Goal: Task Accomplishment & Management: Complete application form

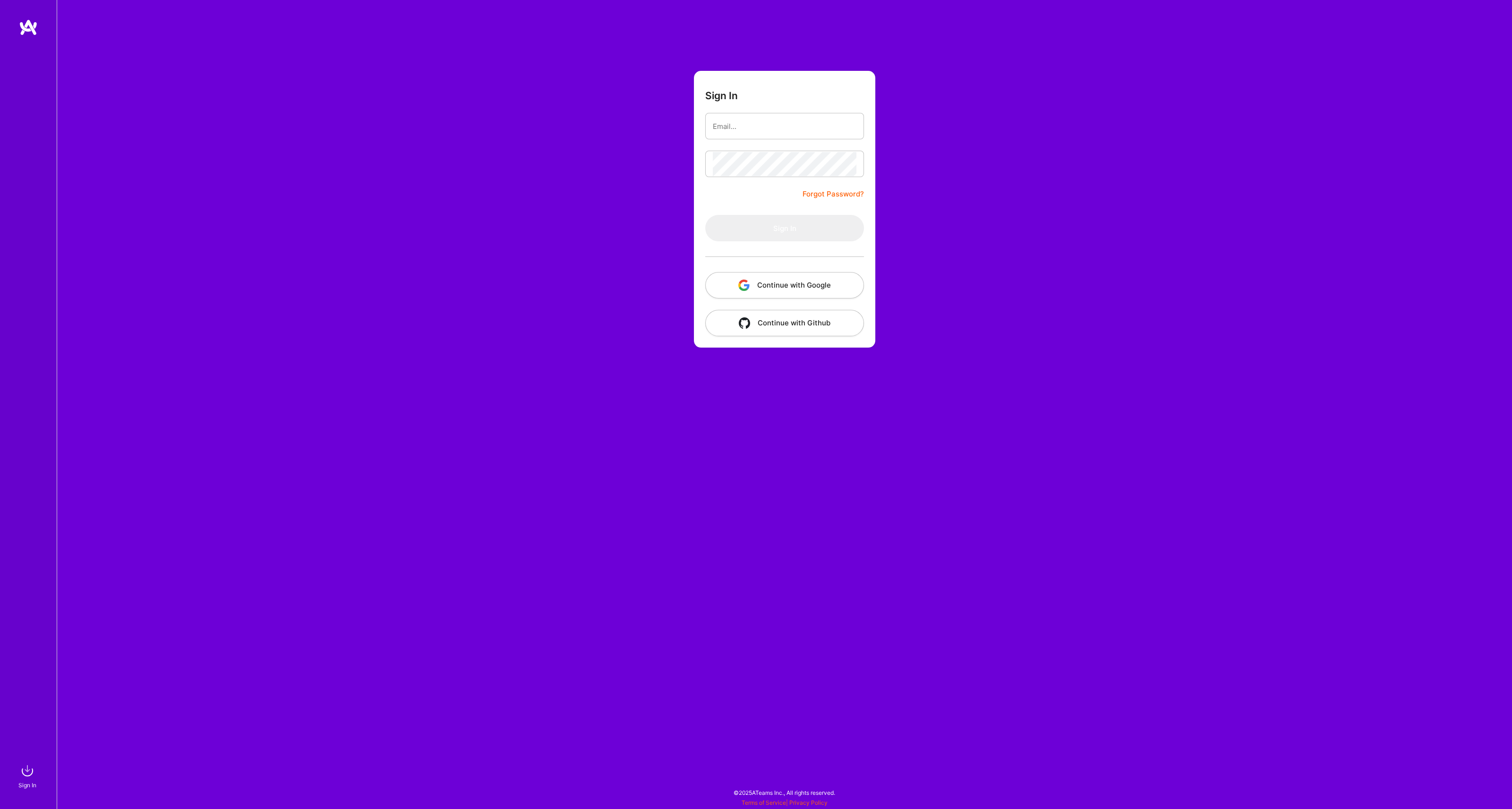
click at [800, 280] on button "Continue with Google" at bounding box center [784, 285] width 158 height 26
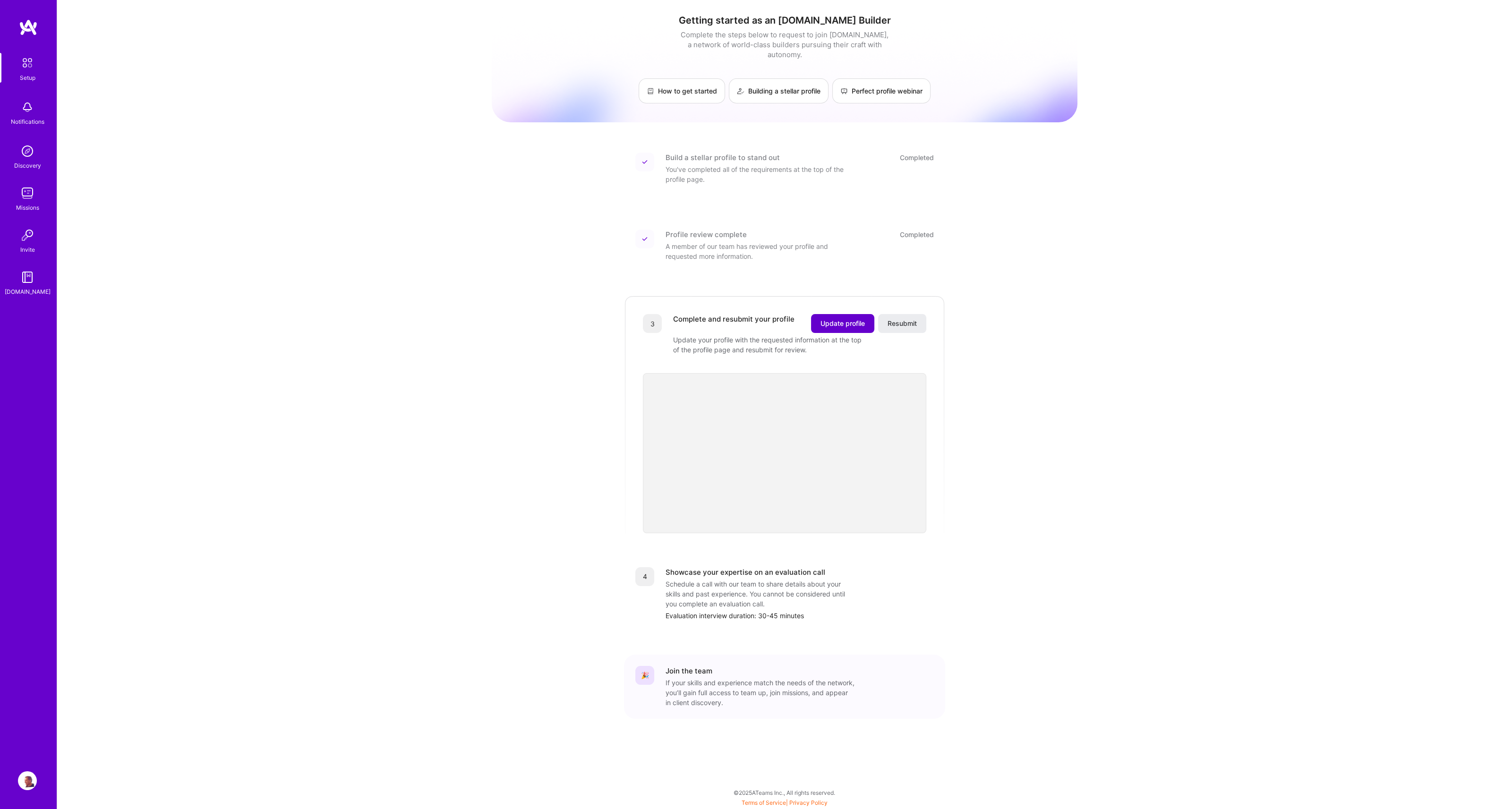
click at [824, 319] on span "Update profile" at bounding box center [843, 323] width 45 height 9
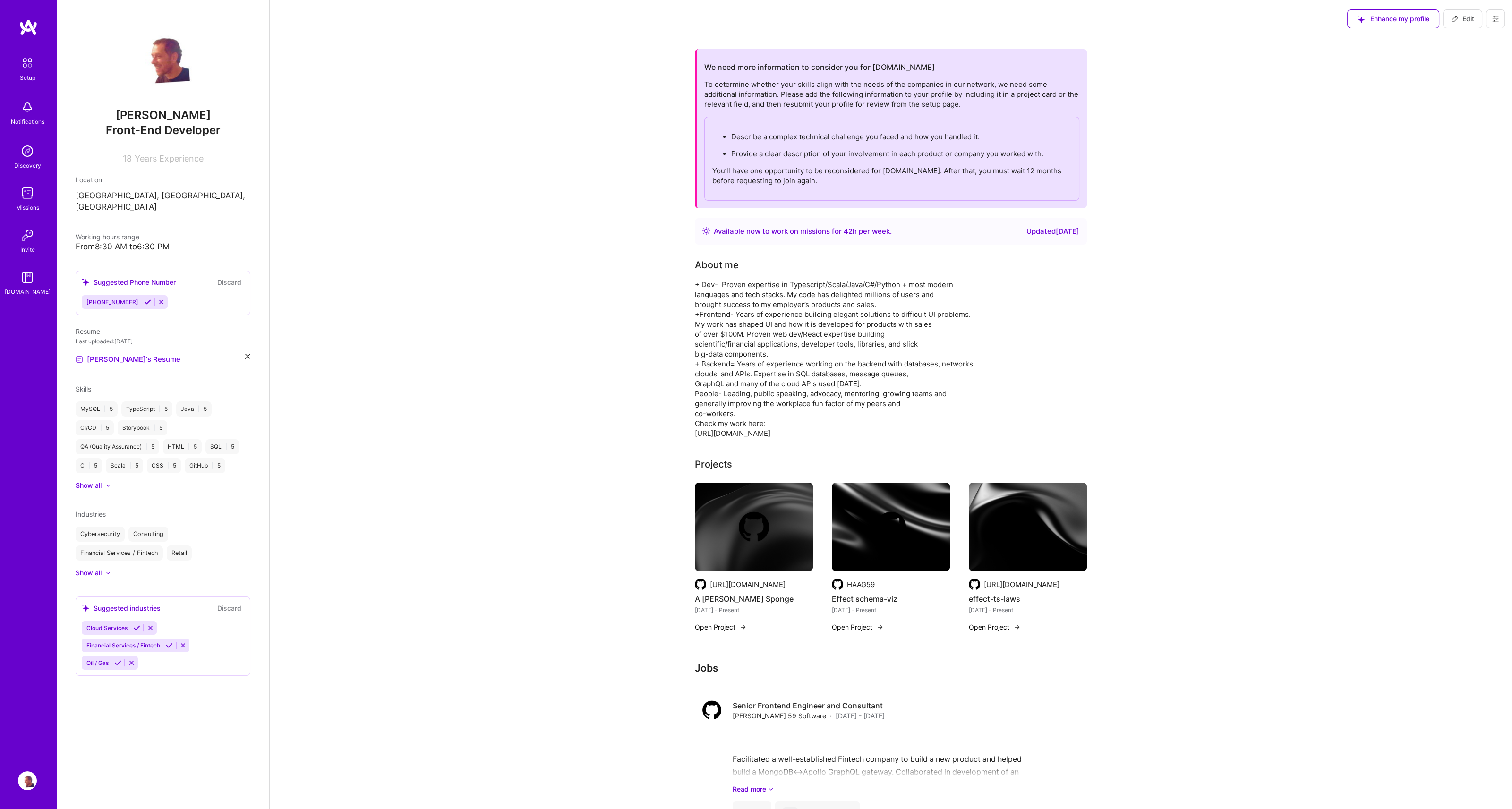
click at [833, 173] on p "You’ll have one opportunity to be reconsidered for [DOMAIN_NAME]. After that, y…" at bounding box center [892, 175] width 359 height 20
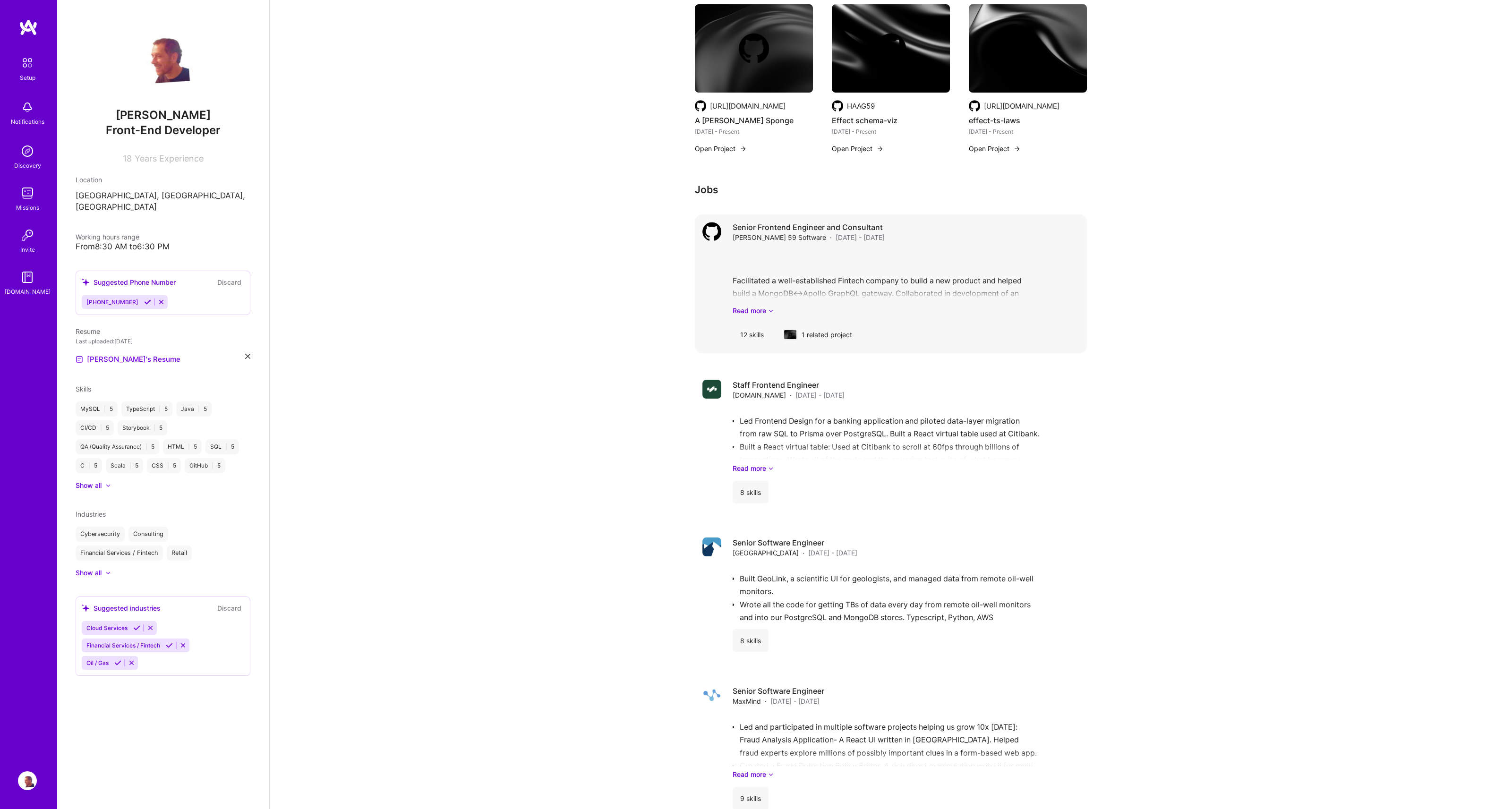
scroll to position [482, 0]
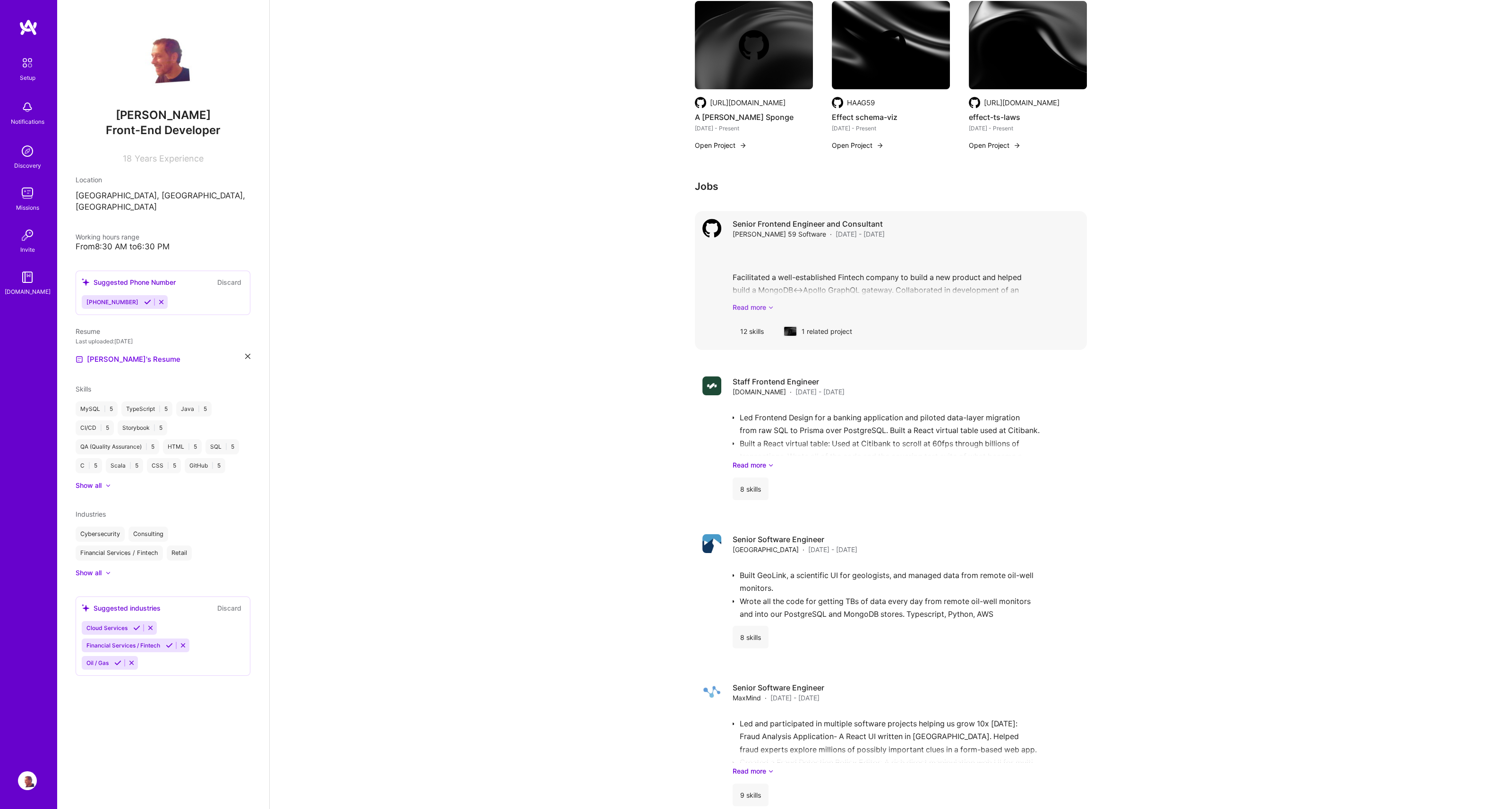
click at [767, 312] on link "Read more" at bounding box center [906, 307] width 347 height 10
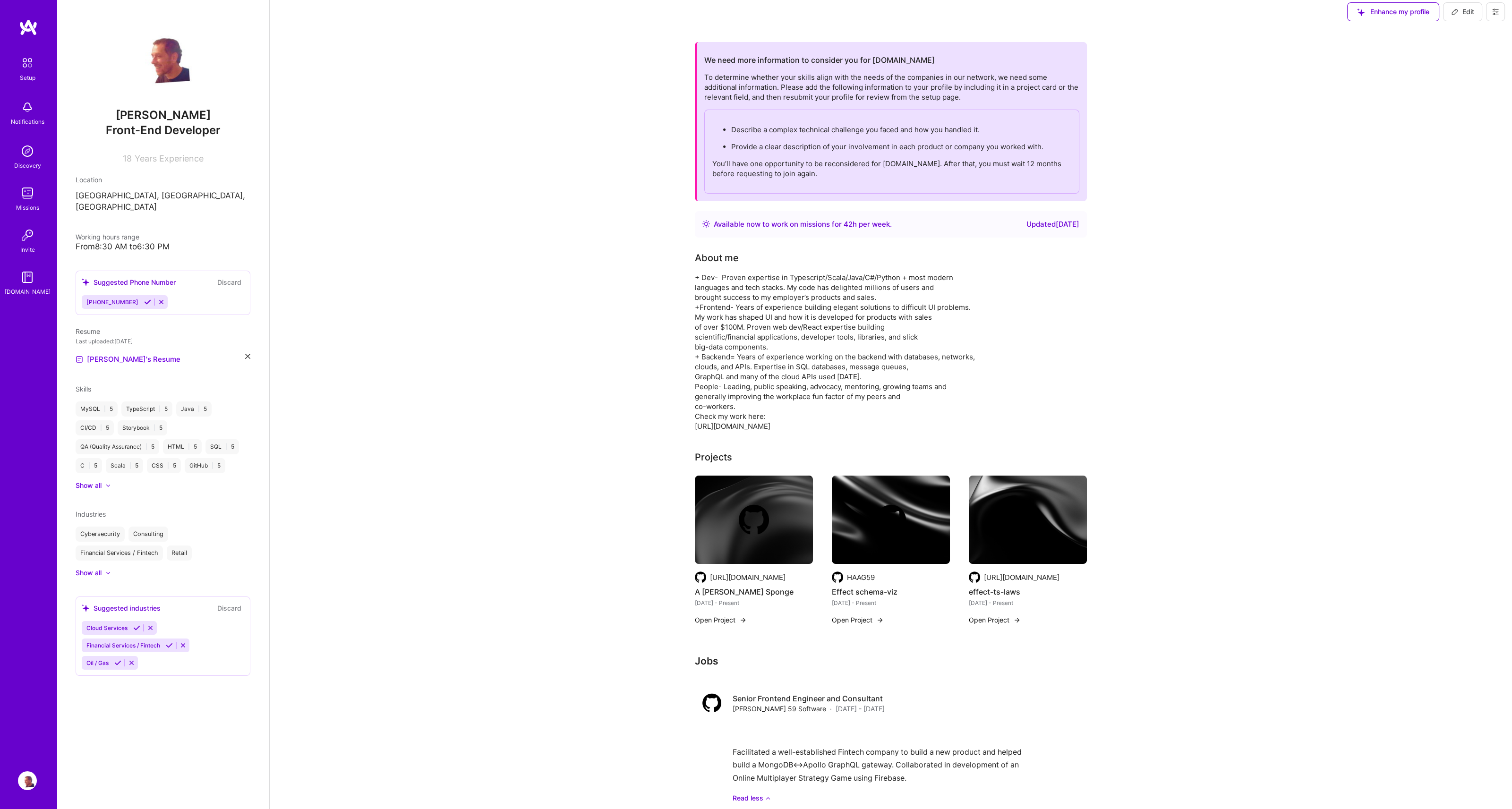
scroll to position [0, 0]
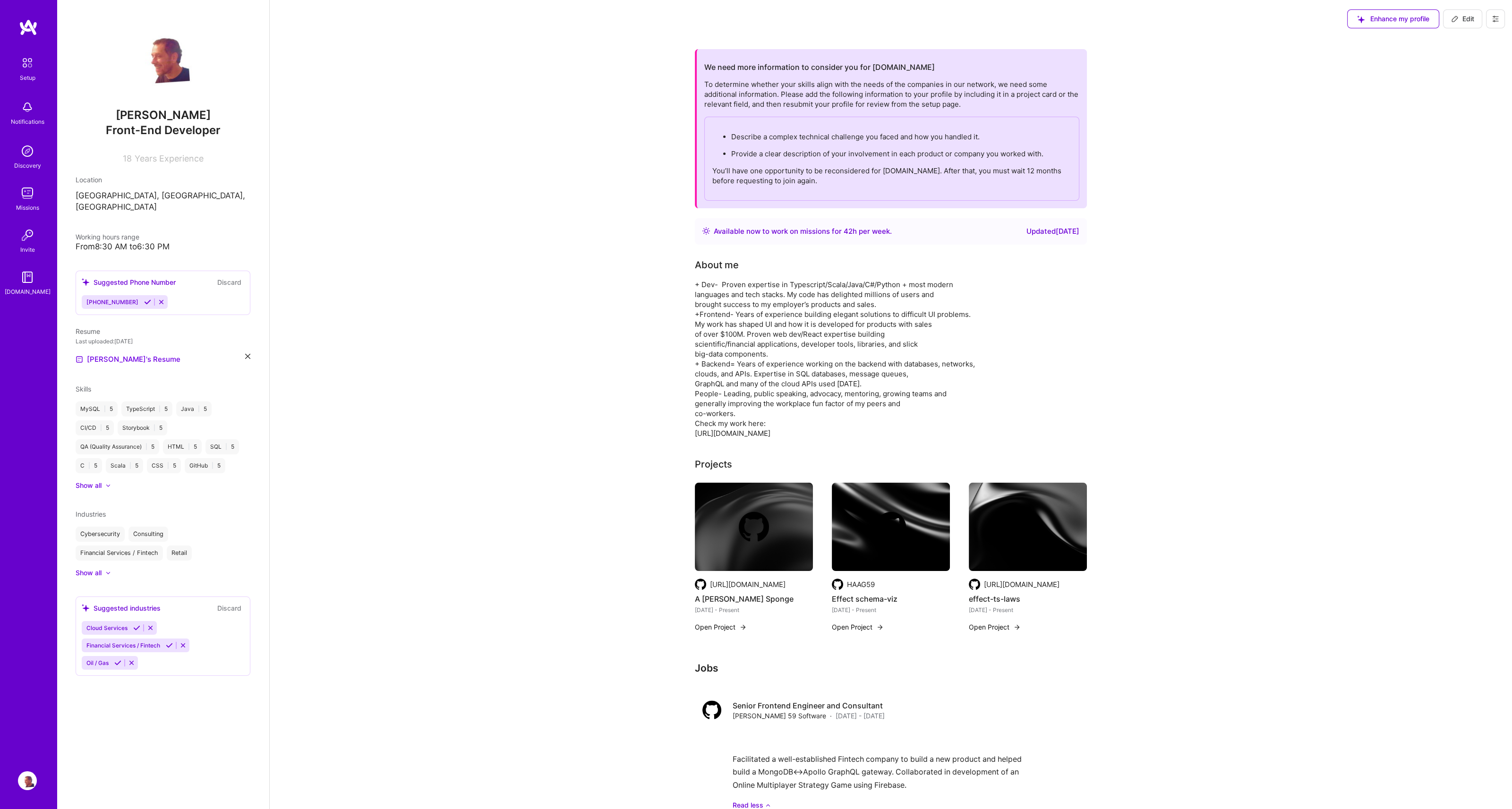
click at [1456, 23] on span "Edit" at bounding box center [1462, 19] width 23 height 9
select select "US"
select select "Right Now"
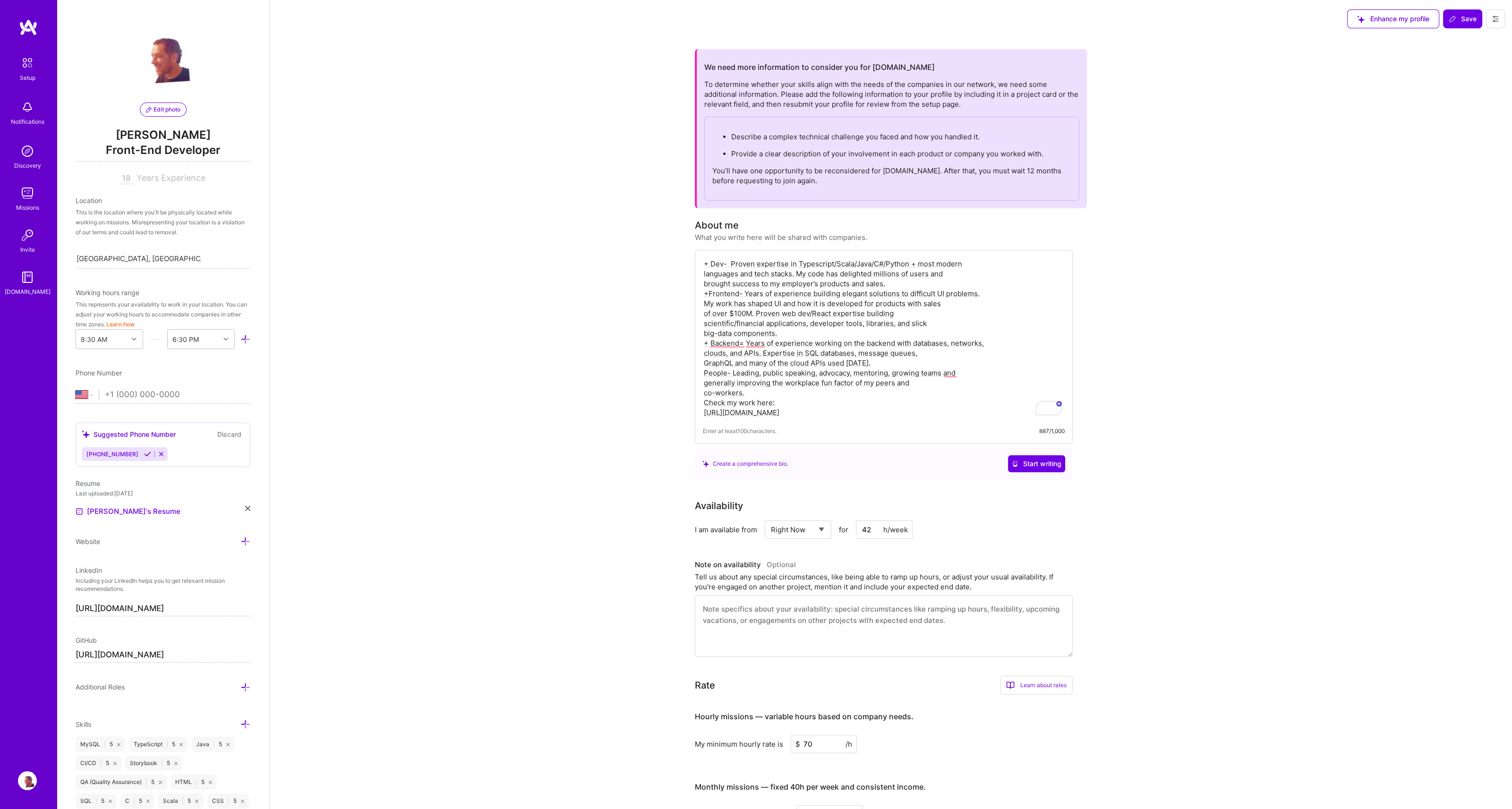
click at [716, 262] on textarea "+ Dev- Proven expertise in Typescript/Scala/Java/C#/Python + most modern langua…" at bounding box center [883, 338] width 362 height 161
click at [969, 264] on textarea "+ Dev- Proven expertise in Typescript/Scala/Java/C#/Python + most modern langua…" at bounding box center [883, 338] width 362 height 161
click at [868, 272] on textarea "+ Dev- Proven expertise in Typescript/Scala/Java/C#/Python + most modern langua…" at bounding box center [883, 338] width 362 height 161
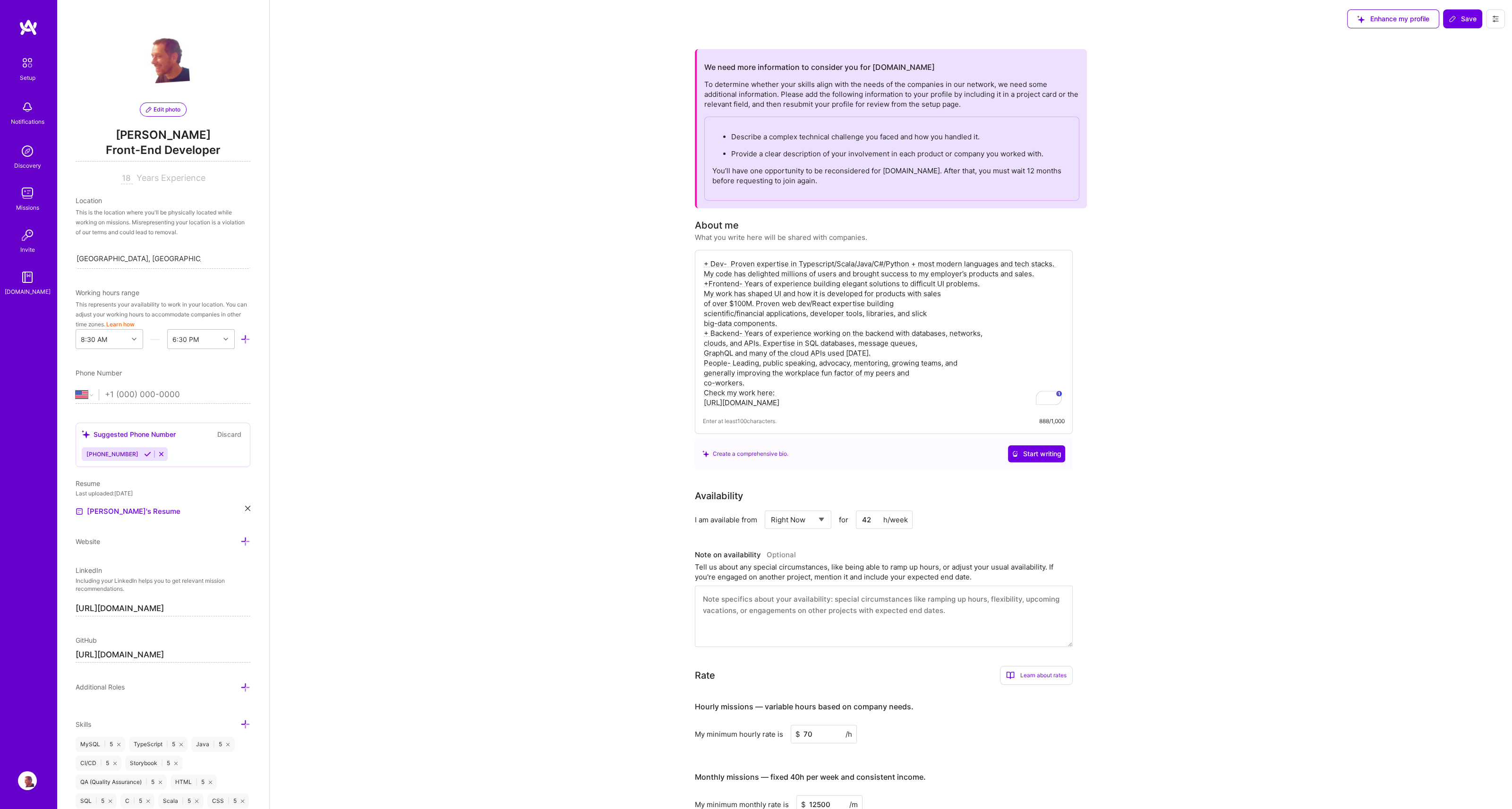
click at [949, 294] on textarea "+ Dev- Proven expertise in Typescript/Scala/Java/C#/Python + most modern langua…" at bounding box center [883, 333] width 362 height 151
click at [806, 300] on textarea "+ Dev- Proven expertise in Typescript/Scala/Java/C#/Python + most modern langua…" at bounding box center [883, 333] width 362 height 151
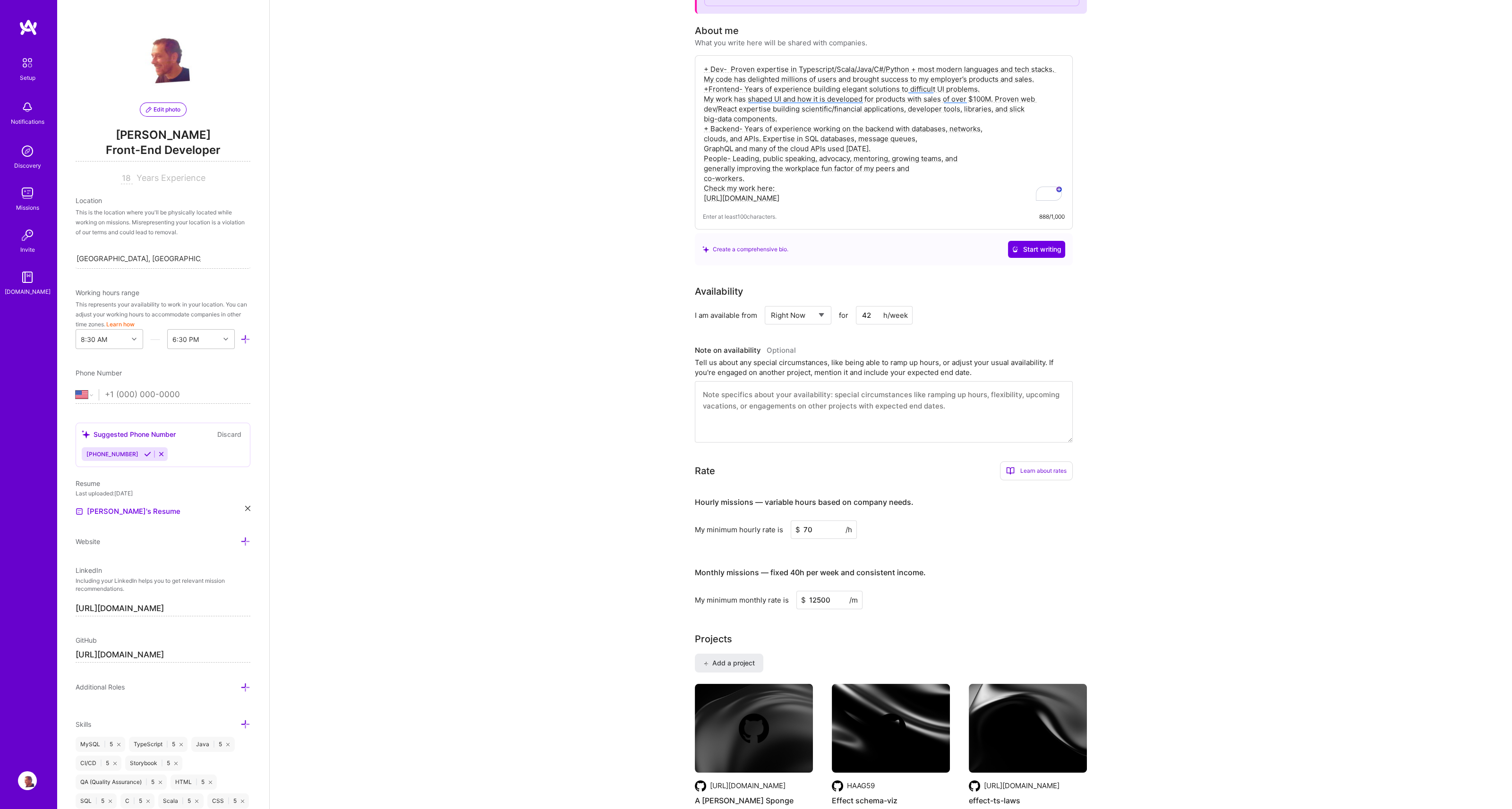
scroll to position [165, 0]
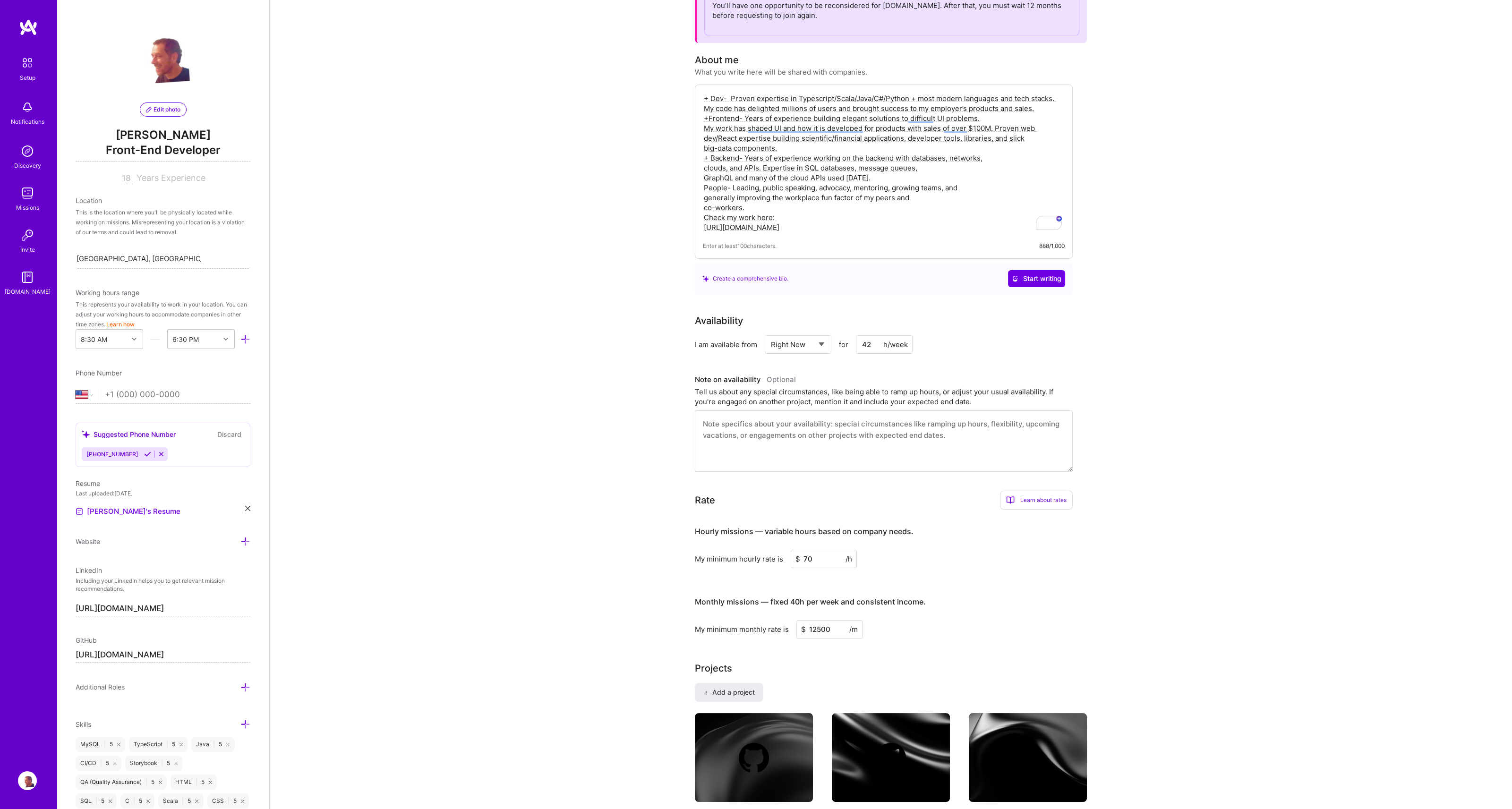
click at [780, 218] on textarea "+ Dev- Proven expertise in Typescript/Scala/Java/C#/Python + most modern langua…" at bounding box center [883, 163] width 362 height 141
click at [998, 156] on textarea "+ Dev- Proven expertise in Typescript/Scala/Java/C#/Python + most modern langua…" at bounding box center [883, 163] width 362 height 141
click at [895, 163] on textarea "+ Dev- Proven expertise in Typescript/Scala/Java/C#/Python + most modern langua…" at bounding box center [883, 163] width 362 height 141
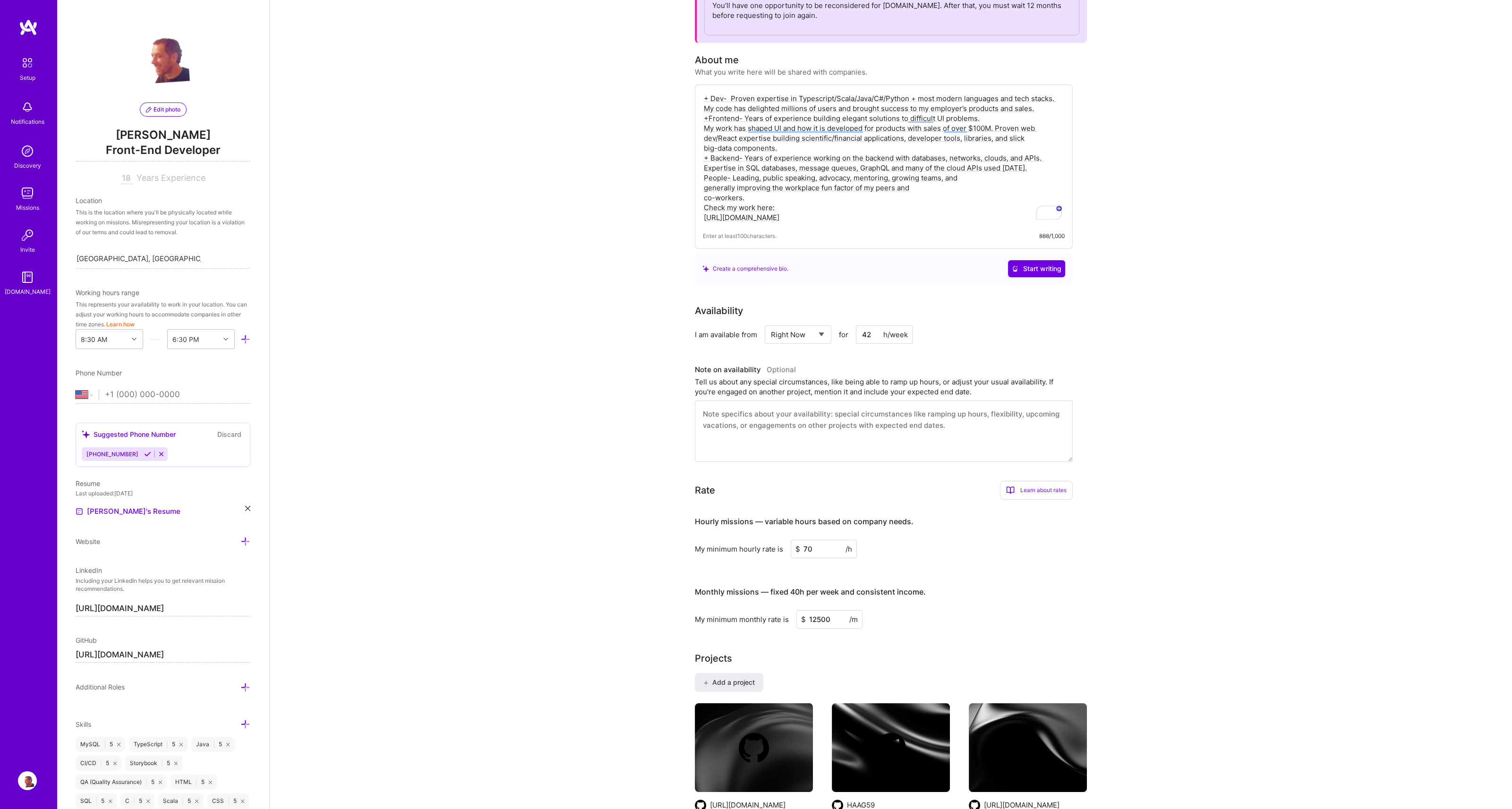
click at [966, 174] on textarea "+ Dev- Proven expertise in Typescript/Scala/Java/C#/Python + most modern langua…" at bounding box center [883, 158] width 362 height 131
click at [856, 191] on textarea "+ Dev- Proven expertise in Typescript/Scala/Java/C#/Python + most modern langua…" at bounding box center [883, 158] width 362 height 131
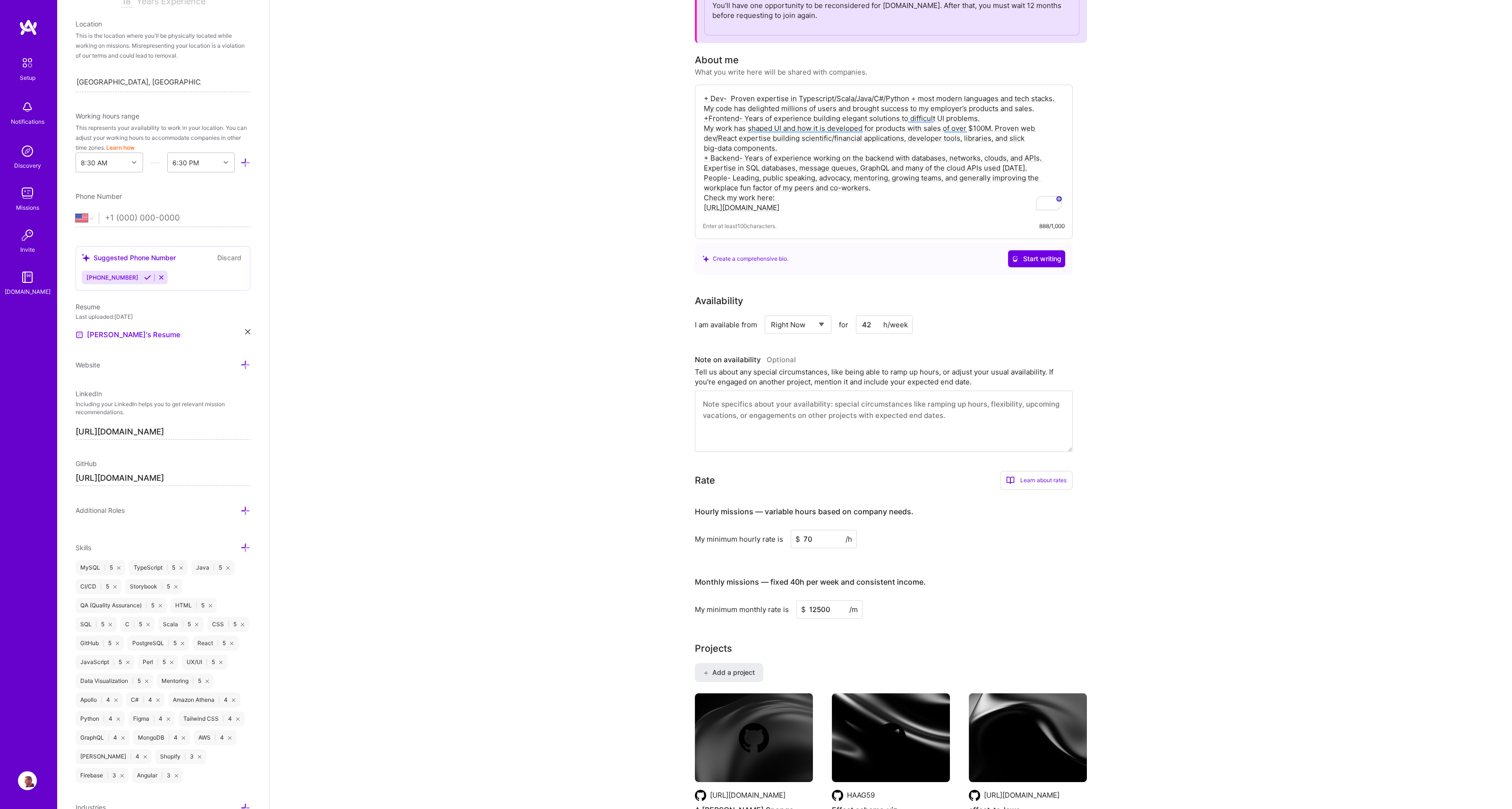
scroll to position [143, 0]
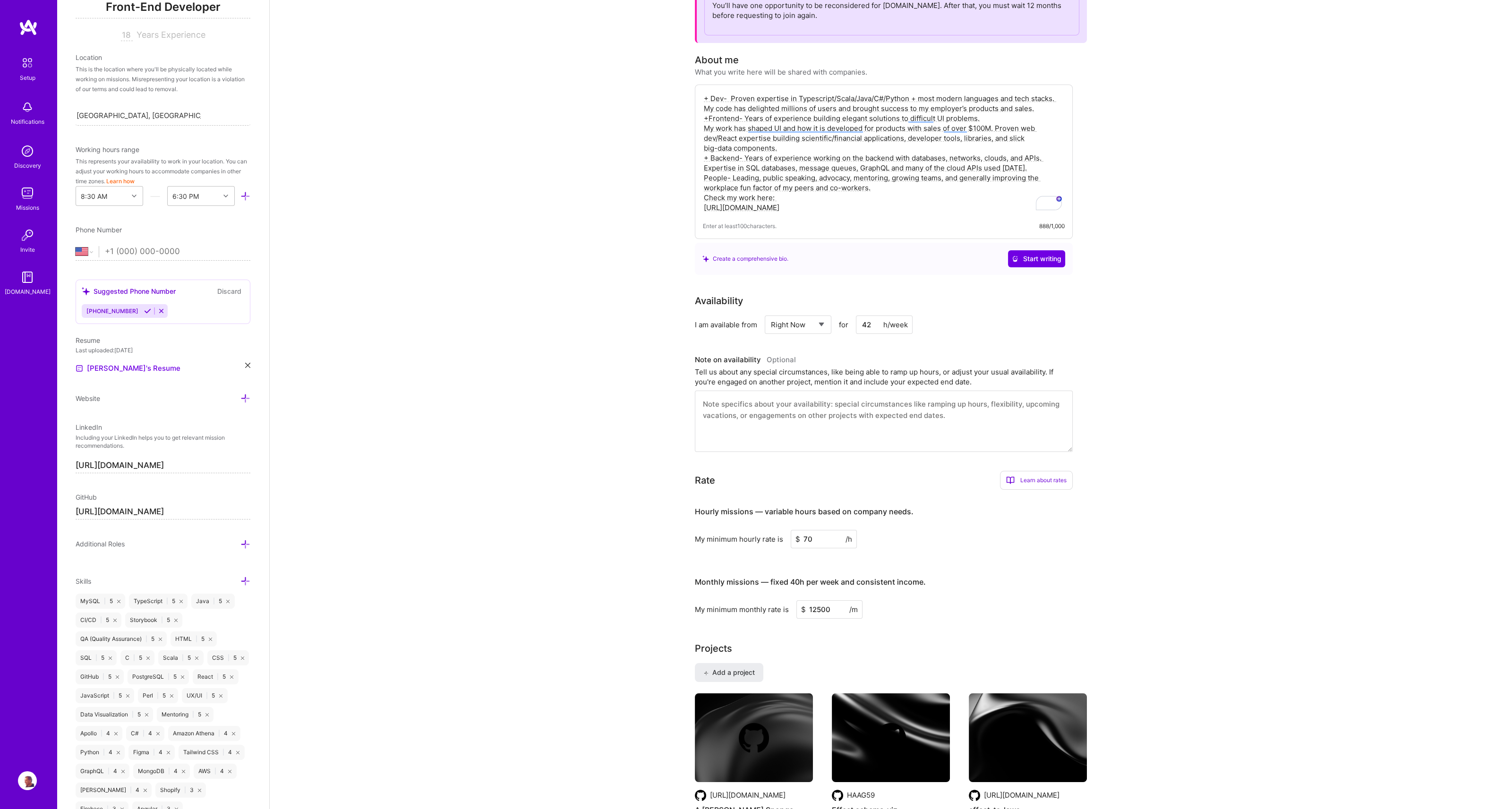
click at [824, 206] on textarea "+ Dev- Proven expertise in Typescript/Scala/Java/C#/Python + most modern langua…" at bounding box center [883, 153] width 362 height 121
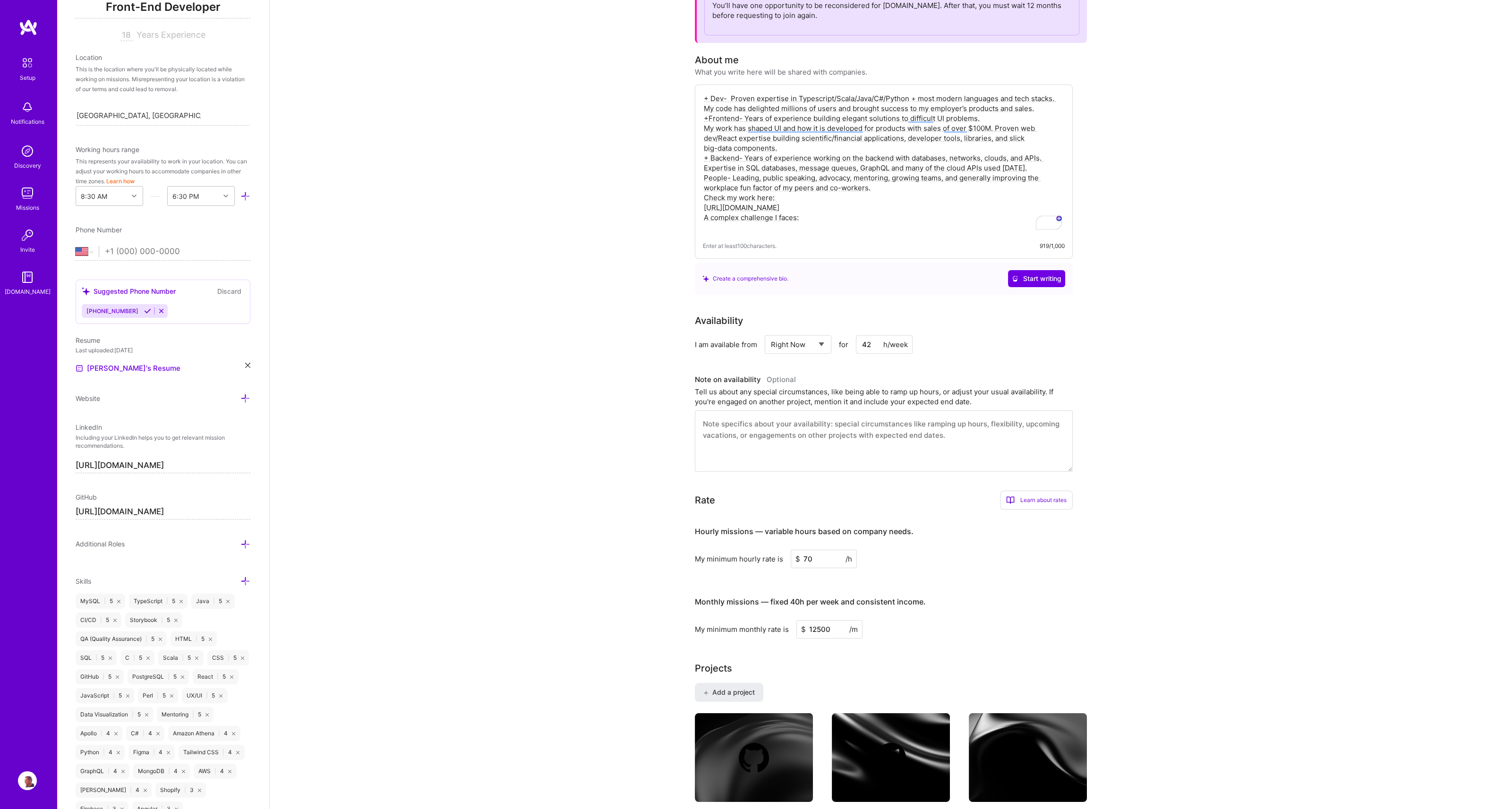
paste textarea "Built a React virtual table: Used at Citibank to scroll at 60fps through billio…"
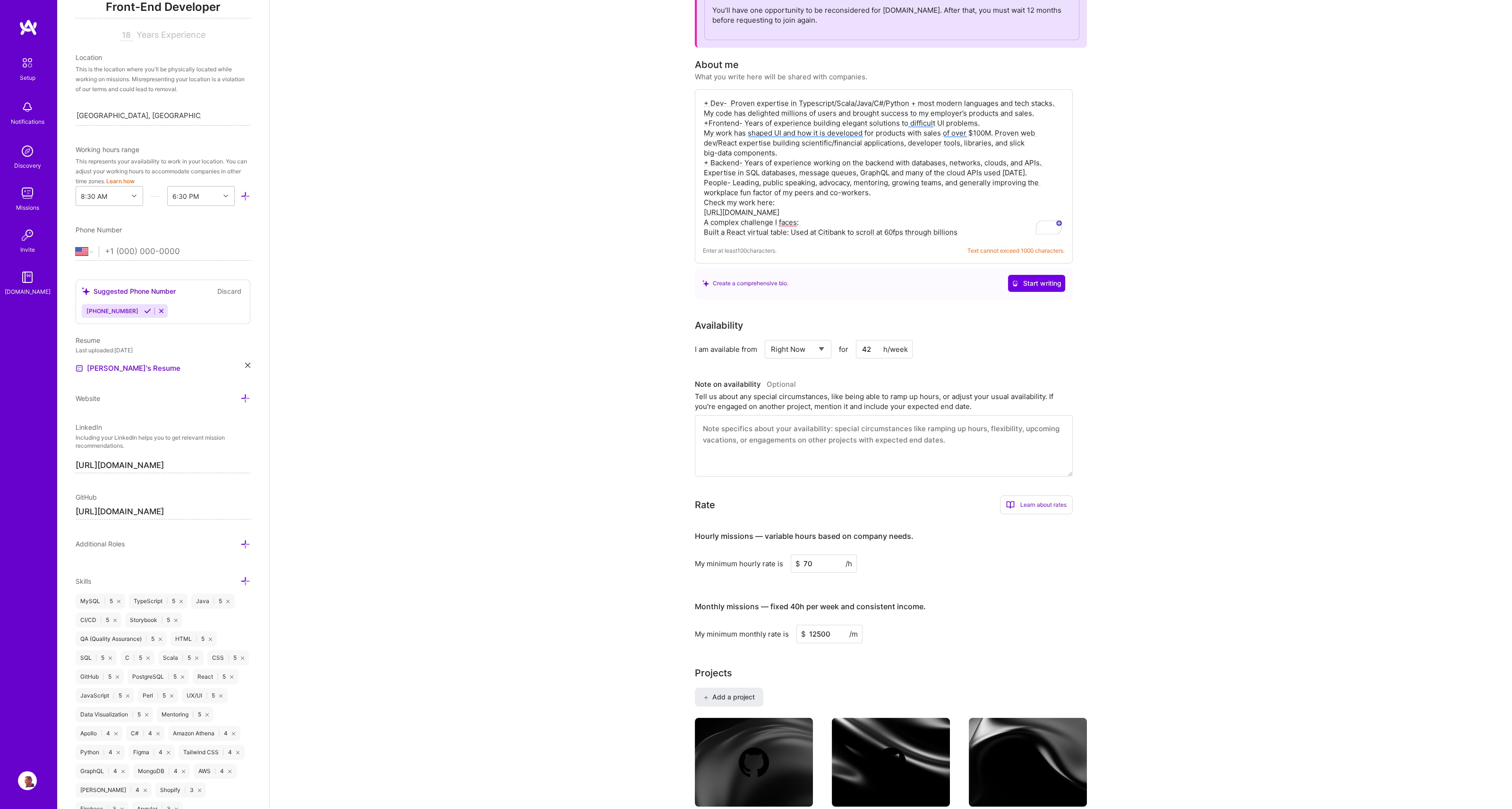
scroll to position [156, 0]
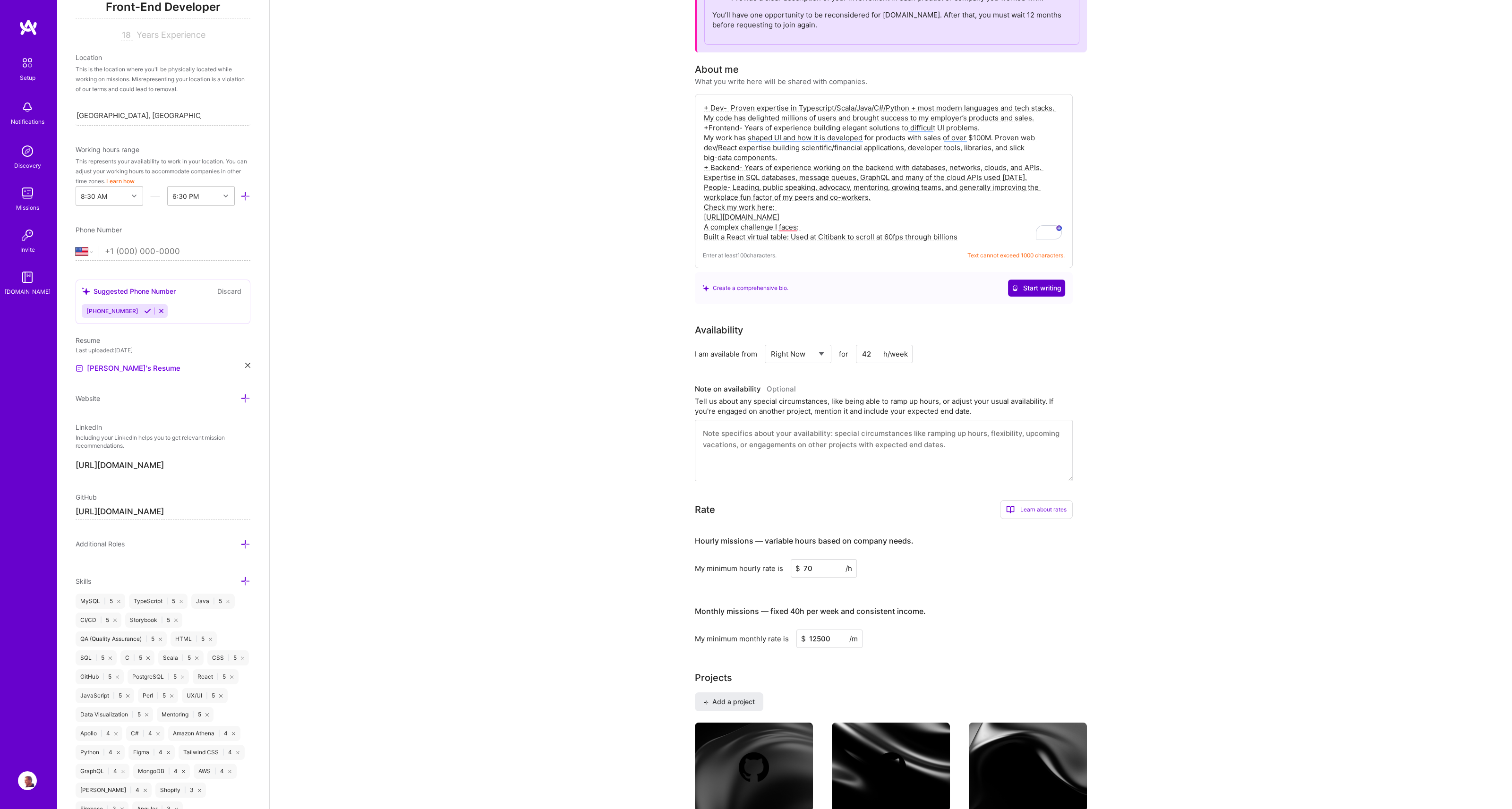
click at [1014, 291] on span "Start writing" at bounding box center [1037, 288] width 49 height 9
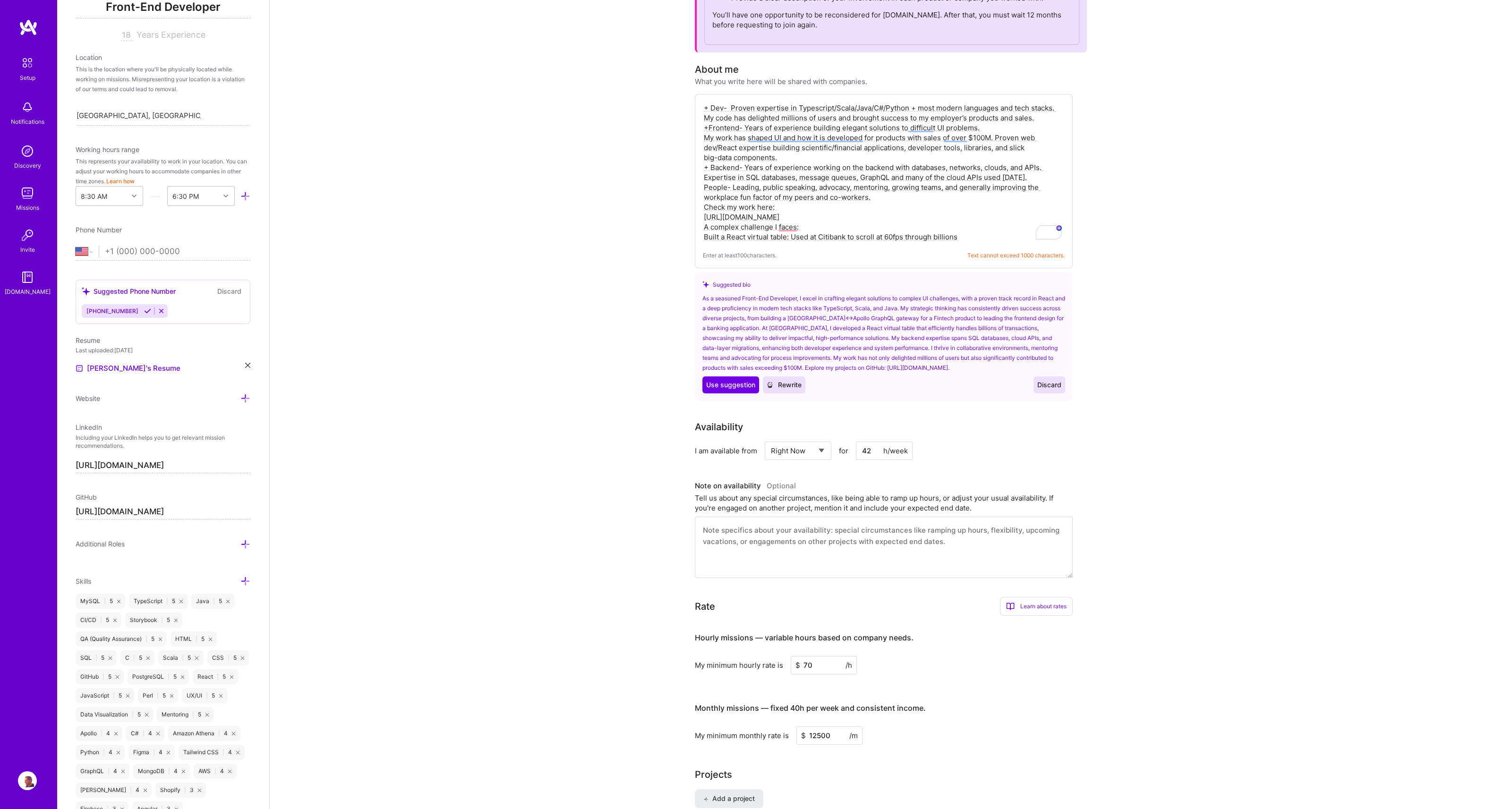
click at [710, 108] on textarea "+ Dev- Proven expertise in Typescript/Scala/Java/C#/Python + most modern langua…" at bounding box center [883, 172] width 362 height 141
click at [720, 109] on textarea "Dev- Proven expertise in Typescript/Scala/Java/C#/Python + most modern language…" at bounding box center [883, 172] width 362 height 141
click at [724, 109] on textarea "Dev- Proven expertise in Typescript/Scala/Java/C#/Python + most modern language…" at bounding box center [883, 172] width 362 height 141
click at [710, 127] on textarea "Dev- Proven expertise in Typescript/Scala/Java/C#/Python + most modern language…" at bounding box center [883, 172] width 362 height 141
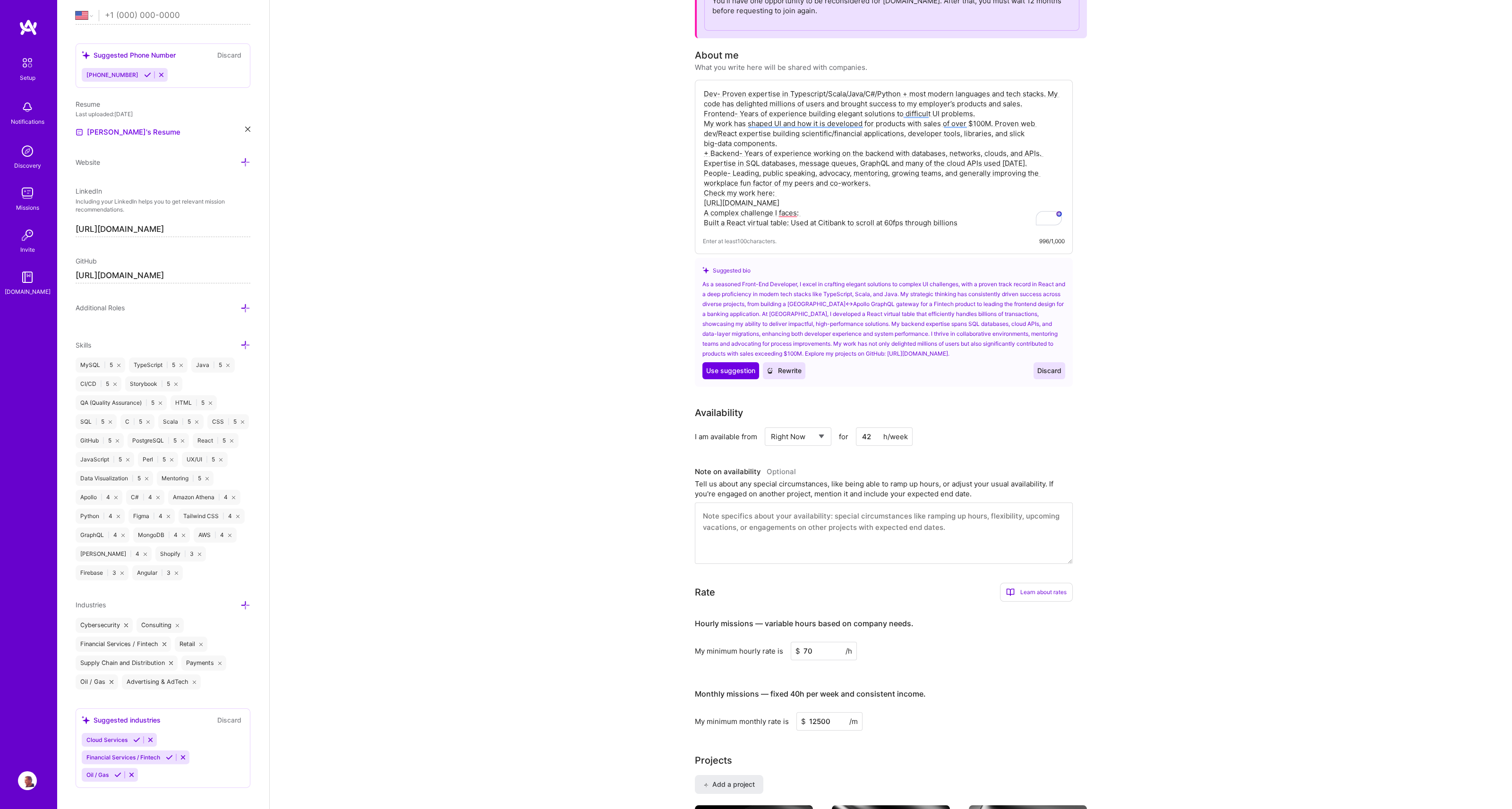
scroll to position [384, 0]
click at [822, 93] on textarea "Dev- Proven expertise in Typescript/Scala/Java/C#/Python + most modern language…" at bounding box center [883, 158] width 362 height 141
click at [824, 94] on textarea "Dev- Proven expertise in Typescript/Scala/Java/C#/Python + most modern language…" at bounding box center [883, 158] width 362 height 141
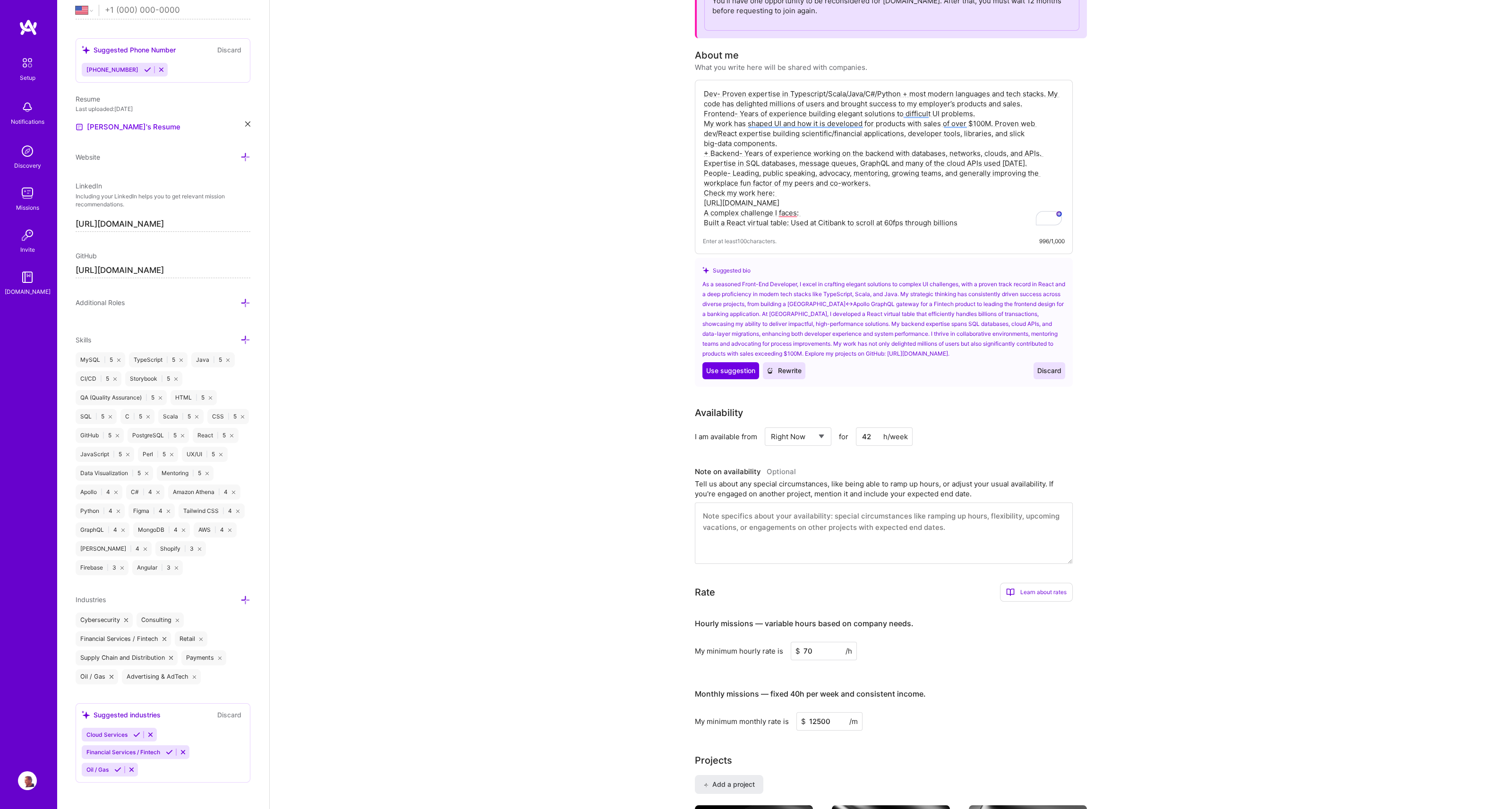
click at [826, 94] on textarea "Dev- Proven expertise in Typescript/Scala/Java/C#/Python + most modern language…" at bounding box center [883, 158] width 362 height 141
click at [844, 92] on textarea "Dev- Proven expertise in Typescript,Scala/Java/C#/Python + most modern language…" at bounding box center [883, 158] width 362 height 141
click at [833, 105] on span "Scala" at bounding box center [839, 107] width 19 height 9
drag, startPoint x: 905, startPoint y: 92, endPoint x: 913, endPoint y: 95, distance: 8.5
click at [913, 95] on textarea "Dev- Proven expertise in Typescript, Scala, Java/C#/Python + most modern langua…" at bounding box center [883, 158] width 362 height 141
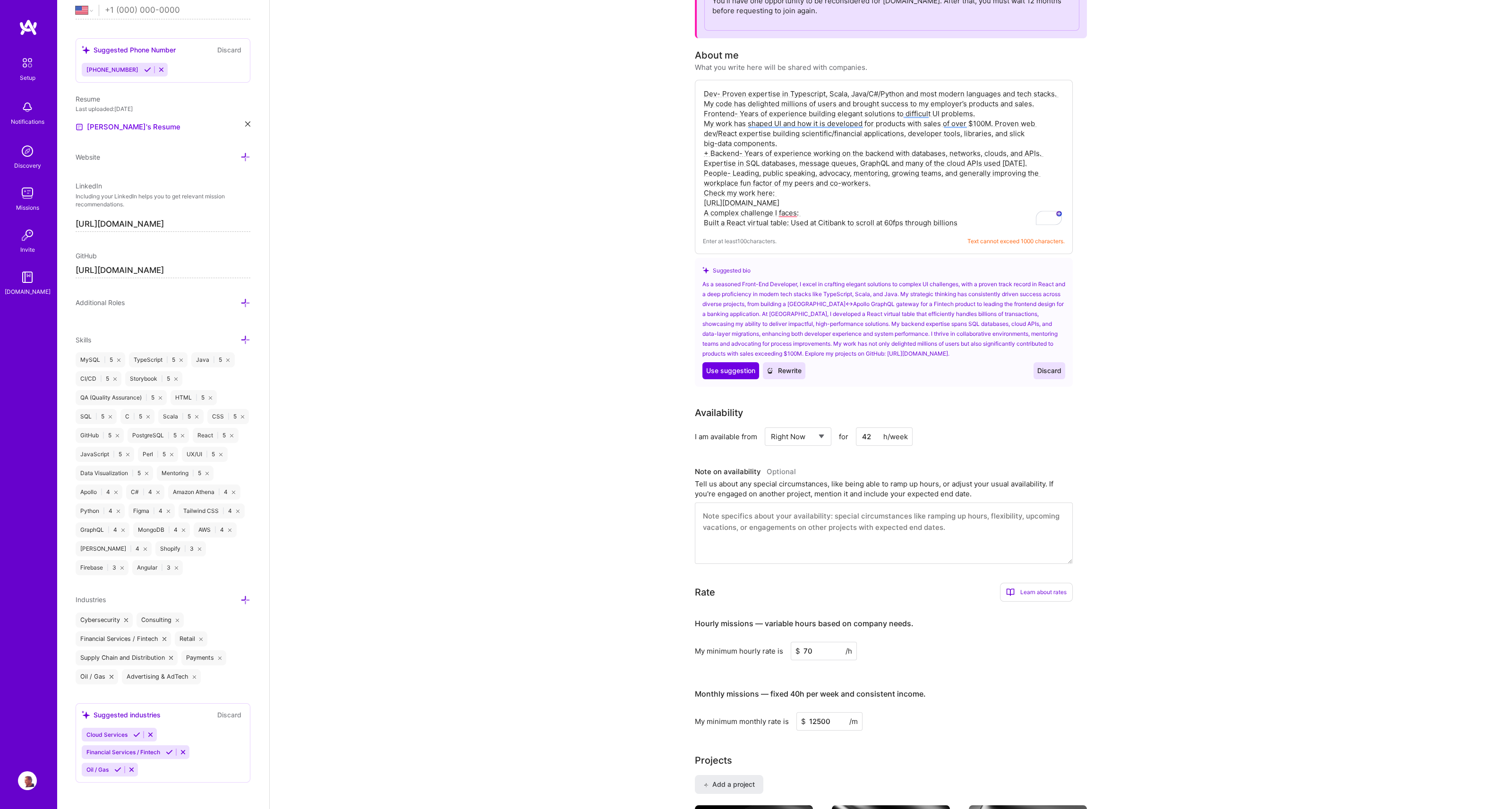
click at [959, 94] on textarea "Dev- Proven expertise in Typescript, Scala, Java/C#/Python and most modern lang…" at bounding box center [883, 158] width 362 height 141
drag, startPoint x: 851, startPoint y: 103, endPoint x: 734, endPoint y: 103, distance: 117.0
click at [734, 103] on textarea "Dev- Proven expertise in Typescript, Scala, Java/C#/Python and most modern lang…" at bounding box center [883, 158] width 362 height 141
click at [745, 114] on span "brought" at bounding box center [752, 117] width 29 height 9
click at [737, 115] on textarea "Dev- Proven expertise in Typescript, Scala, Java/C#/Python and most modern lang…" at bounding box center [883, 158] width 362 height 141
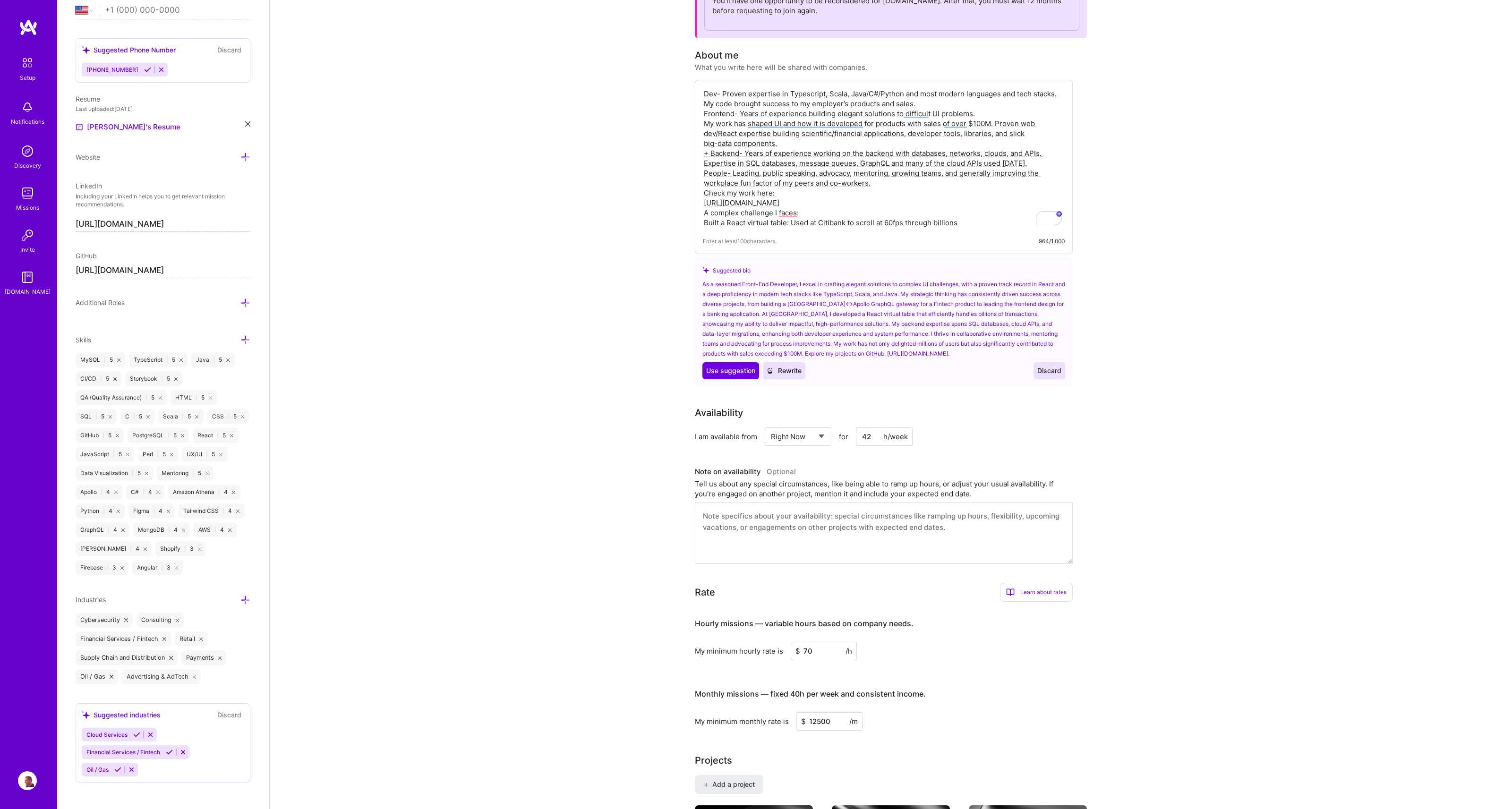
drag, startPoint x: 716, startPoint y: 93, endPoint x: 721, endPoint y: 93, distance: 5.0
click at [721, 93] on textarea "Dev- Proven expertise in Typescript, Scala, Java/C#/Python and most modern lang…" at bounding box center [883, 158] width 362 height 141
click at [719, 103] on textarea "Dev: Proven expertise in Typescript, Scala, Java/C#/Python and most modern lang…" at bounding box center [883, 158] width 362 height 141
click at [738, 115] on textarea "Dev: Proven expertise in Typescript, Scala, Java/C#/Python and most modern lang…" at bounding box center [883, 158] width 362 height 141
drag, startPoint x: 703, startPoint y: 125, endPoint x: 862, endPoint y: 120, distance: 159.1
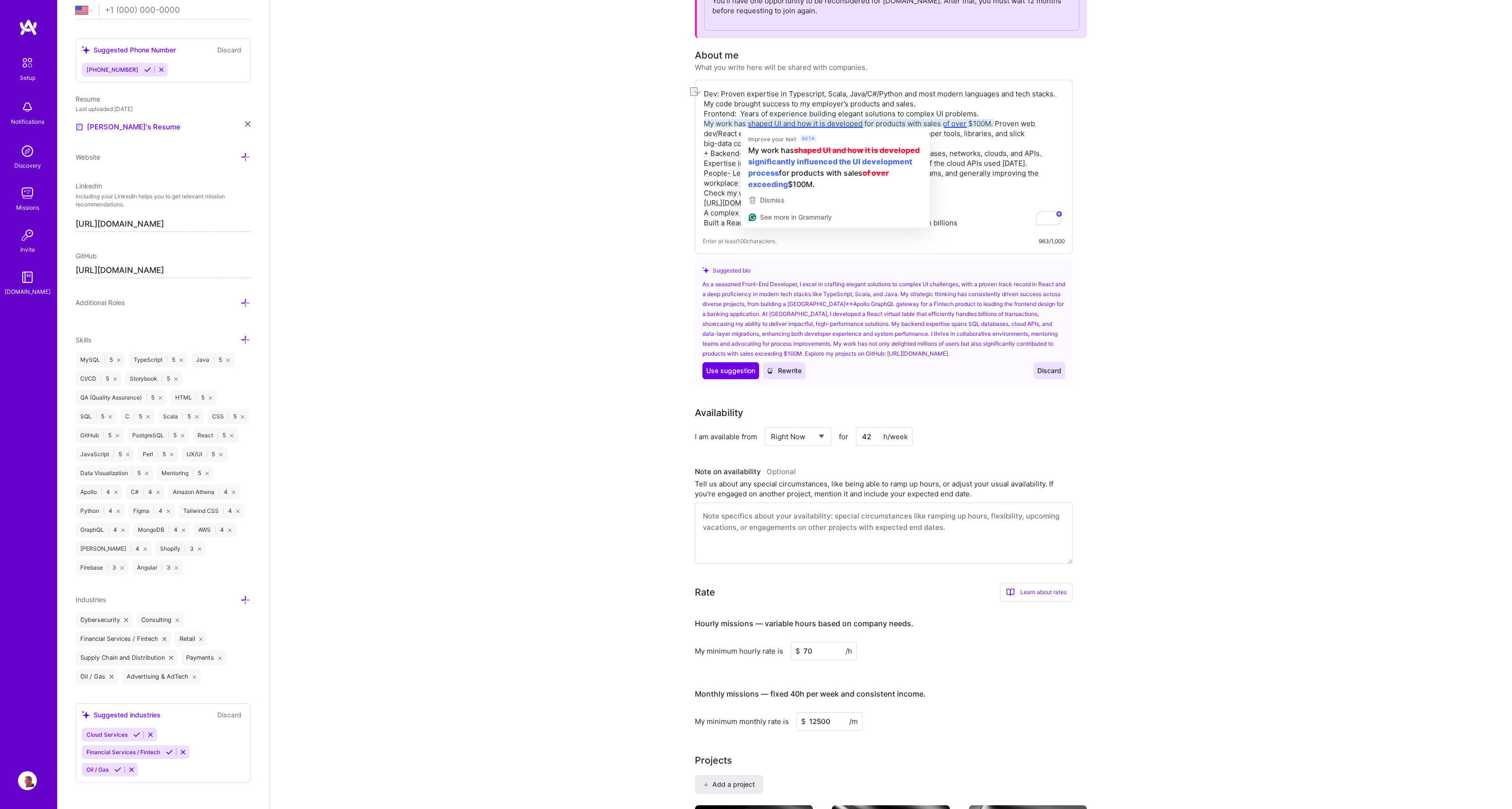
click at [862, 120] on textarea "Dev: Proven expertise in Typescript, Scala, Java/C#/Python and most modern lang…" at bounding box center [883, 158] width 362 height 141
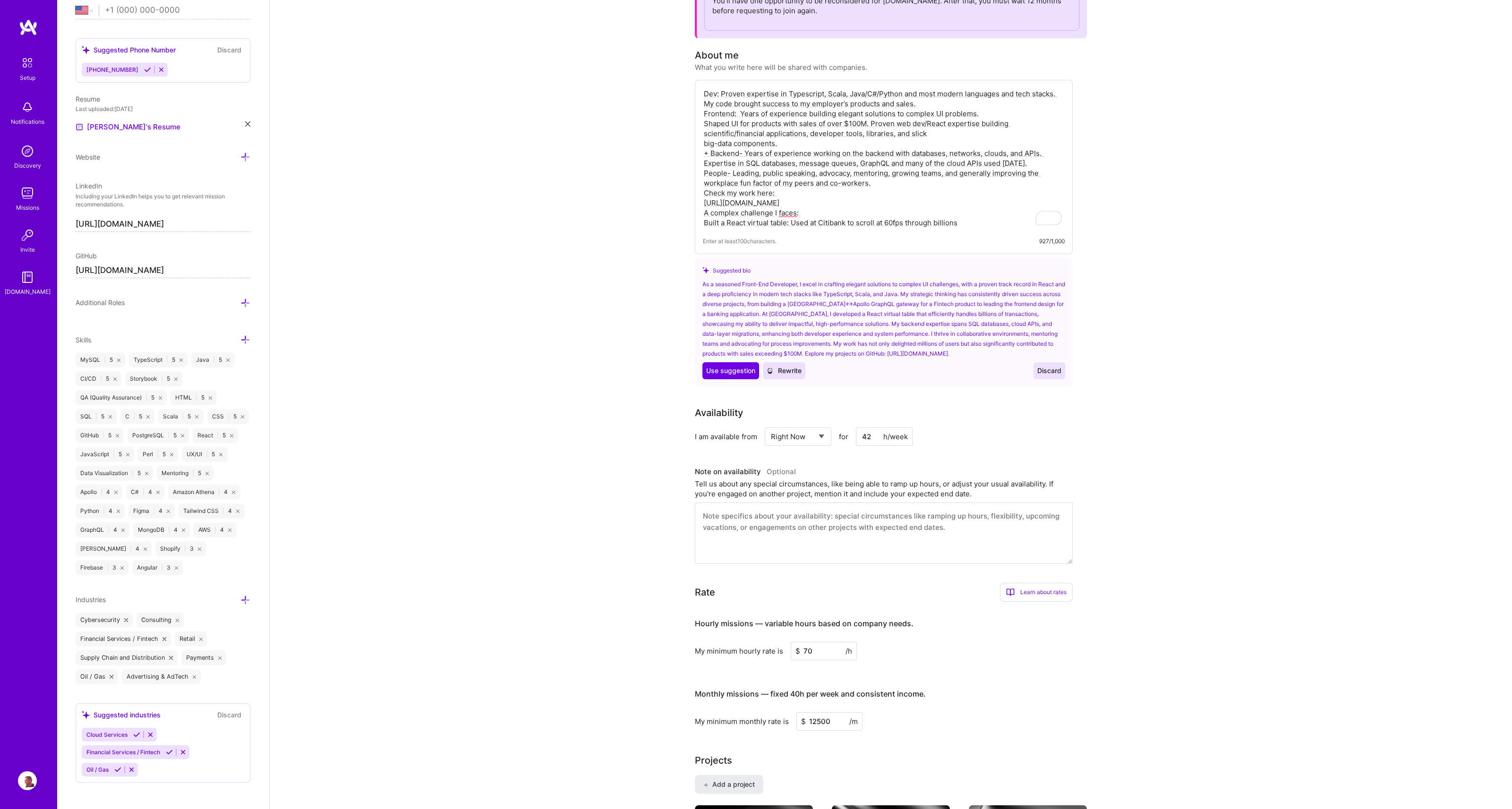
click at [985, 114] on textarea "Dev: Proven expertise in Typescript, Scala, Java/C#/Python and most modern lang…" at bounding box center [883, 158] width 362 height 141
drag, startPoint x: 833, startPoint y: 121, endPoint x: 848, endPoint y: 124, distance: 15.3
click at [848, 124] on textarea "Dev: Proven expertise in Typescript, Scala, Java/C#/Python and most modern lang…" at bounding box center [883, 158] width 362 height 141
click at [949, 124] on textarea "Dev: Proven expertise in Typescript, Scala, Java/C#/Python and most modern lang…" at bounding box center [883, 158] width 362 height 141
click at [1037, 124] on textarea "Dev: Proven expertise in Typescript, Scala, Java/C#/Python and most modern lang…" at bounding box center [883, 158] width 362 height 141
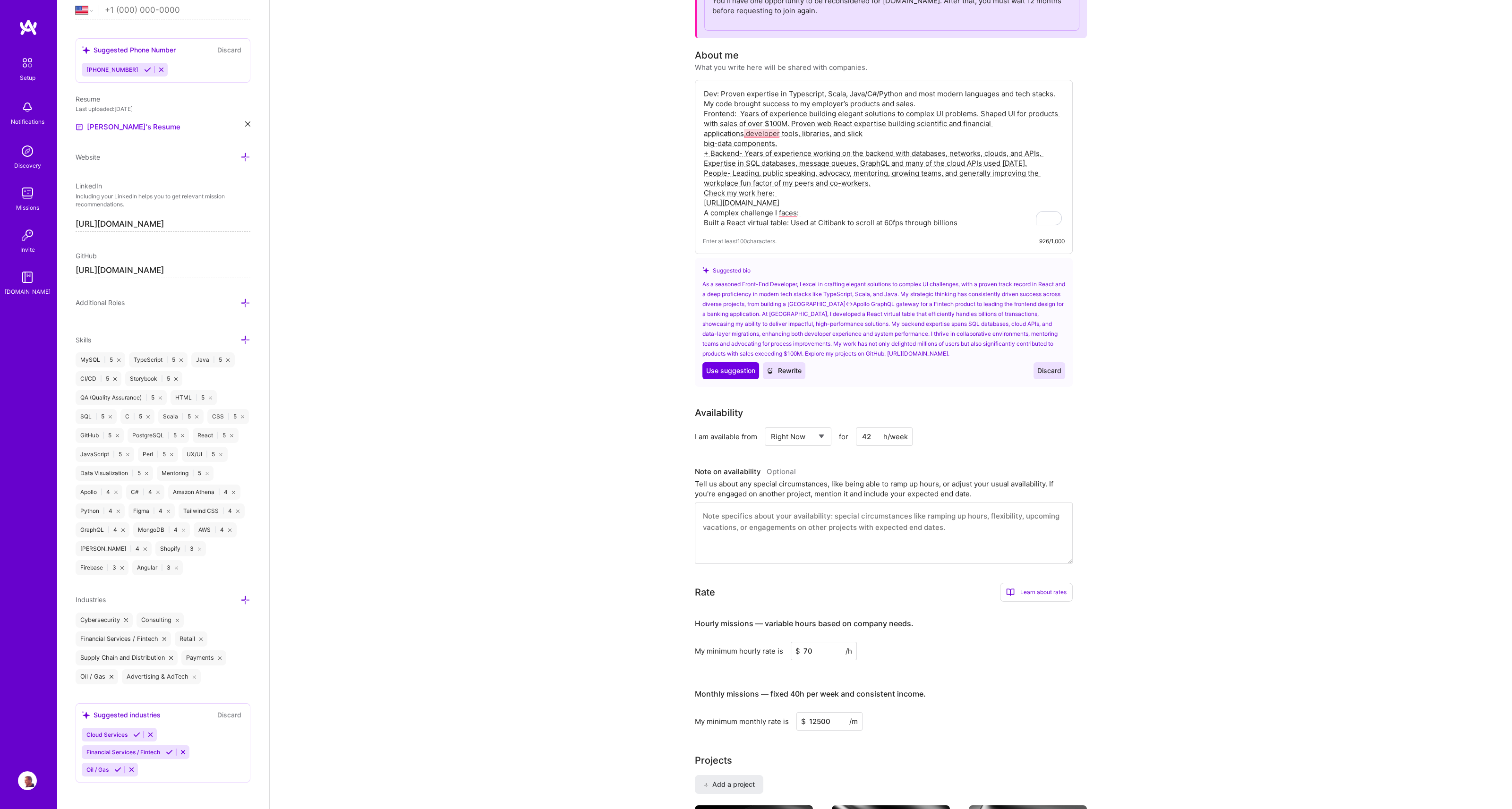
click at [1015, 124] on textarea "Dev: Proven expertise in Typescript, Scala, Java/C#/Python and most modern lang…" at bounding box center [883, 158] width 362 height 141
click at [745, 134] on textarea "Dev: Proven expertise in Typescript, Scala, Java/C#/Python and most modern lang…" at bounding box center [883, 158] width 362 height 141
click at [757, 133] on textarea "Dev: Proven expertise in Typescript, Scala, Java/C#/Python and most modern lang…" at bounding box center [883, 158] width 362 height 141
drag, startPoint x: 757, startPoint y: 133, endPoint x: 779, endPoint y: 135, distance: 22.1
click at [779, 135] on textarea "Dev: Proven expertise in Typescript, Scala, Java/C#/Python and most modern lang…" at bounding box center [883, 158] width 362 height 141
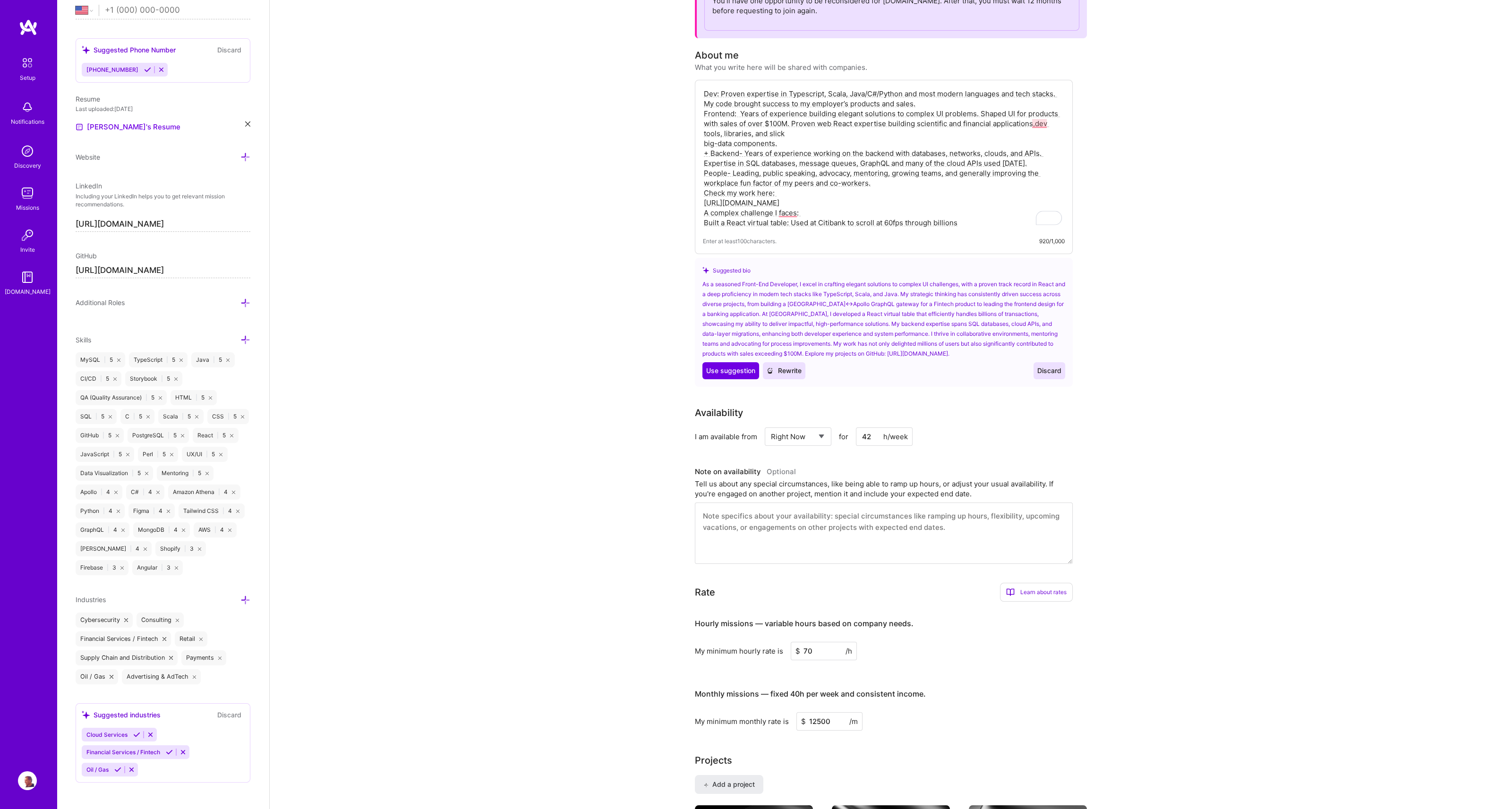
click at [791, 137] on textarea "Dev: Proven expertise in Typescript, Scala, Java/C#/Python and most modern lang…" at bounding box center [883, 158] width 362 height 141
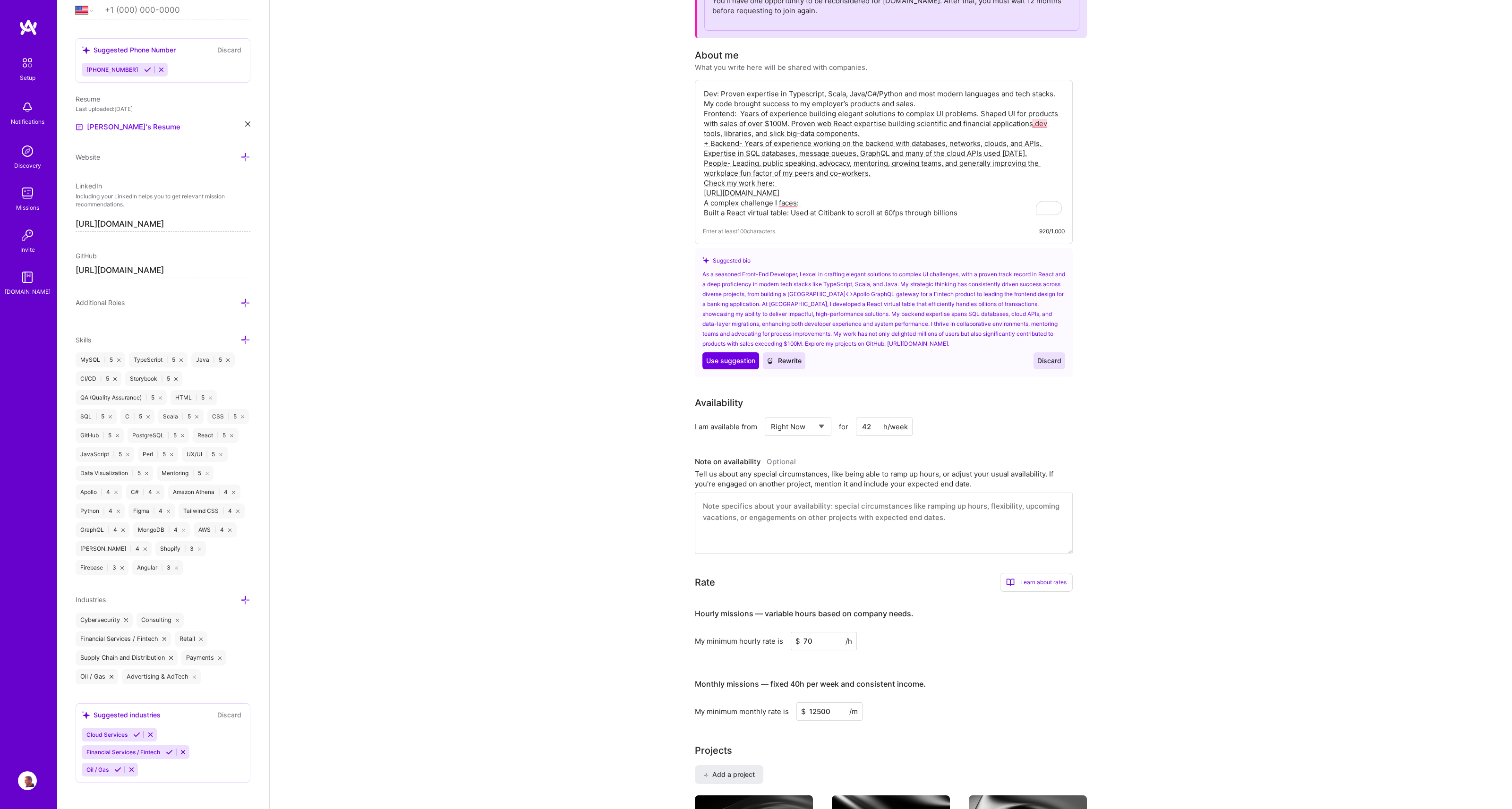
click at [711, 141] on textarea "Dev: Proven expertise in Typescript, Scala, Java/C#/Python and most modern lang…" at bounding box center [883, 153] width 362 height 131
click at [737, 144] on textarea "Dev: Proven expertise in Typescript, Scala, Java/C#/Python and most modern lang…" at bounding box center [883, 153] width 362 height 131
click at [731, 164] on textarea "Dev: Proven expertise in Typescript, Scala, Java/C#/Python and most modern lang…" at bounding box center [883, 153] width 362 height 131
click at [865, 91] on textarea "Dev: Proven expertise in Typescript, Scala, Java/C#/Python and most modern lang…" at bounding box center [883, 153] width 362 height 131
click at [879, 91] on textarea "Dev: Proven expertise in Typescript, Scala, Java, C#/Python and most modern lan…" at bounding box center [883, 153] width 362 height 131
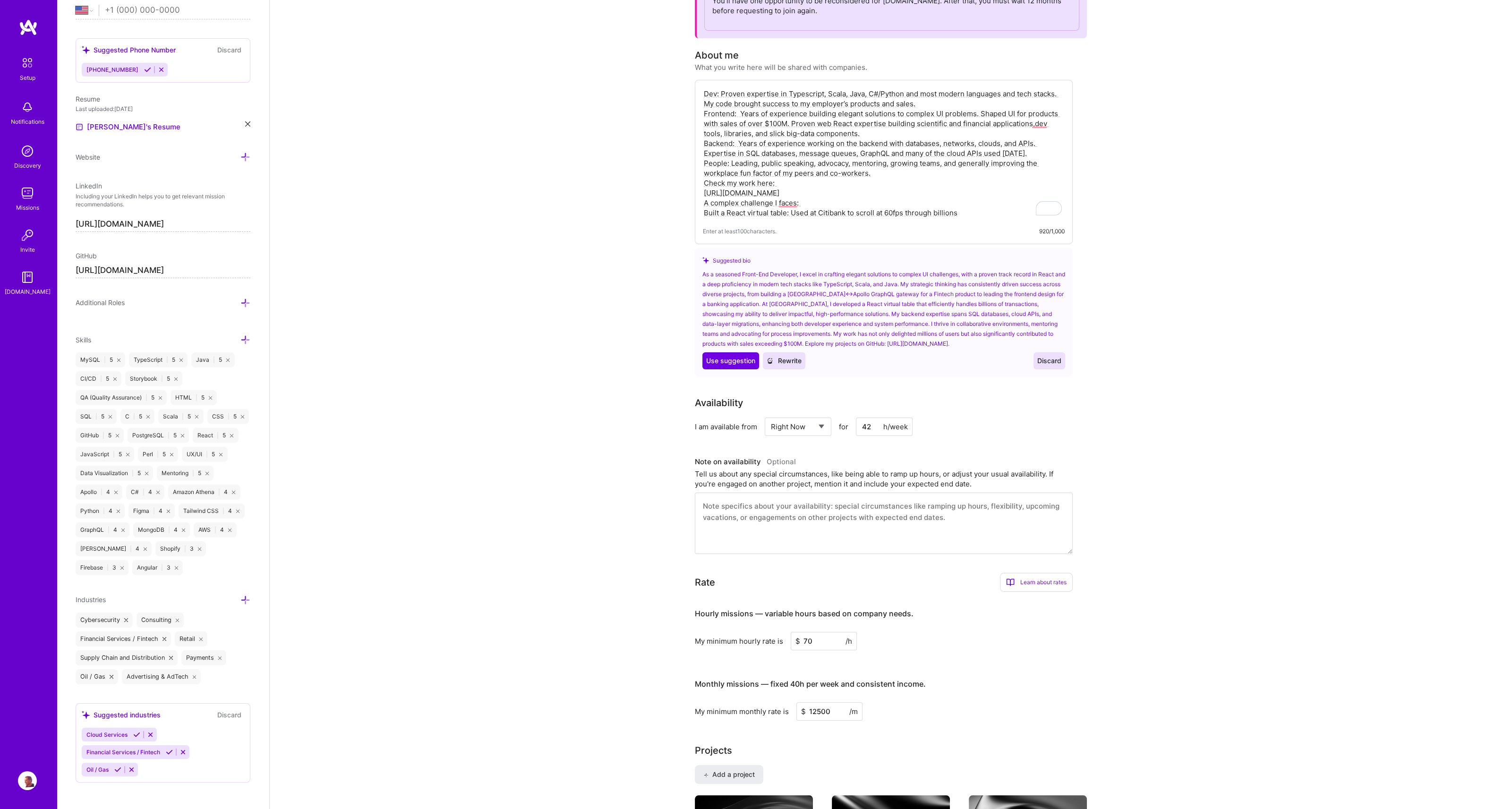
drag, startPoint x: 863, startPoint y: 93, endPoint x: 868, endPoint y: 93, distance: 5.0
click at [868, 93] on textarea "Dev: Proven expertise in Typescript, Scala, Java, C#/Python and most modern lan…" at bounding box center [883, 153] width 362 height 131
click at [706, 182] on textarea "Dev: Proven expertise in Typescript, Scala, Java/C#/Python and most modern lang…" at bounding box center [883, 153] width 362 height 131
drag, startPoint x: 704, startPoint y: 181, endPoint x: 826, endPoint y: 192, distance: 122.5
click at [826, 192] on textarea "Dev: Proven expertise in Typescript, Scala, Java/C#/Python and most modern lang…" at bounding box center [883, 153] width 362 height 131
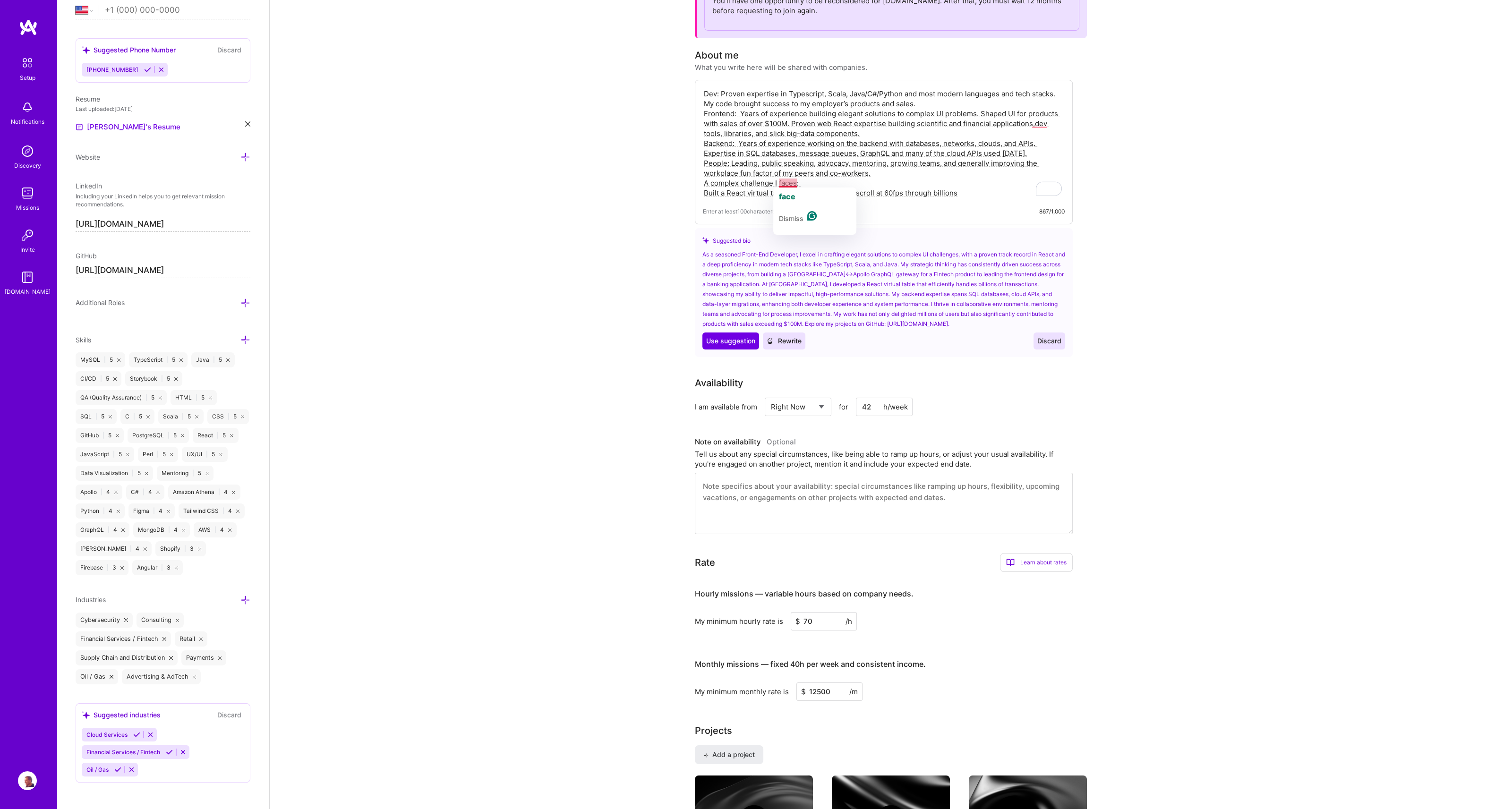
click at [787, 181] on textarea "Dev: Proven expertise in Typescript, Scala, Java/C#/Python and most modern lang…" at bounding box center [883, 143] width 362 height 111
click at [796, 185] on textarea "Dev: Proven expertise in Typescript, Scala, Java/C#/Python and most modern lang…" at bounding box center [883, 143] width 362 height 111
drag, startPoint x: 920, startPoint y: 93, endPoint x: 1055, endPoint y: 95, distance: 135.0
click at [1055, 95] on textarea "Dev: Proven expertise in Typescript, Scala, Java/C#/Python and most modern lang…" at bounding box center [883, 143] width 362 height 111
click at [738, 114] on textarea "Dev: Proven expertise in Typescript, Scala, Java/C#/Python and more. My code br…" at bounding box center [883, 143] width 362 height 111
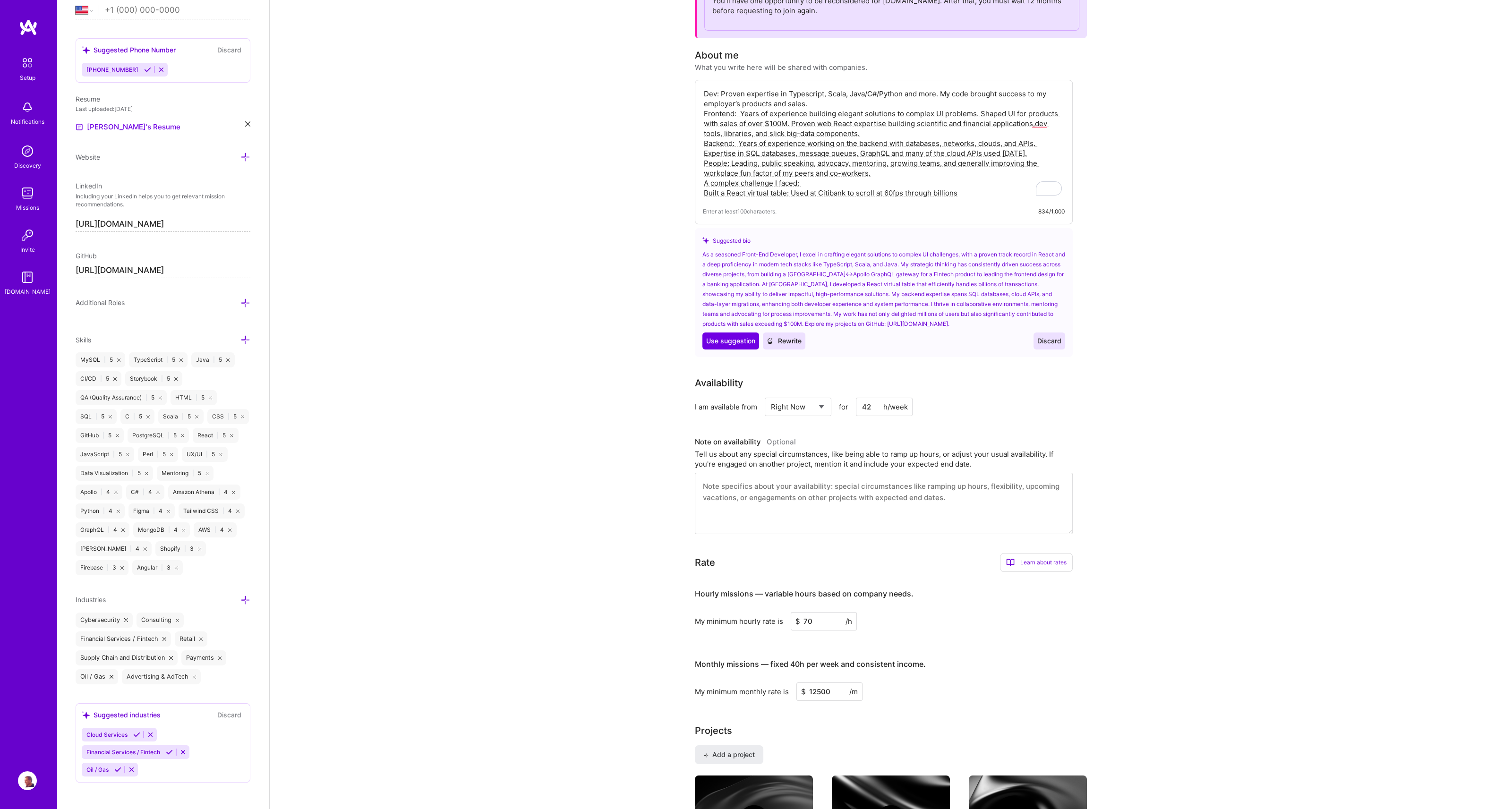
click at [740, 114] on textarea "Dev: Proven expertise in Typescript, Scala, Java/C#/Python and more. My code br…" at bounding box center [883, 143] width 362 height 111
drag, startPoint x: 769, startPoint y: 144, endPoint x: 857, endPoint y: 141, distance: 88.1
click at [857, 141] on textarea "Dev: Proven expertise in Typescript, Scala, Java/C#/Python and more. My code br…" at bounding box center [883, 143] width 362 height 111
click at [771, 156] on span "backend" at bounding box center [785, 157] width 31 height 9
click at [737, 145] on textarea "Dev: Proven expertise in Typescript, Scala, Java/C#/Python and more. My code br…" at bounding box center [883, 143] width 362 height 111
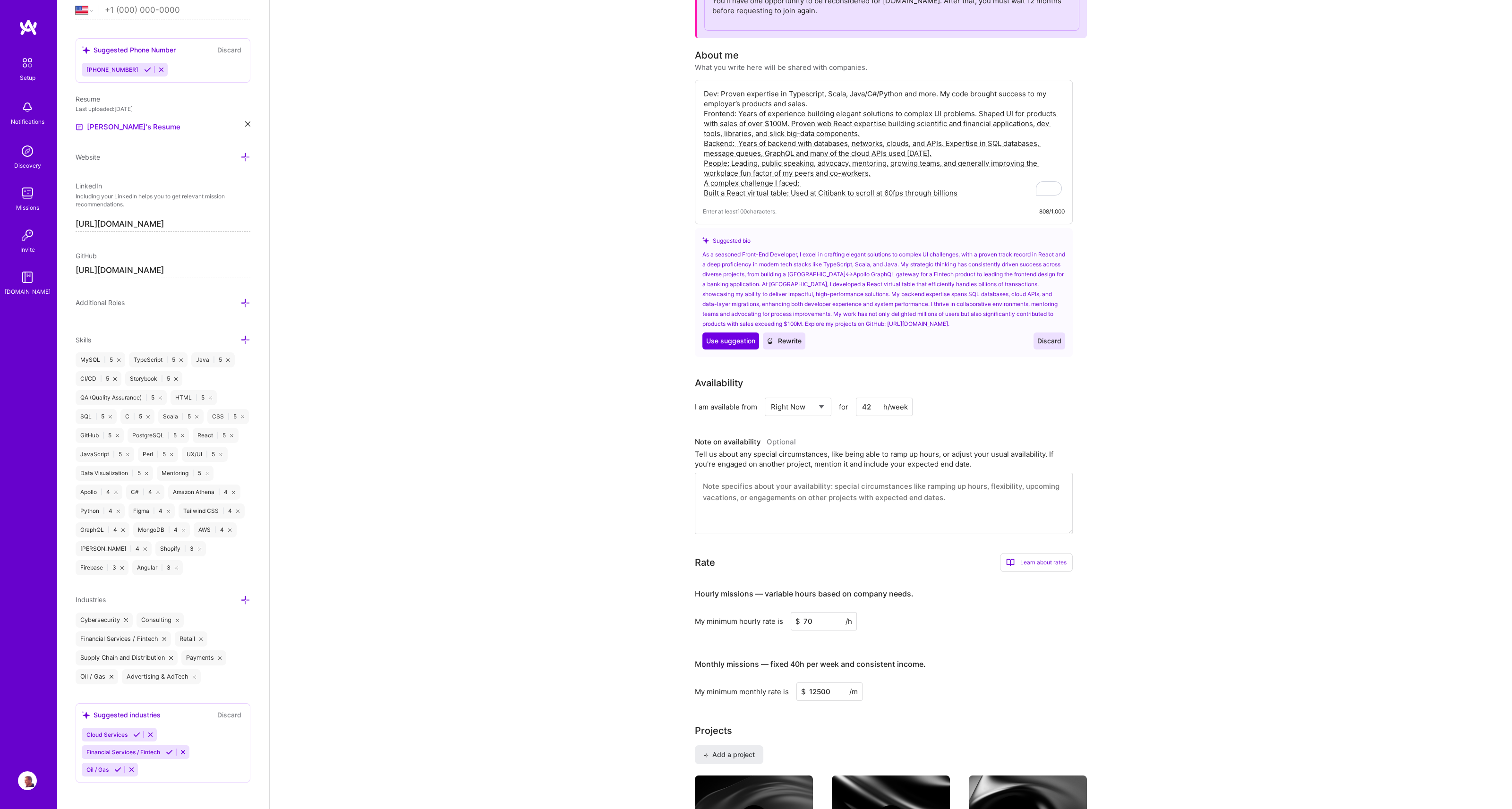
click at [739, 144] on textarea "Dev: Proven expertise in Typescript, Scala, Java/C#/Python and more. My code br…" at bounding box center [883, 143] width 362 height 111
drag, startPoint x: 959, startPoint y: 163, endPoint x: 990, endPoint y: 162, distance: 31.0
click at [990, 162] on textarea "Dev: Proven expertise in Typescript, Scala, Java/C#/Python and more. My code br…" at bounding box center [883, 143] width 362 height 111
click at [956, 172] on span "and" at bounding box center [951, 177] width 14 height 9
drag, startPoint x: 705, startPoint y: 192, endPoint x: 990, endPoint y: 197, distance: 285.0
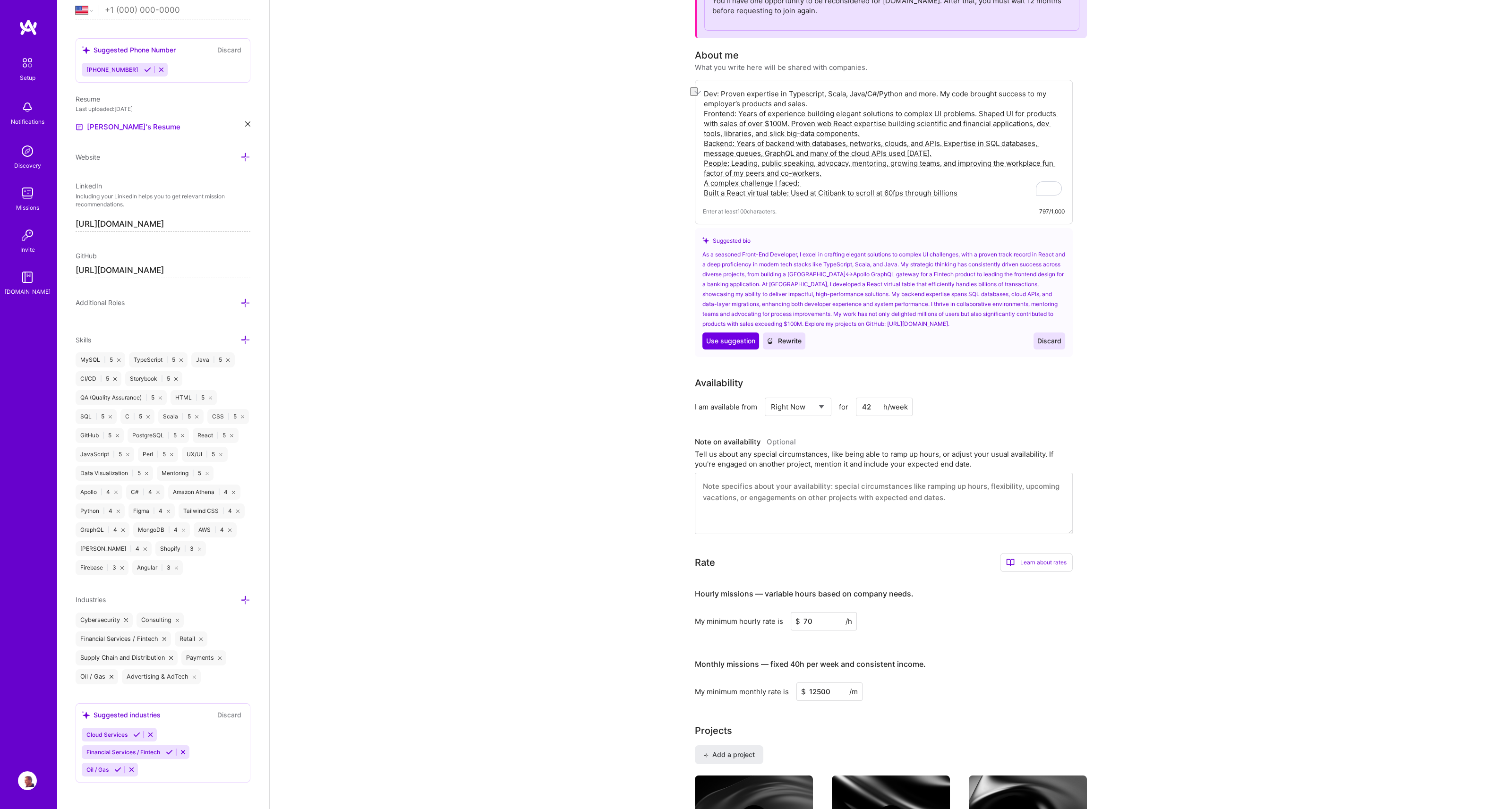
click at [990, 197] on textarea "Dev: Proven expertise in Typescript, Scala, Java/C#/Python and more. My code br…" at bounding box center [883, 143] width 362 height 111
paste textarea "Built a React virtual table: Used at Citibank to scroll at 60fps through billio…"
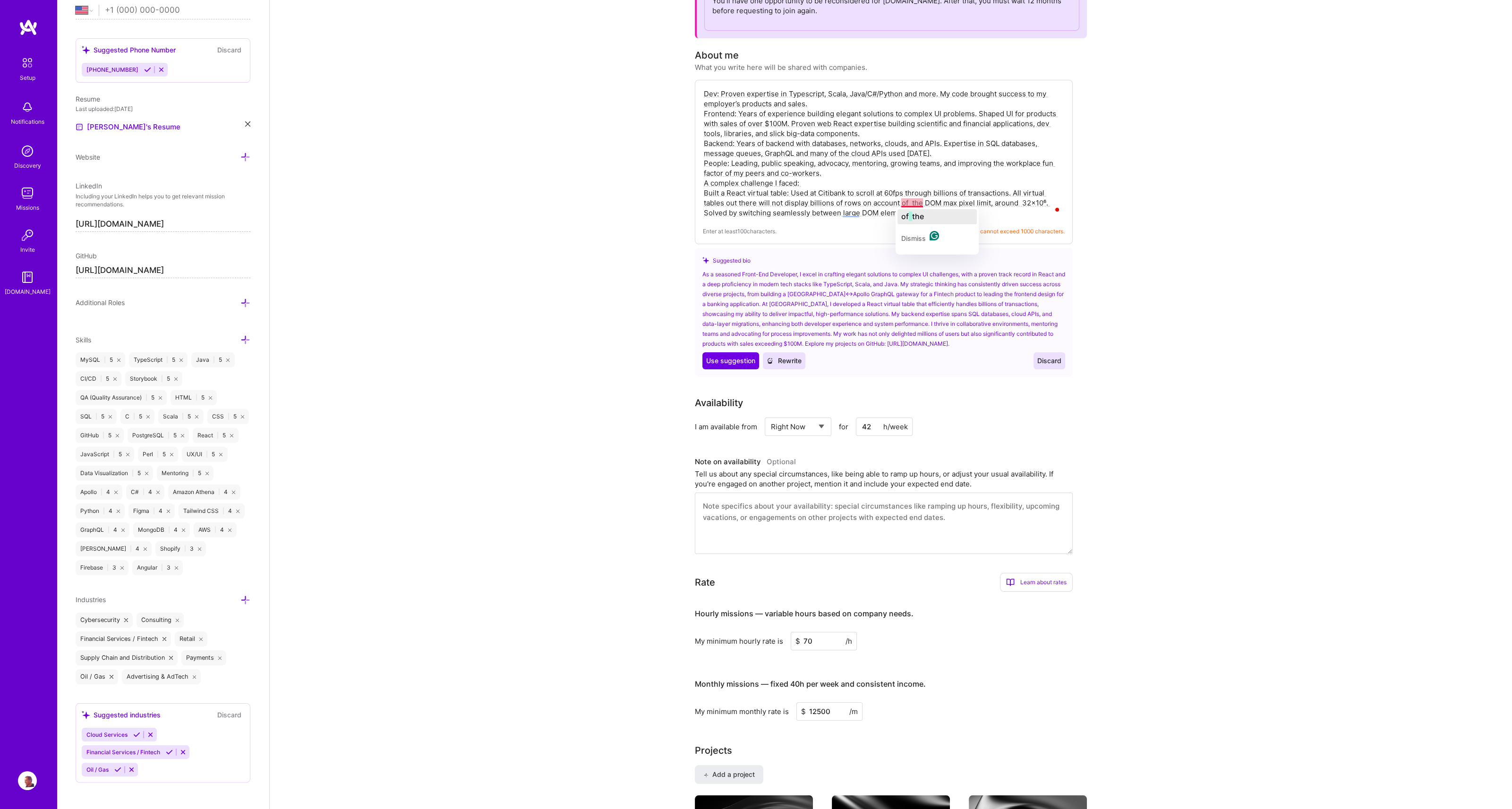
click at [906, 213] on span "of" at bounding box center [905, 216] width 8 height 9
drag, startPoint x: 722, startPoint y: 93, endPoint x: 788, endPoint y: 93, distance: 66.0
click at [788, 93] on textarea "Dev: Proven expertise in Typescript, Scala, Java/C#/Python and more. My code br…" at bounding box center [883, 153] width 362 height 131
click at [747, 92] on textarea "Dev: Proven expertise in Typescript, Scala, Java/C#/Python and more. My code br…" at bounding box center [883, 153] width 362 height 131
drag, startPoint x: 939, startPoint y: 92, endPoint x: 943, endPoint y: 100, distance: 8.9
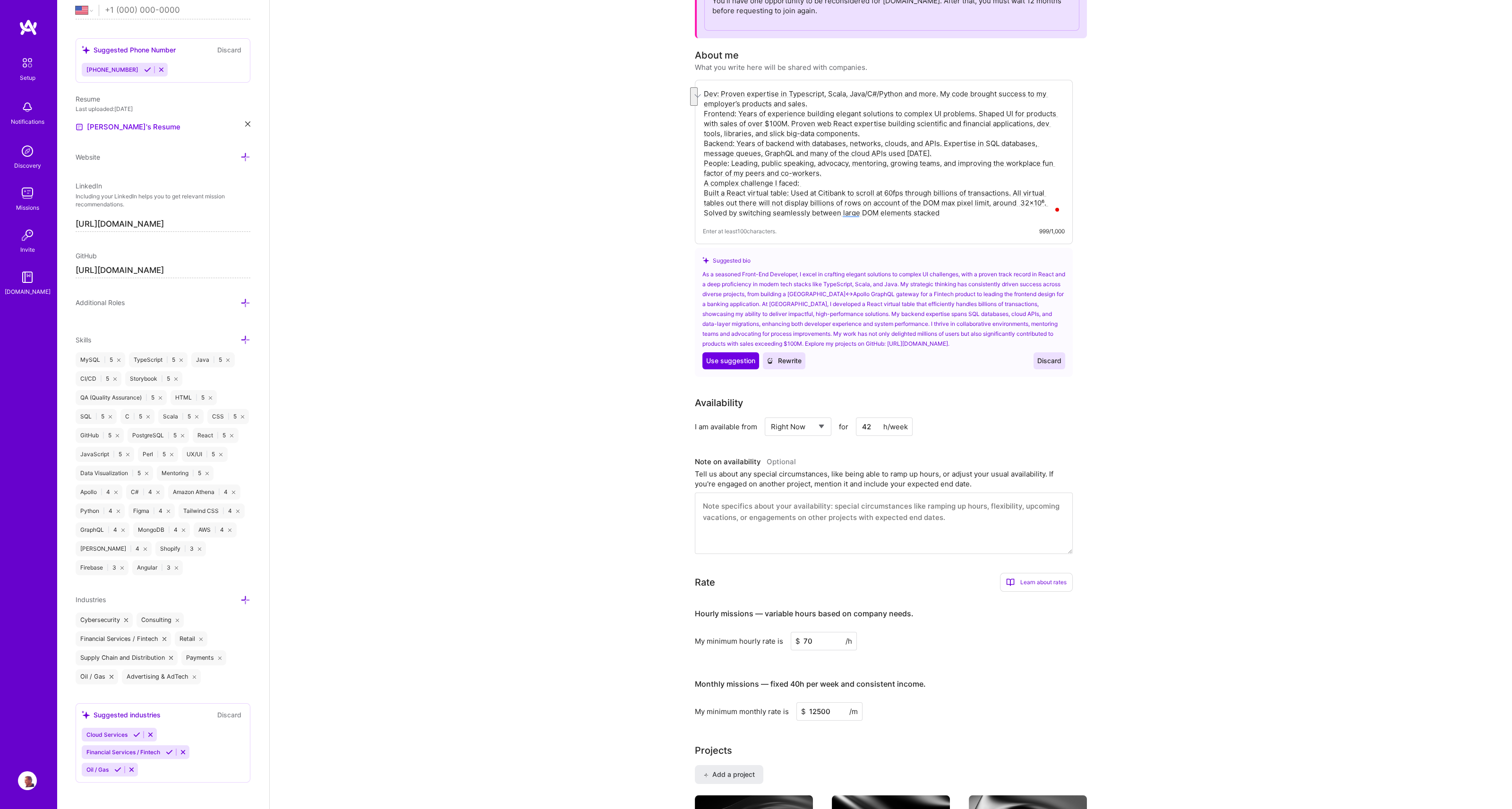
click at [943, 100] on textarea "Dev: Proven expertise in Typescript, Scala, Java/C#/Python and more. My code br…" at bounding box center [883, 153] width 362 height 131
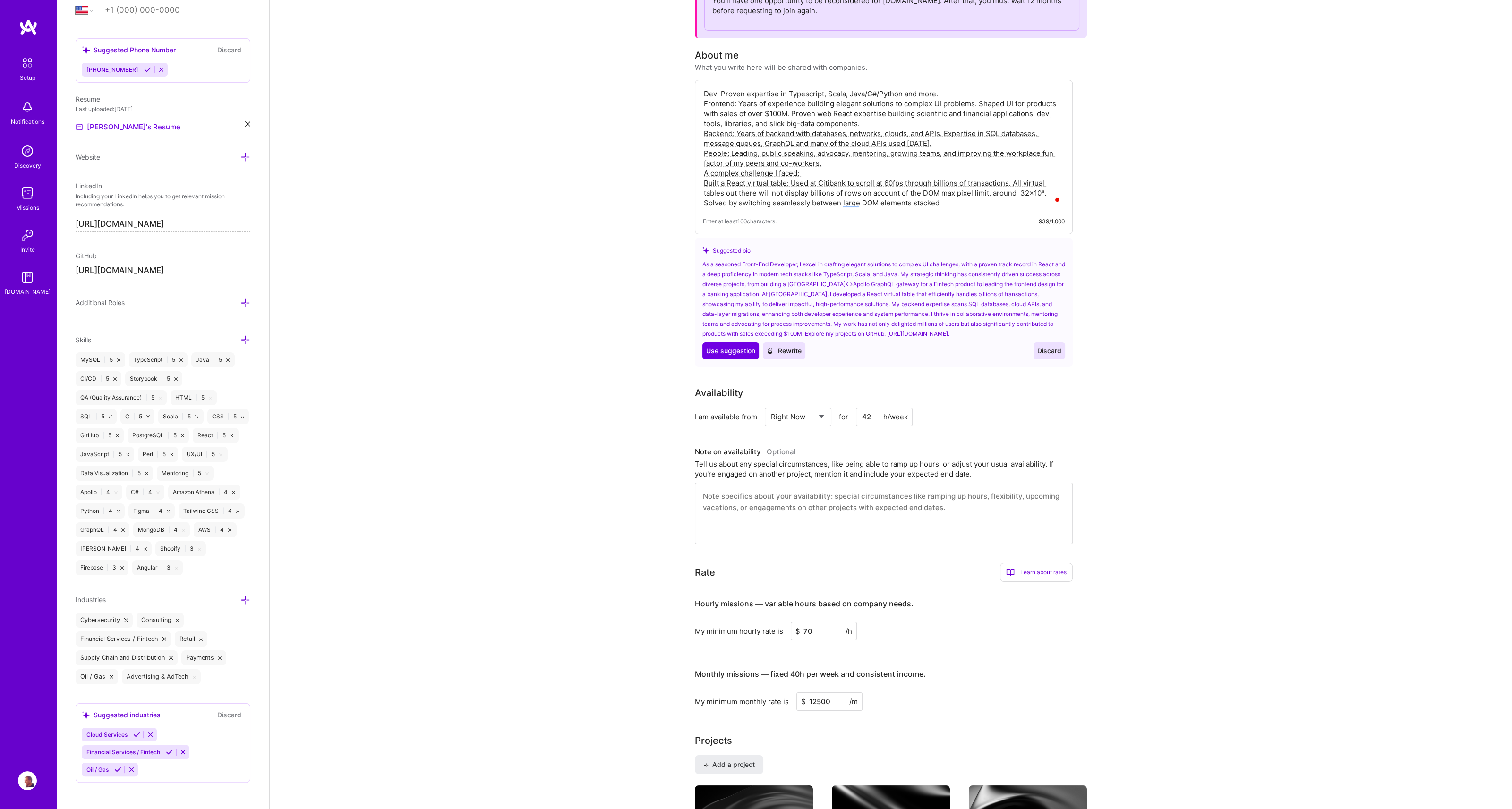
click at [947, 203] on textarea "Dev: Proven expertise in Typescript, Scala, Java/C#/Python and more. Frontend: …" at bounding box center [883, 148] width 362 height 121
paste textarea "on top of one another, and setting up scrolling so that the u"
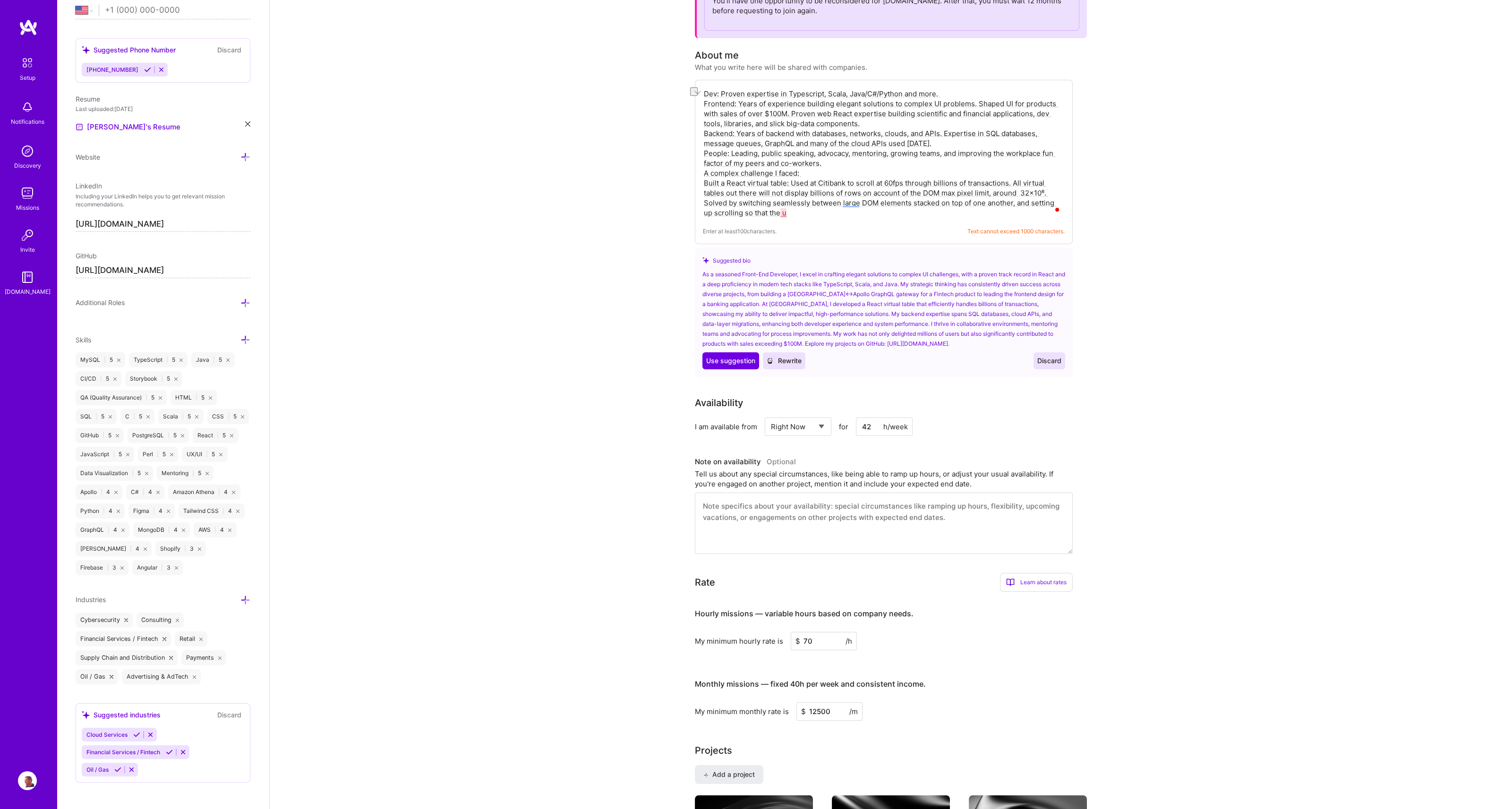
drag, startPoint x: 738, startPoint y: 103, endPoint x: 804, endPoint y: 101, distance: 66.0
click at [804, 101] on textarea "Dev: Proven expertise in Typescript, Scala, Java/C#/Python and more. Frontend: …" at bounding box center [883, 153] width 362 height 131
click at [785, 119] on span "building" at bounding box center [797, 117] width 29 height 9
click at [809, 214] on textarea "Dev: Proven expertise in Typescript, Scala, Java/C#/Python and more. Frontend: …" at bounding box center [883, 153] width 362 height 131
paste textarea "the use"
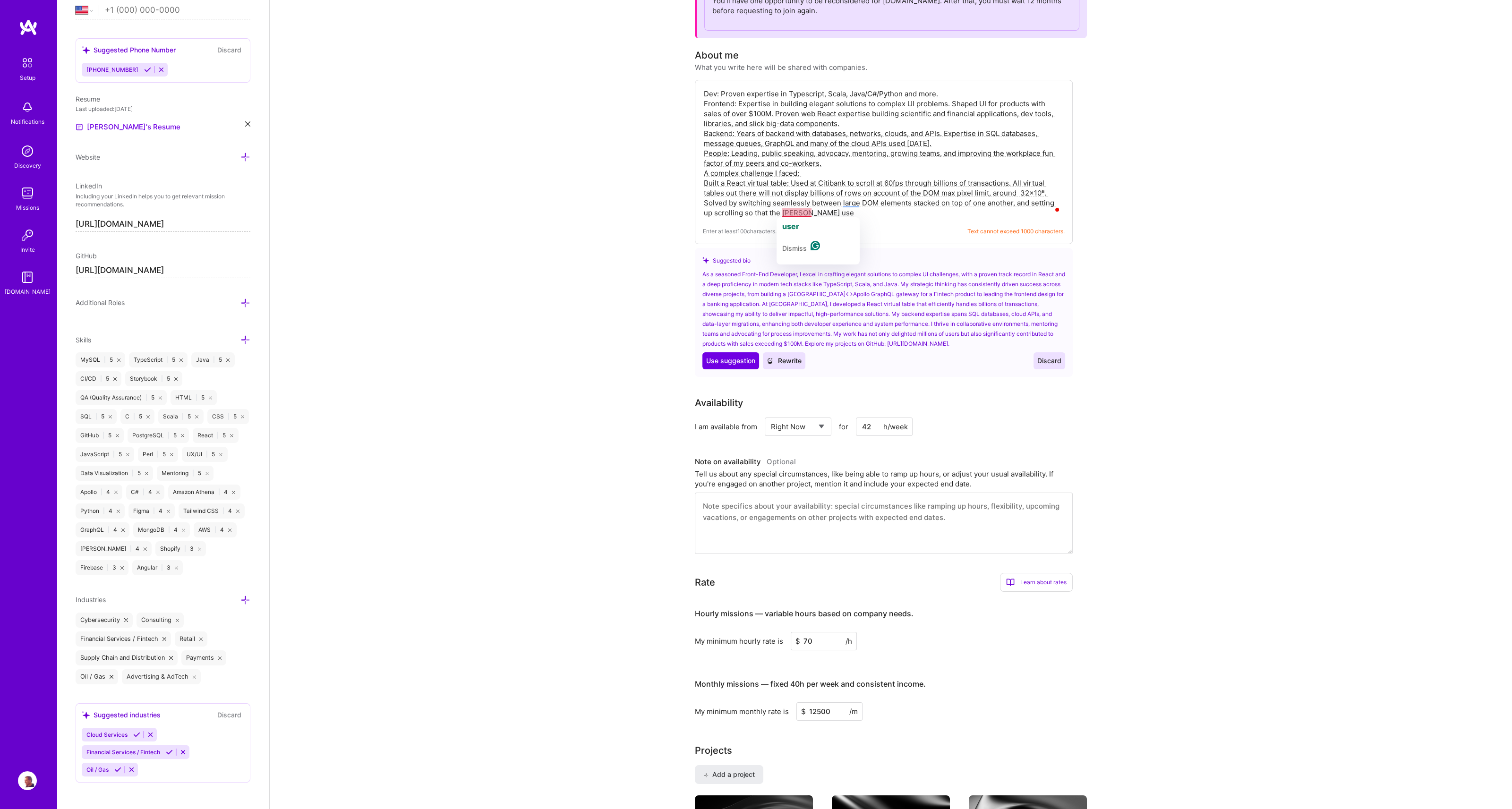
click at [818, 213] on textarea "Dev: Proven expertise in Typescript, Scala, Java/C#/Python and more. Frontend: …" at bounding box center [883, 153] width 362 height 131
drag, startPoint x: 780, startPoint y: 111, endPoint x: 797, endPoint y: 110, distance: 17.0
click at [797, 110] on textarea "Dev: Proven expertise in Typescript, Scala, Java/C#/Python and more. Frontend: …" at bounding box center [883, 153] width 362 height 131
drag, startPoint x: 737, startPoint y: 132, endPoint x: 810, endPoint y: 136, distance: 73.1
click at [810, 136] on textarea "Dev: Proven expertise in Typescript, Scala, Java/C#/Python and more. Frontend: …" at bounding box center [883, 153] width 362 height 131
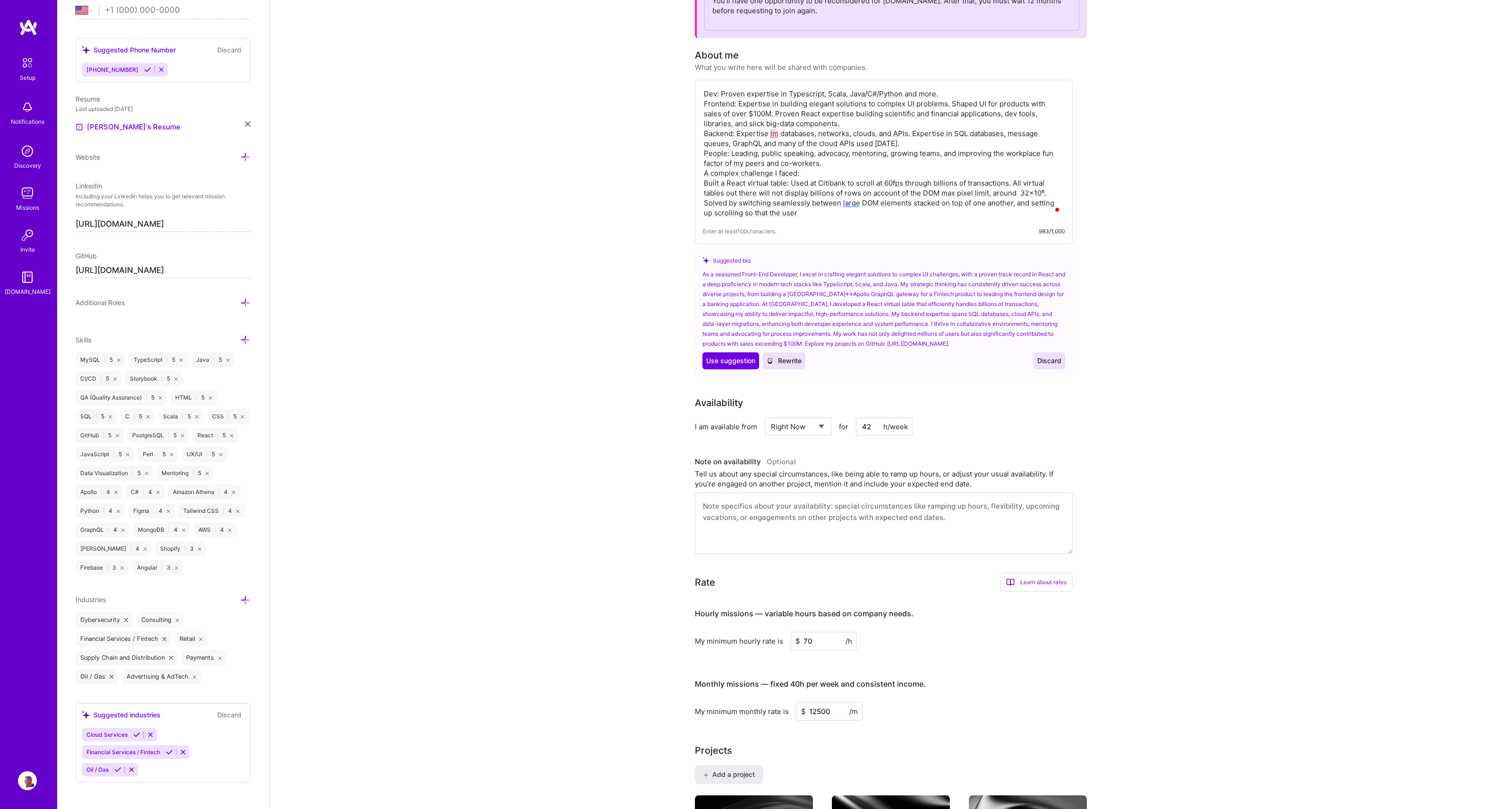
click at [808, 211] on textarea "Dev: Proven expertise in Typescript, Scala, Java/C#/Python and more. Frontend: …" at bounding box center [883, 153] width 362 height 131
paste textarea "the user does no"
drag, startPoint x: 856, startPoint y: 144, endPoint x: 900, endPoint y: 143, distance: 44.0
click at [900, 143] on textarea "Dev: Proven expertise in Typescript, Scala, Java/C#/Python and more. Frontend: …" at bounding box center [883, 153] width 362 height 131
click at [860, 213] on textarea "Dev: Proven expertise in Typescript, Scala, Java/C#/Python and more. Frontend: …" at bounding box center [883, 153] width 362 height 131
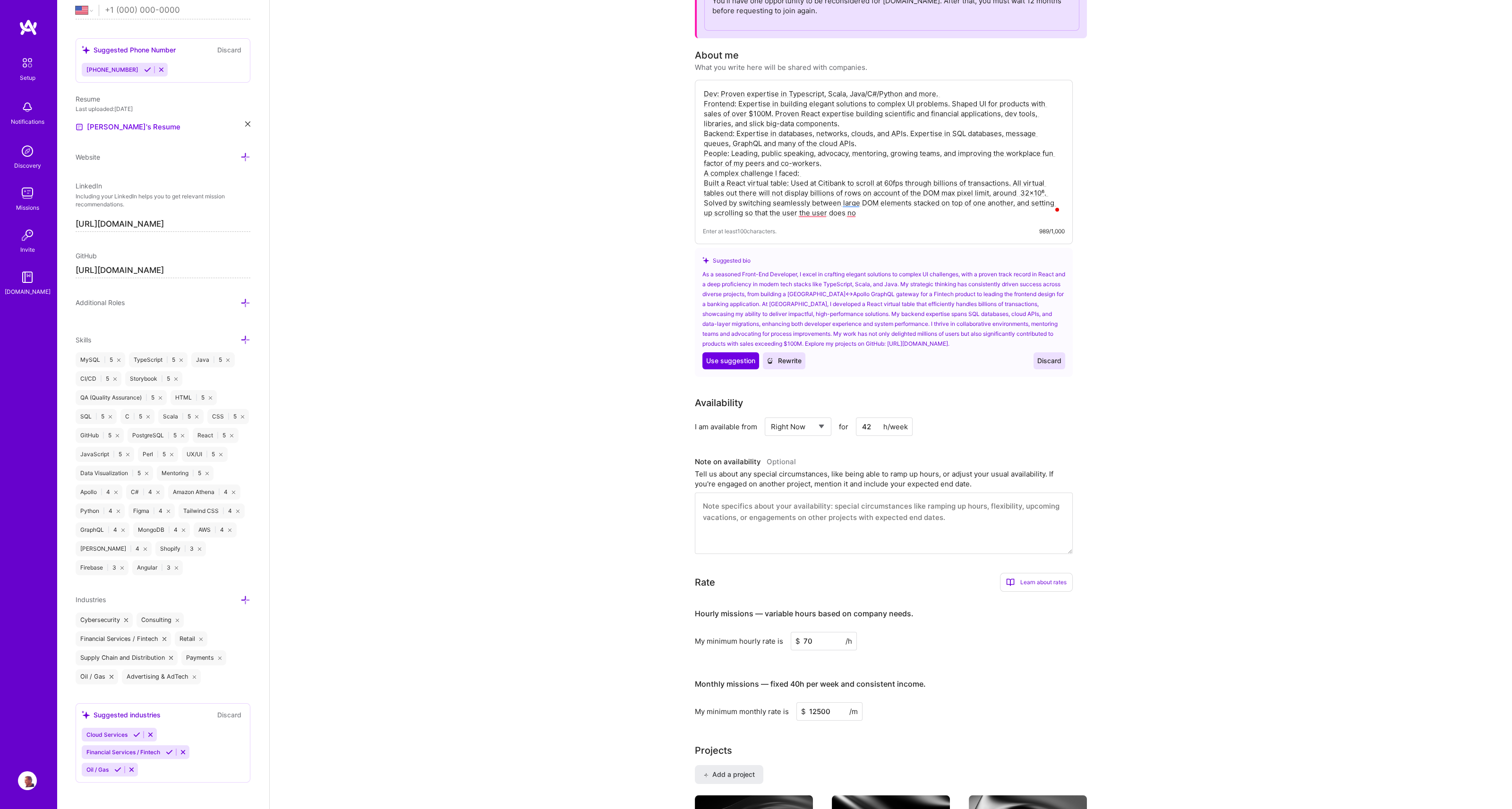
paste textarea "even notice"
click at [856, 214] on textarea "Dev: Proven expertise in Typescript, Scala, Java/C#/Python and more. Frontend: …" at bounding box center [883, 153] width 362 height 131
drag, startPoint x: 900, startPoint y: 214, endPoint x: 848, endPoint y: 208, distance: 52.3
click at [848, 208] on textarea "Dev: Proven expertise in Typescript, Scala, Java/C#/Python and more. Frontend: …" at bounding box center [883, 153] width 362 height 131
drag, startPoint x: 798, startPoint y: 212, endPoint x: 831, endPoint y: 212, distance: 33.0
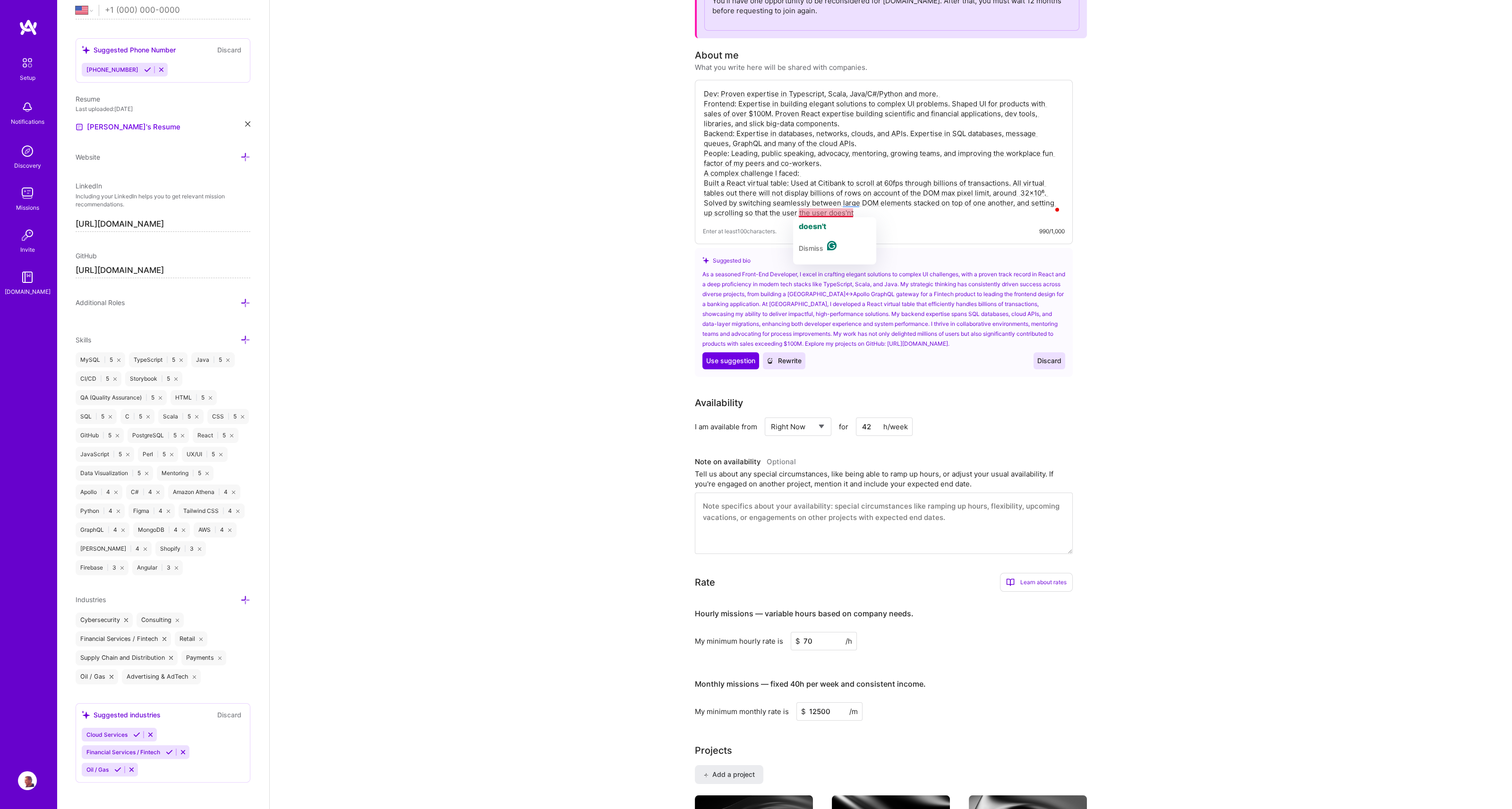
click at [831, 212] on textarea "Dev: Proven expertise in Typescript, Scala, Java/C#/Python and more. Frontend: …" at bounding box center [883, 153] width 362 height 131
click at [826, 212] on textarea "Dev: Proven expertise in Typescript, Scala, Java/C#/Python and more. Frontend: …" at bounding box center [883, 153] width 362 height 131
click at [801, 214] on textarea "Dev: Proven expertise in Typescript, Scala, Java/C#/Python and more. Frontend: …" at bounding box center [883, 153] width 362 height 131
click at [835, 212] on textarea "Dev: Proven expertise in Typescript, Scala, Java/C#/Python and more. Frontend: …" at bounding box center [883, 153] width 362 height 131
click at [815, 224] on span "doesn't" at bounding box center [812, 226] width 28 height 9
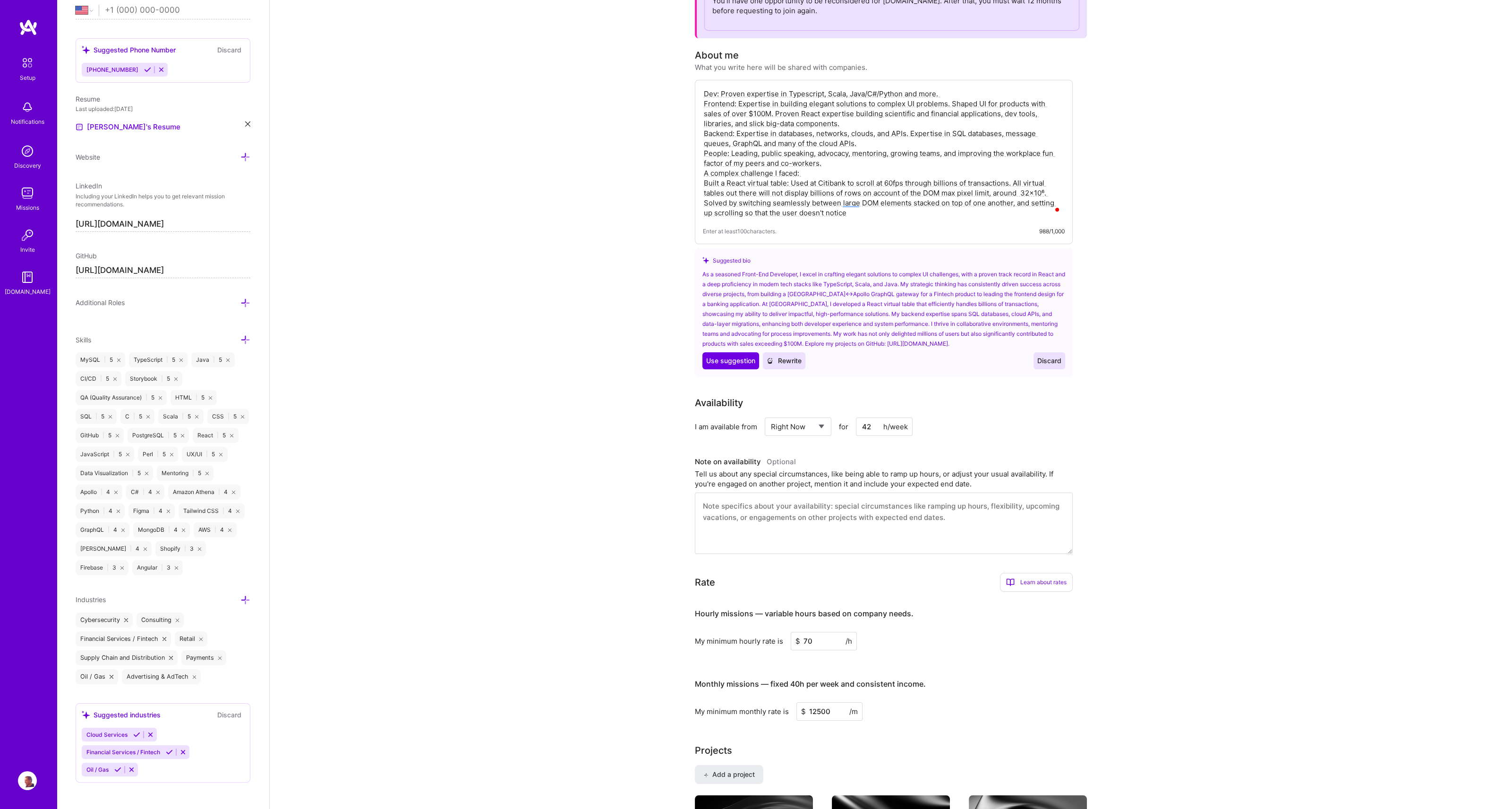
click at [855, 214] on textarea "Dev: Proven expertise in Typescript, Scala, Java/C#/Python and more. Frontend: …" at bounding box center [883, 153] width 362 height 131
paste textarea "notice when"
click at [840, 225] on span "notice" at bounding box center [838, 226] width 24 height 9
click at [745, 154] on textarea "Dev: Proven expertise in Typescript, Scala, Java/C#/Python and more. Frontend: …" at bounding box center [883, 153] width 362 height 131
click at [709, 149] on textarea "Dev: Proven expertise in Typescript, Scala, Java/C#/Python and more. Frontend: …" at bounding box center [883, 153] width 362 height 131
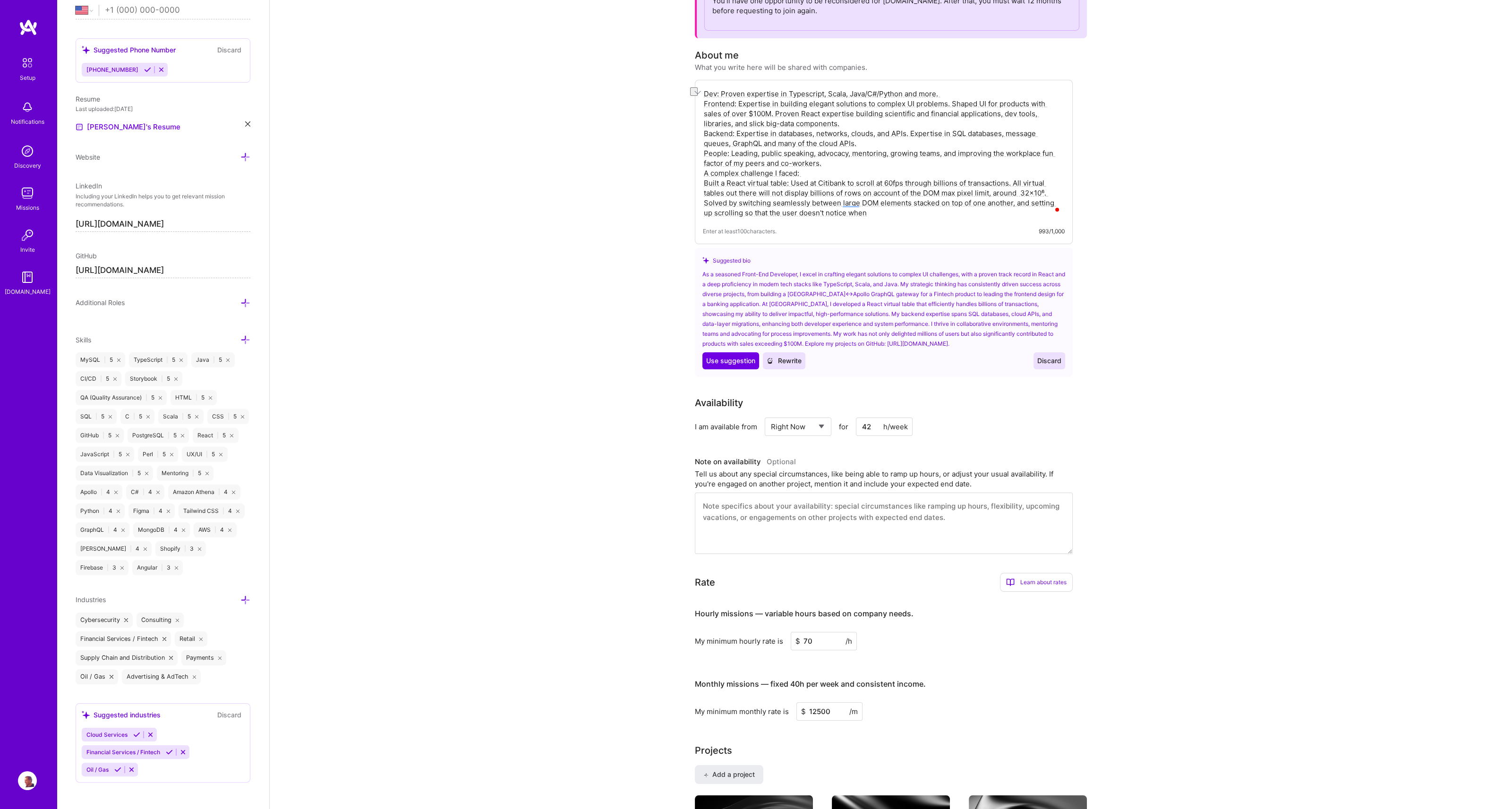
drag, startPoint x: 761, startPoint y: 153, endPoint x: 817, endPoint y: 153, distance: 56.0
click at [817, 153] on textarea "Dev: Proven expertise in Typescript, Scala, Java/C#/Python and more. Frontend: …" at bounding box center [883, 153] width 362 height 131
drag, startPoint x: 938, startPoint y: 154, endPoint x: 950, endPoint y: 153, distance: 12.0
click at [950, 153] on textarea "Dev: Proven expertise in Typescript, Scala, Java/C#/Python and more. Frontend: …" at bounding box center [883, 153] width 362 height 131
drag, startPoint x: 1008, startPoint y: 153, endPoint x: 1027, endPoint y: 154, distance: 19.0
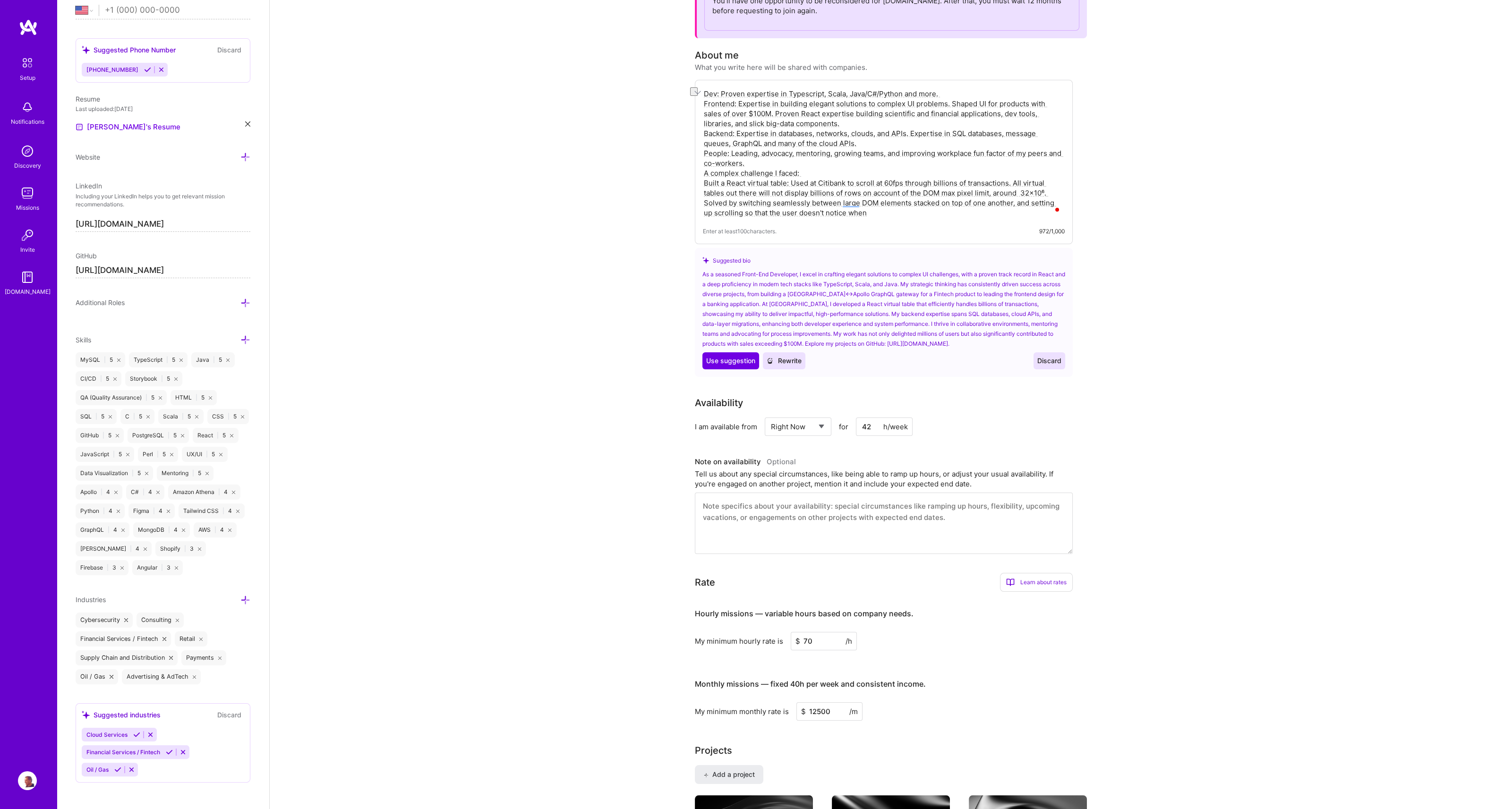
click at [1027, 154] on textarea "Dev: Proven expertise in Typescript, Scala, Java/C#/Python and more. Frontend: …" at bounding box center [883, 153] width 362 height 131
click at [869, 214] on textarea "Dev: Proven expertise in Typescript, Scala, Java/C#/Python and more. Frontend: …" at bounding box center [883, 153] width 362 height 131
paste textarea "they are switched between them"
click at [941, 95] on textarea "Dev: Proven expertise in Typescript, Scala, Java/C#/Python and more. Frontend: …" at bounding box center [883, 153] width 362 height 131
click at [797, 124] on textarea "Dev: Proven expertise in Typescript, Scala, Java/C#/Python and more Frontend: E…" at bounding box center [883, 153] width 362 height 131
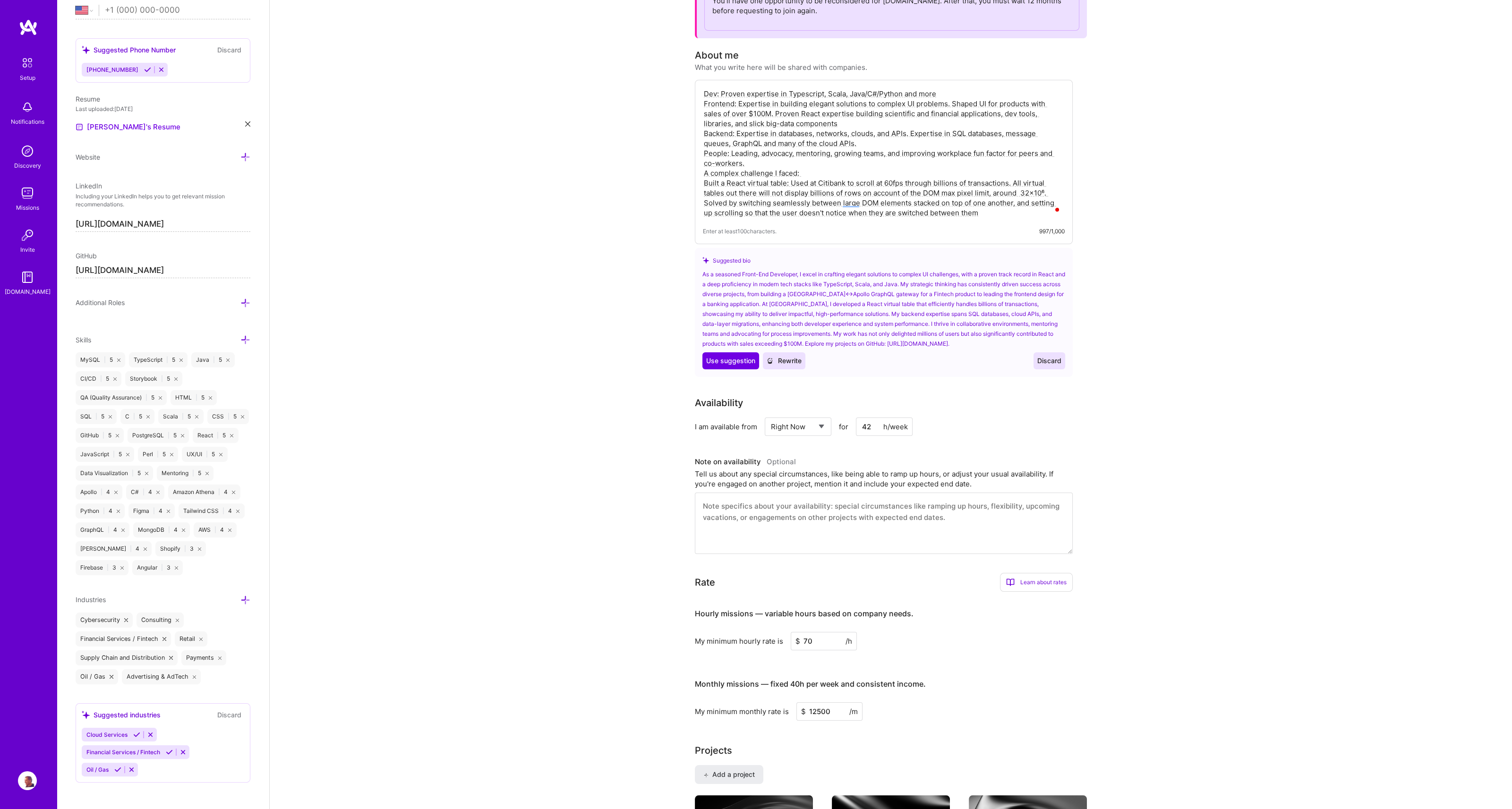
click at [865, 141] on textarea "Dev: Proven expertise in Typescript, Scala, Java/C#/Python and more Frontend: E…" at bounding box center [883, 153] width 362 height 131
click at [750, 163] on textarea "Dev: Proven expertise in Typescript, Scala, Java/C#/Python and more Frontend: E…" at bounding box center [883, 153] width 362 height 131
click at [986, 214] on textarea "Dev: Proven expertise in Typescript, Scala, Java/C#/Python and more Frontend: E…" at bounding box center [883, 153] width 362 height 131
click at [707, 90] on textarea "Dev: Proven expertise in Typescript, Scala, Java/C#/Python and more Frontend: E…" at bounding box center [883, 153] width 362 height 131
click at [705, 90] on textarea "Dev: Proven expertise in Typescript, Scala, Java/C#/Python and more Frontend: E…" at bounding box center [883, 153] width 362 height 131
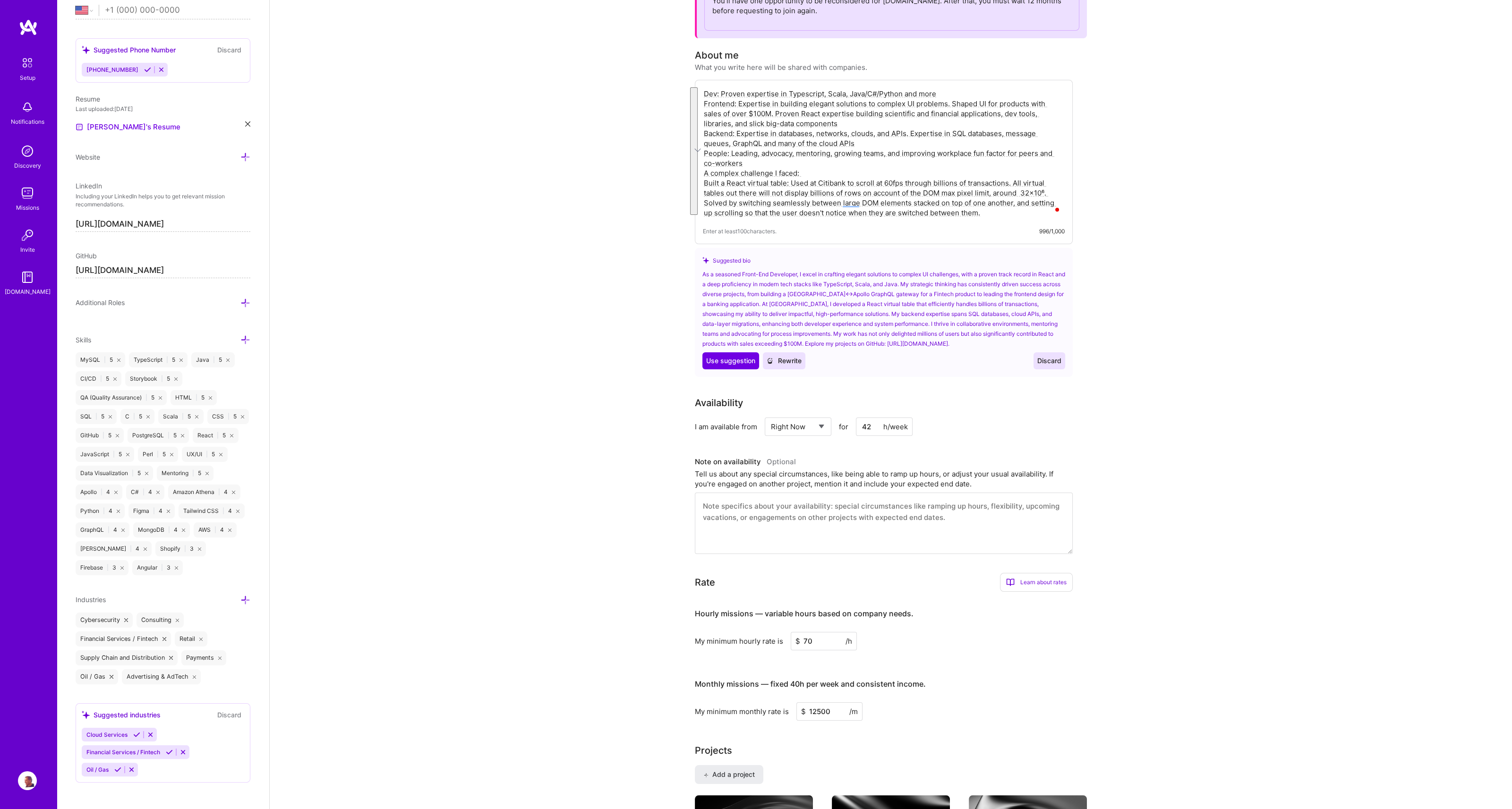
drag, startPoint x: 703, startPoint y: 90, endPoint x: 984, endPoint y: 216, distance: 308.0
click at [984, 216] on textarea "Dev: Proven expertise in Typescript, Scala, Java/C#/Python and more Frontend: E…" at bounding box center [883, 153] width 362 height 131
type textarea "Dev: Proven expertise in Typescript, Scala, Java/C#/Python and more Frontend: E…"
click at [836, 216] on textarea "Dev: Proven expertise in Typescript, Scala, Java/C#/Python and more Frontend: E…" at bounding box center [883, 153] width 362 height 131
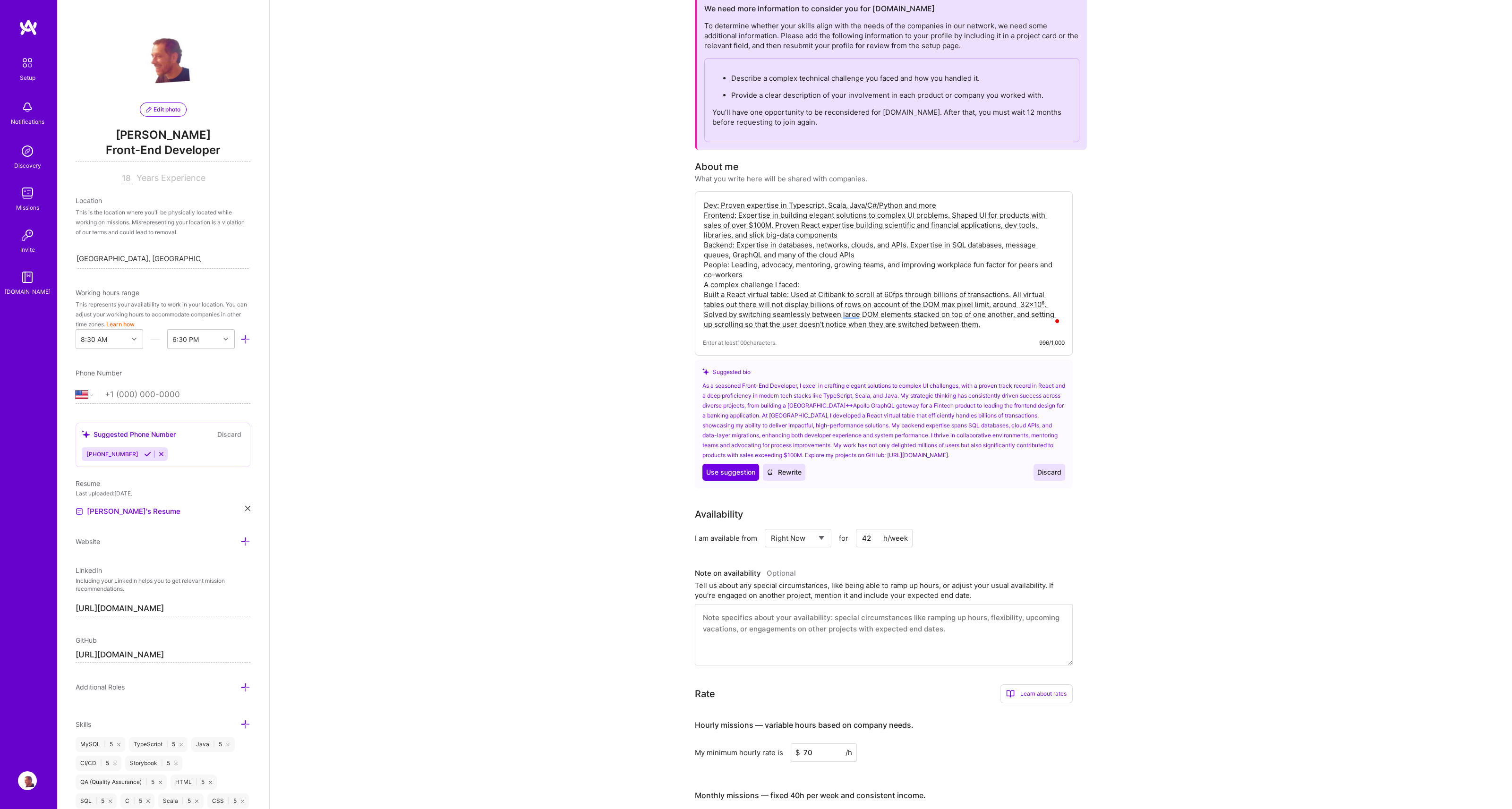
scroll to position [0, 0]
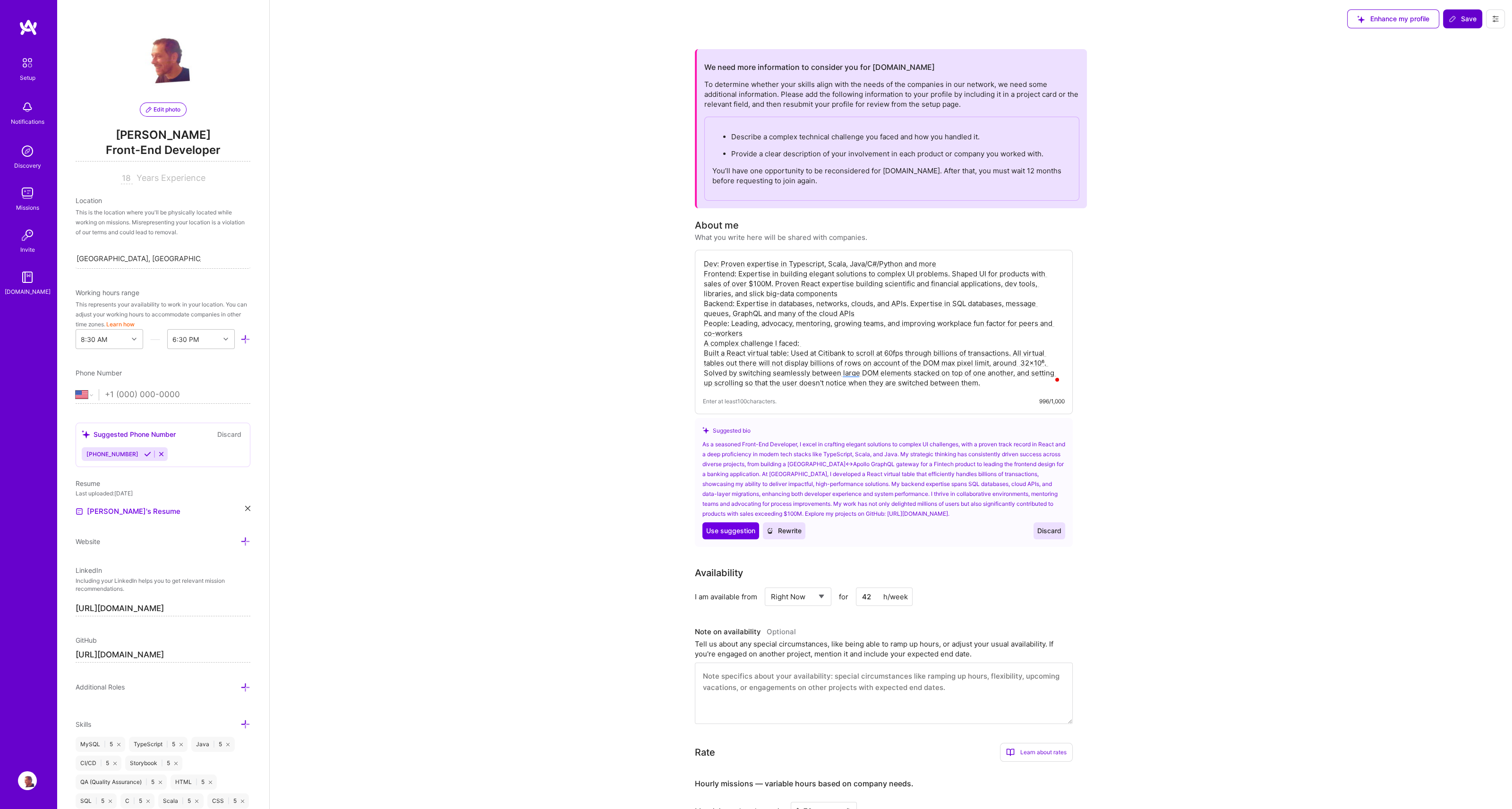
click at [1463, 23] on button "Save" at bounding box center [1463, 19] width 39 height 19
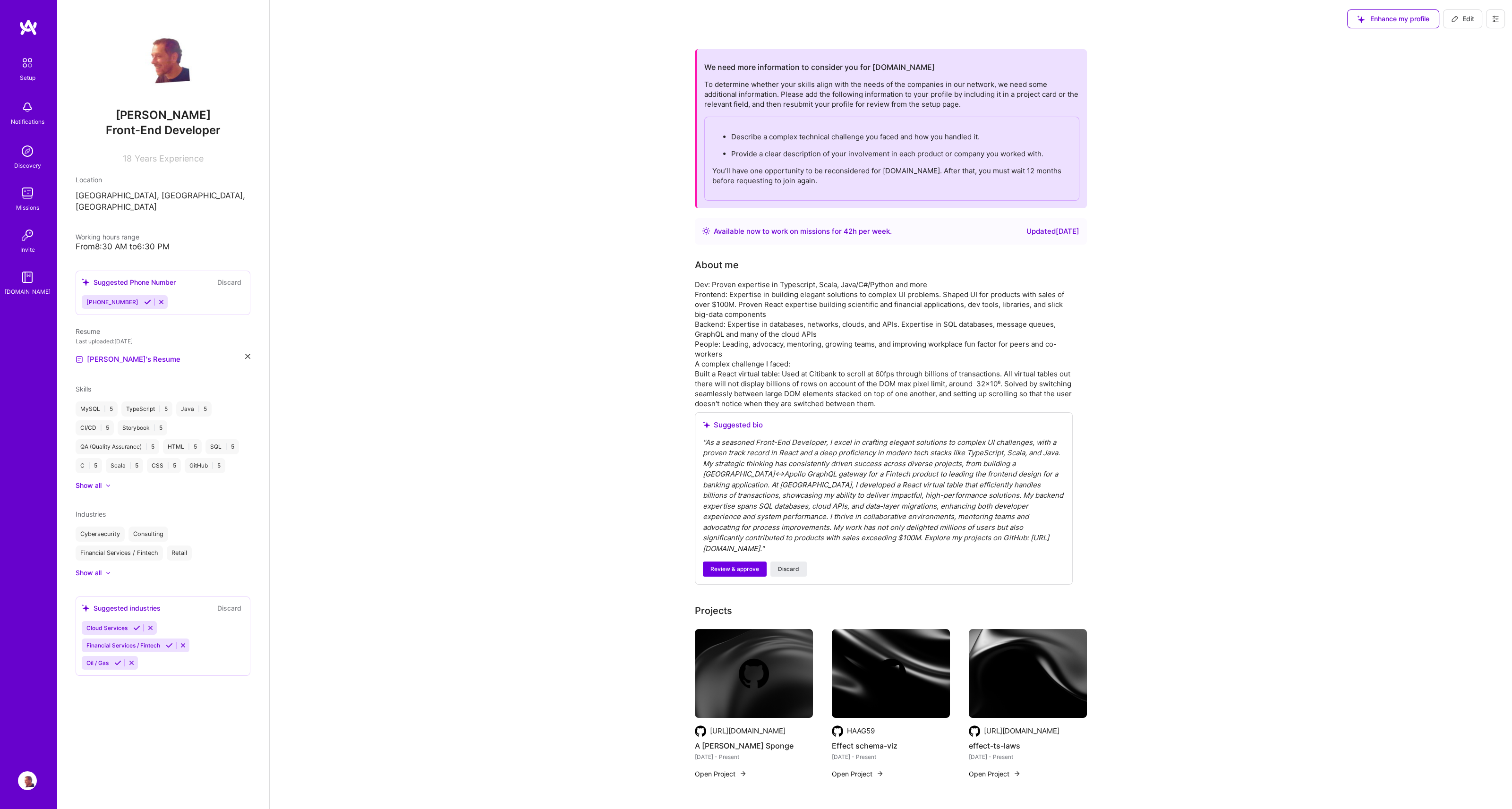
click at [1465, 18] on span "Edit" at bounding box center [1462, 19] width 23 height 9
select select "US"
select select "Right Now"
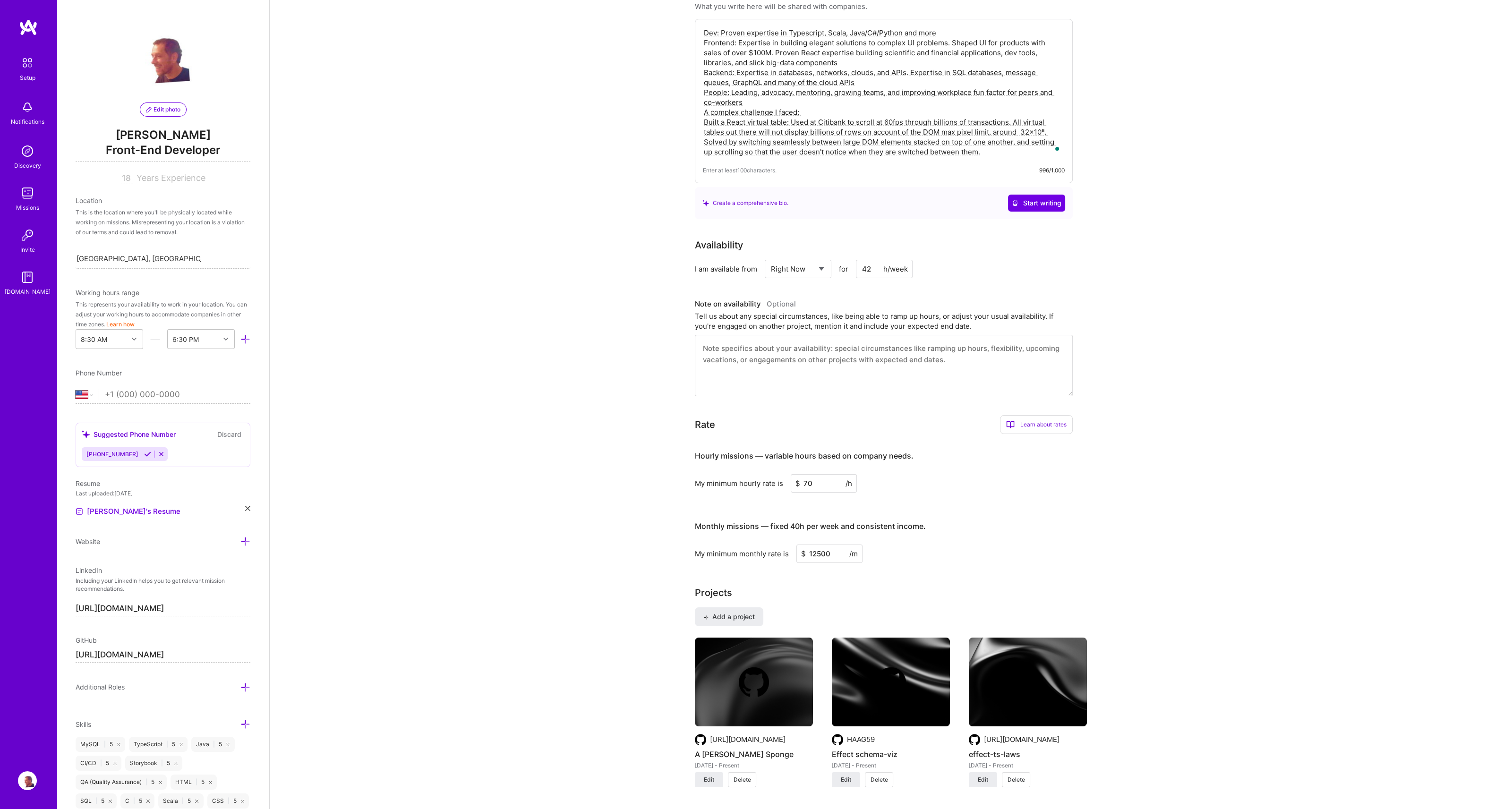
scroll to position [245, 0]
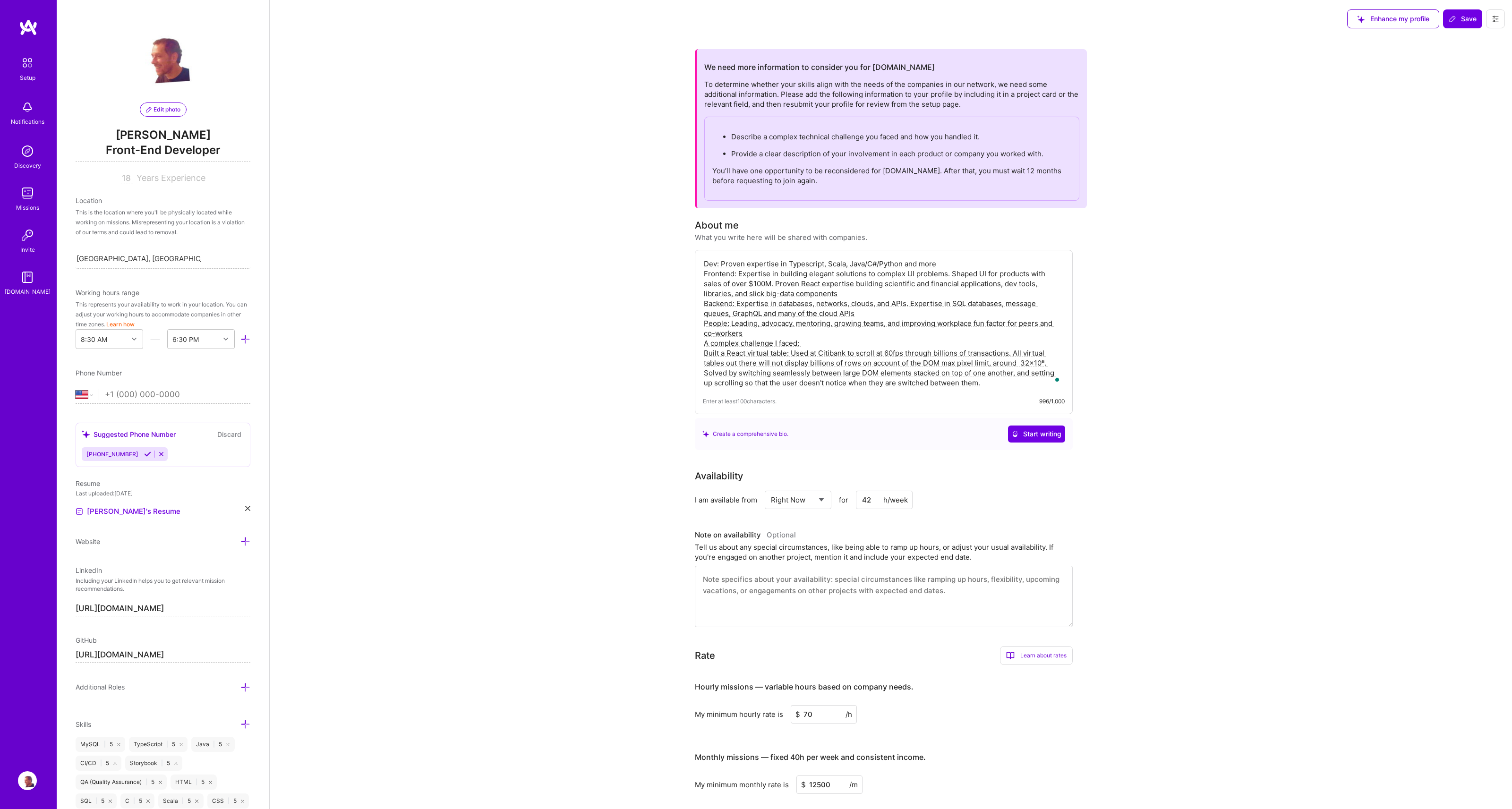
select select "US"
select select "Right Now"
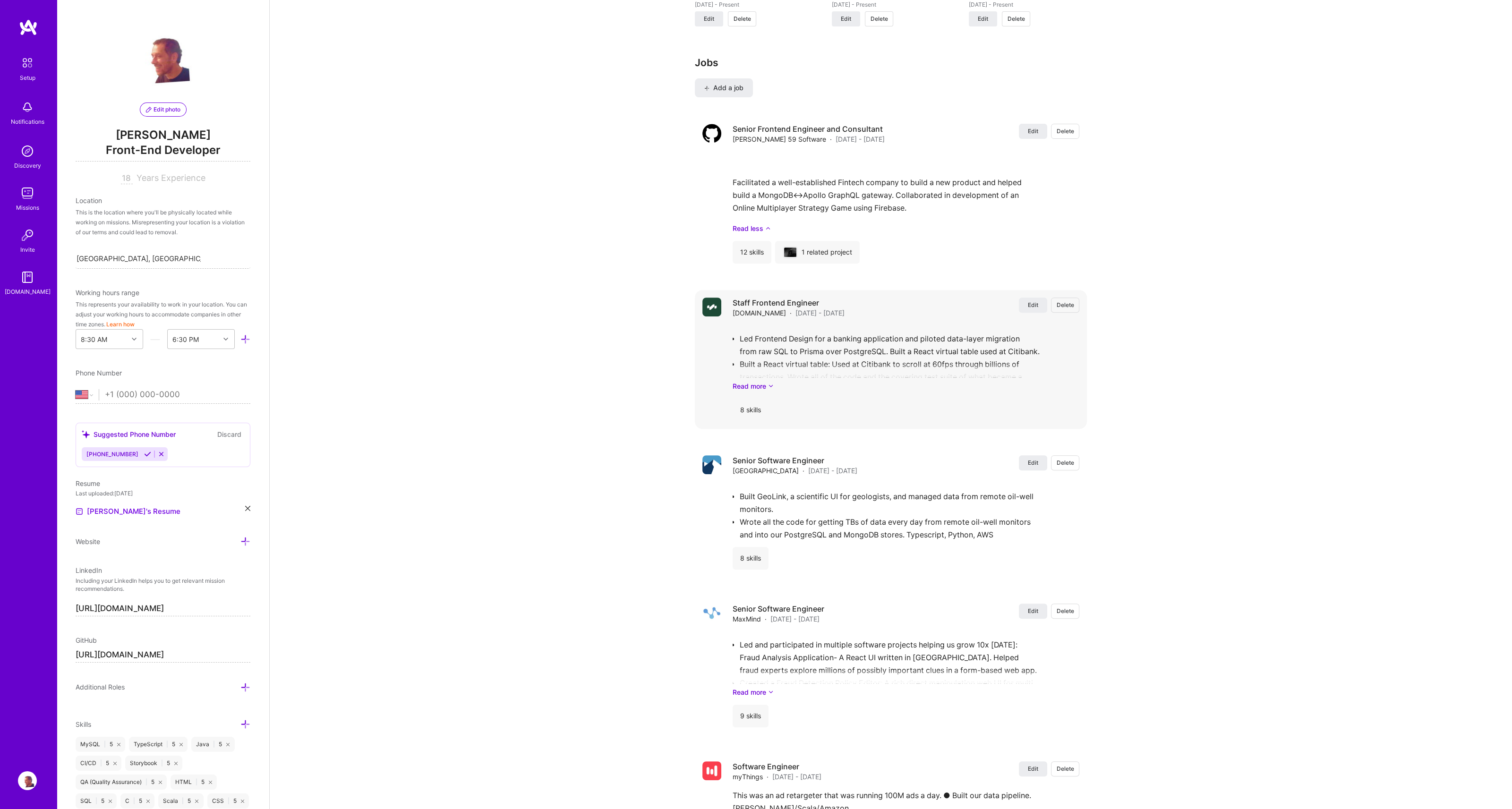
scroll to position [994, 0]
click at [1032, 306] on span "Edit" at bounding box center [1033, 303] width 11 height 8
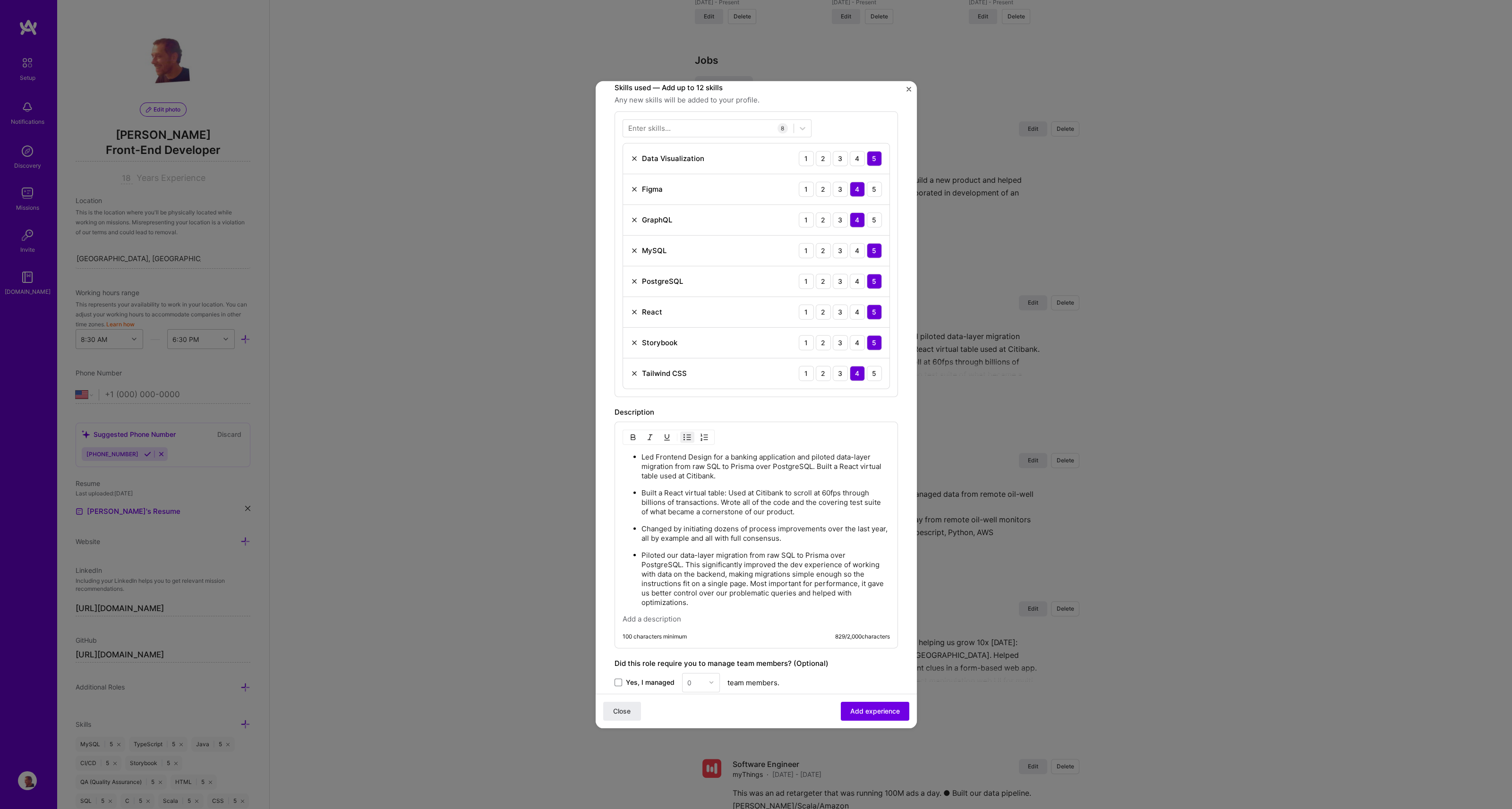
scroll to position [385, 0]
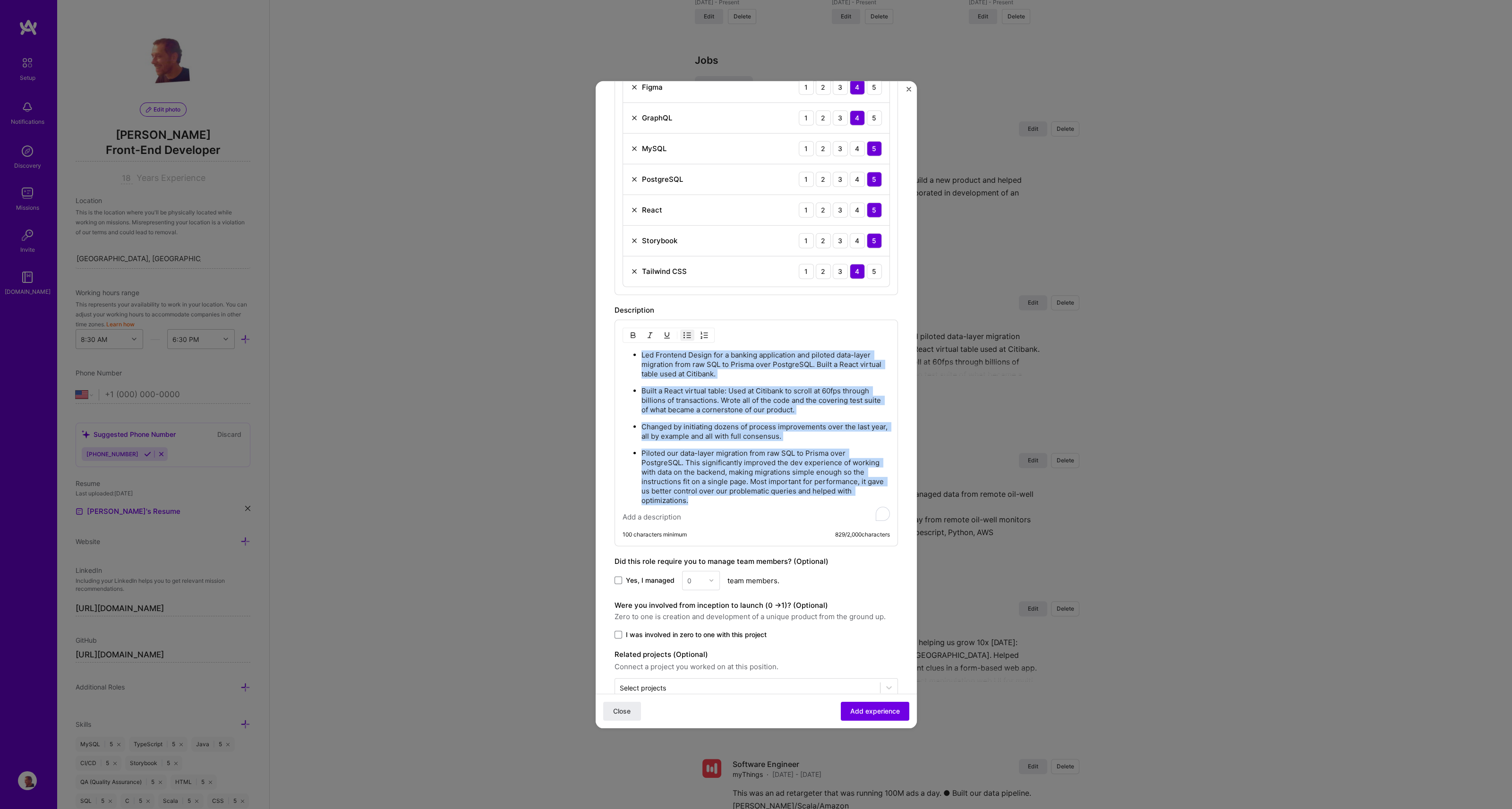
drag, startPoint x: 694, startPoint y: 502, endPoint x: 633, endPoint y: 350, distance: 163.8
click at [633, 350] on ul "Led Frontend Design for a banking application and piloted data-layer migration …" at bounding box center [756, 427] width 267 height 155
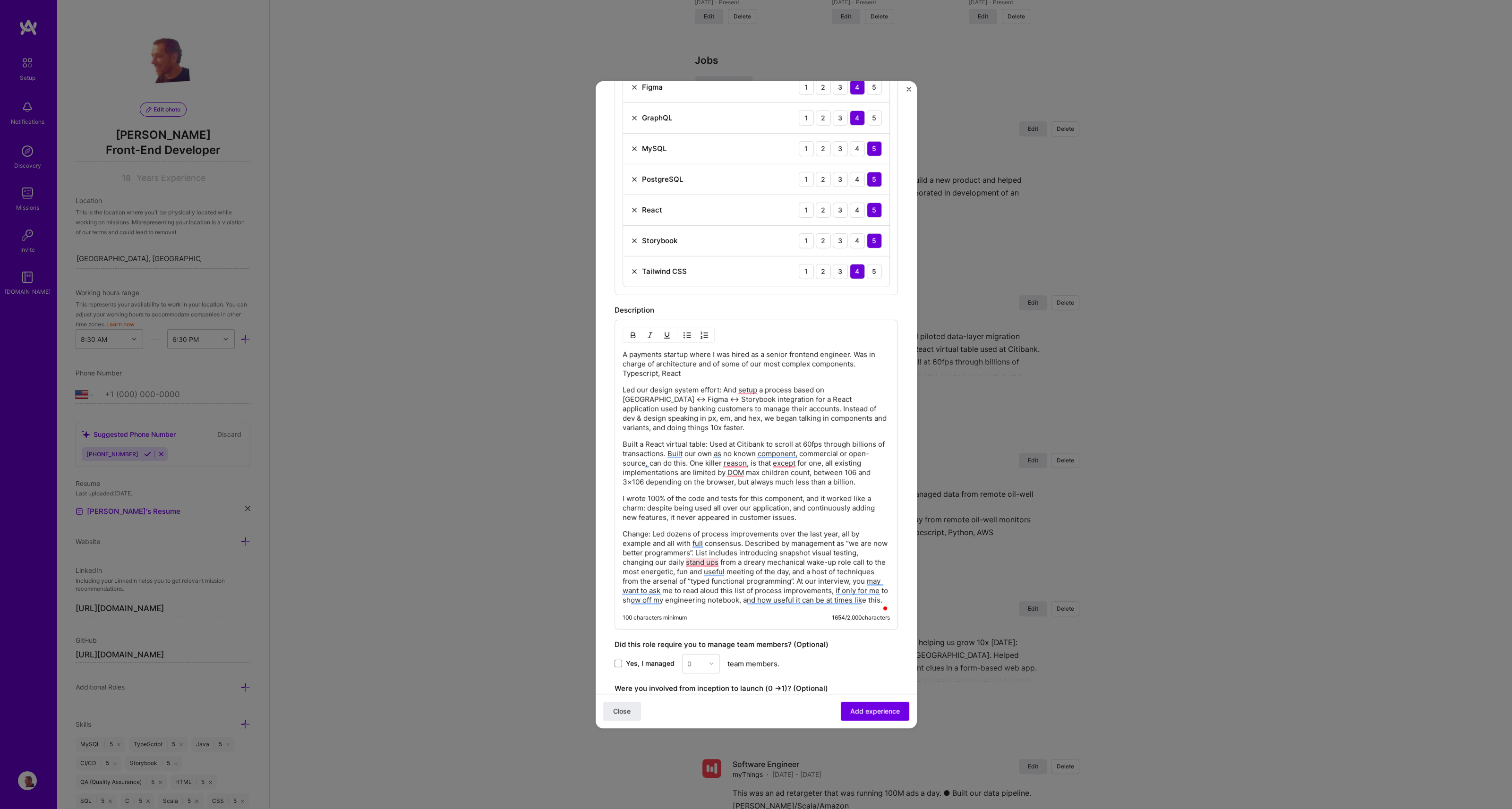
click at [768, 352] on p "A payments startup where I was hired as a senior frontend engineer. Was in char…" at bounding box center [756, 364] width 267 height 28
drag, startPoint x: 766, startPoint y: 351, endPoint x: 848, endPoint y: 347, distance: 82.1
click at [848, 347] on div "A payments startup where I was hired as a senior frontend engineer. Was in char…" at bounding box center [756, 474] width 284 height 310
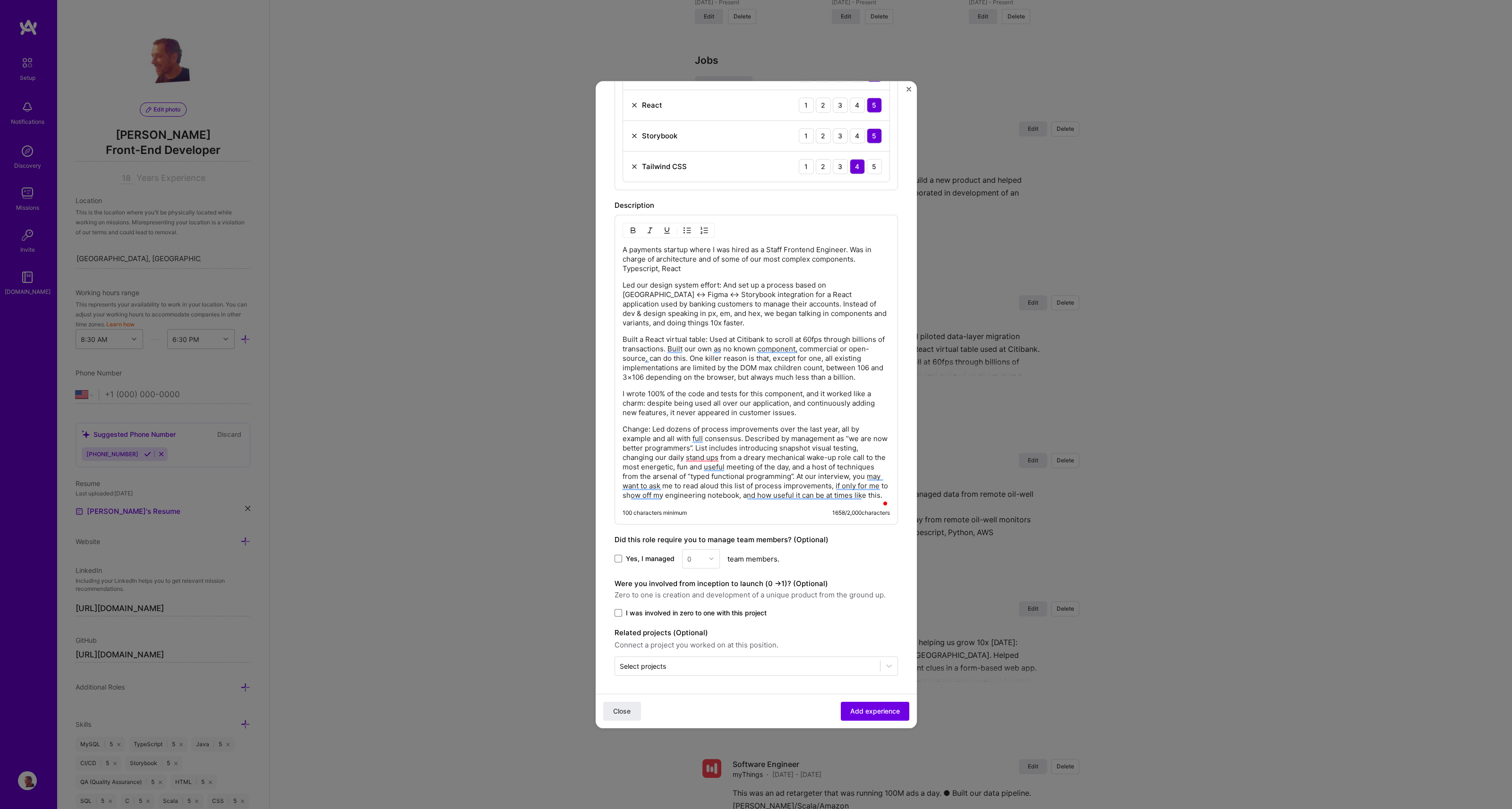
scroll to position [491, 0]
click at [647, 426] on p "Change: Led dozens of process improvements over the last year, all by example a…" at bounding box center [756, 461] width 267 height 76
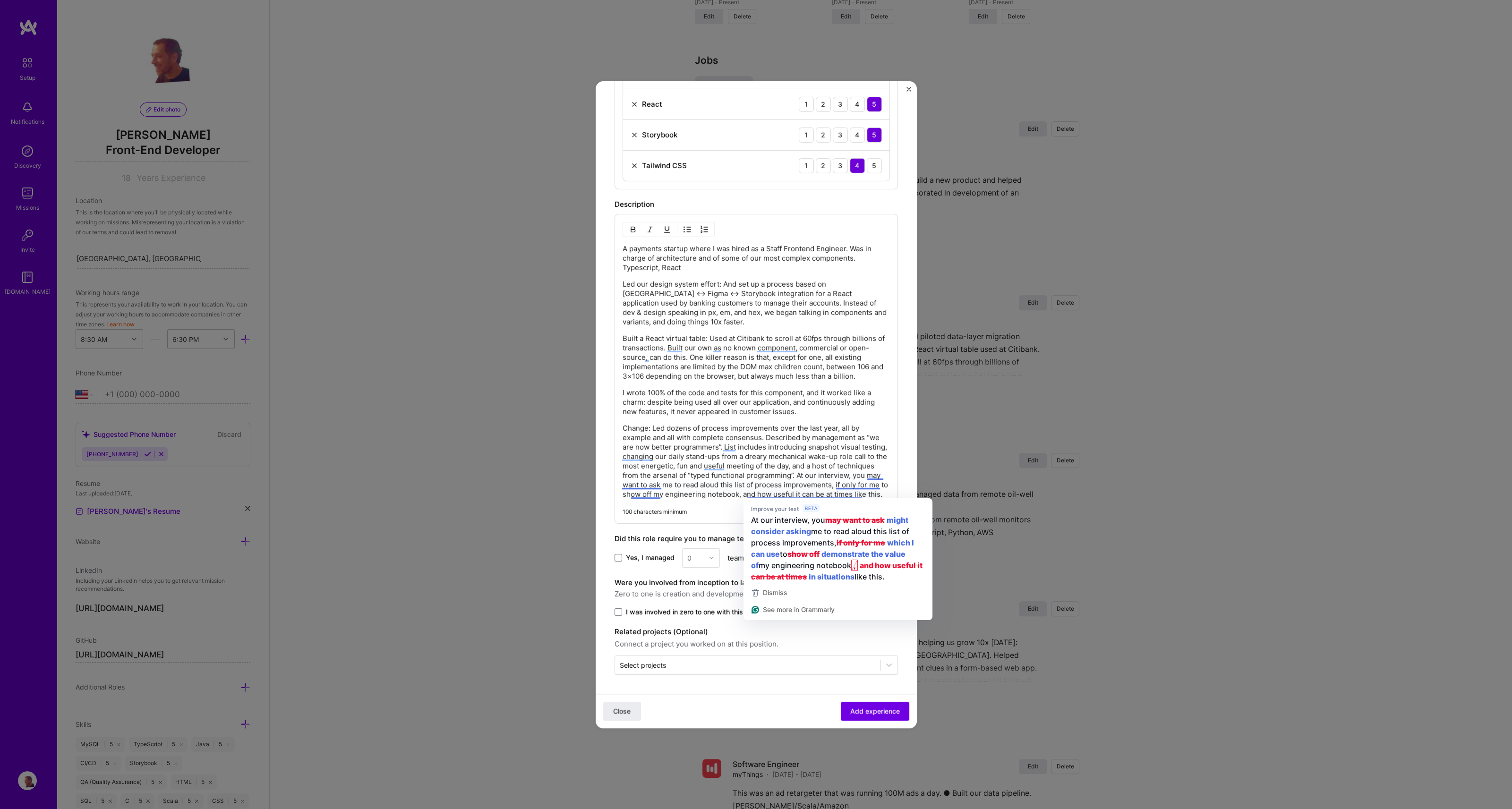
click at [836, 495] on p "Change: Led dozens of process improvements over the last year, all by example a…" at bounding box center [756, 461] width 267 height 76
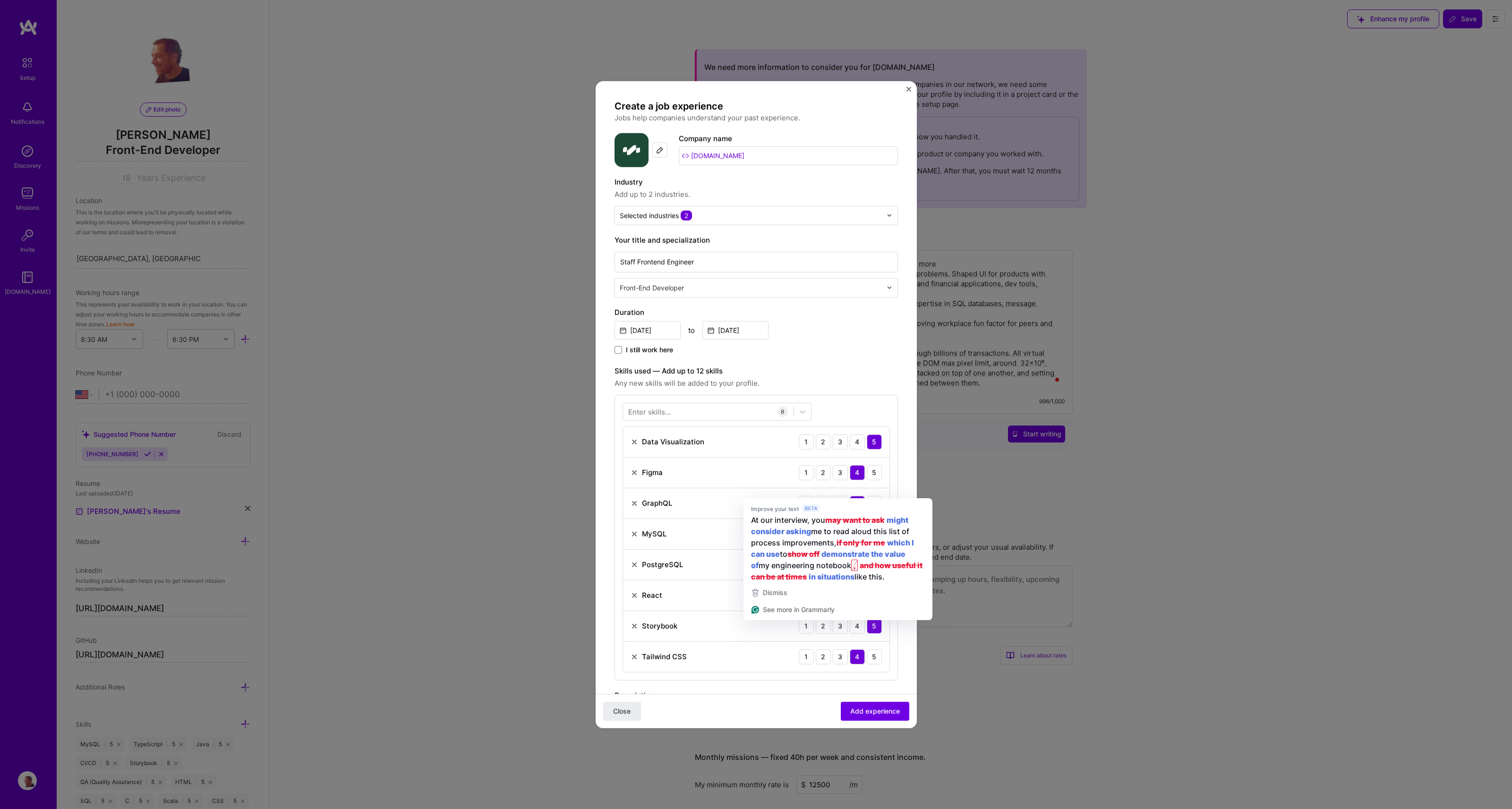
select select "US"
select select "Right Now"
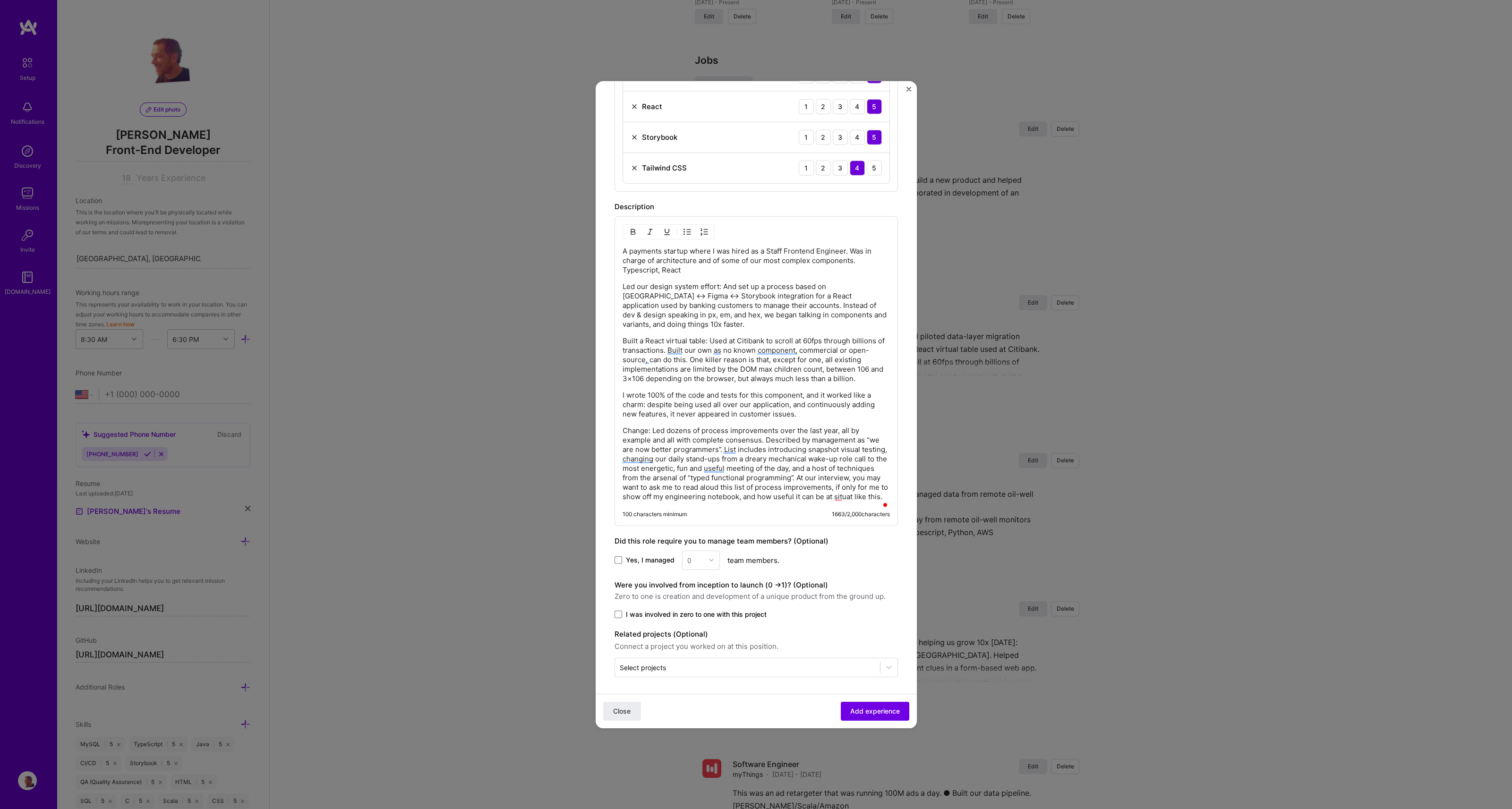
scroll to position [491, 0]
click at [840, 504] on span "in" at bounding box center [838, 507] width 7 height 9
click at [862, 715] on span "Add experience" at bounding box center [875, 711] width 49 height 9
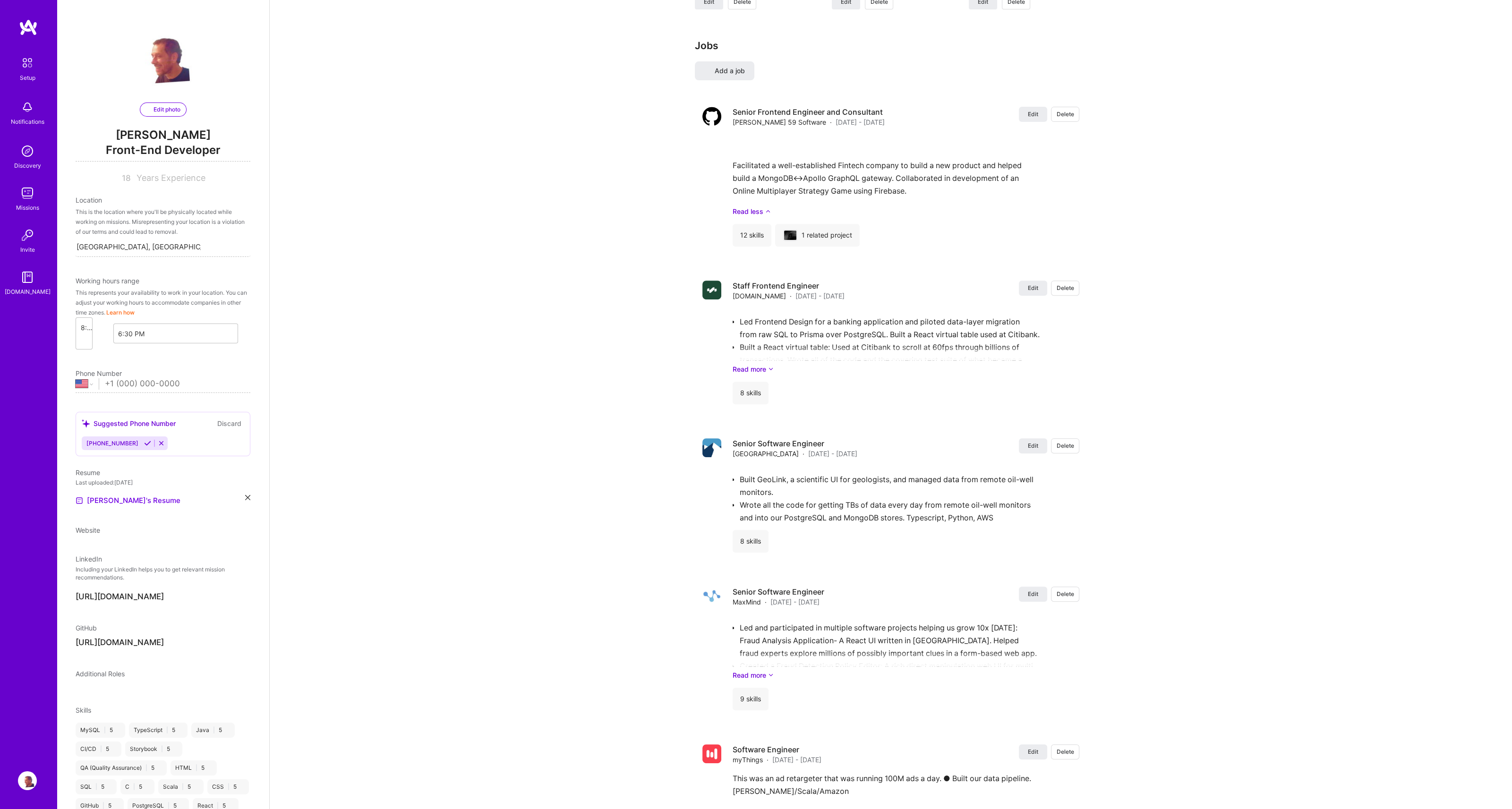
scroll to position [0, 0]
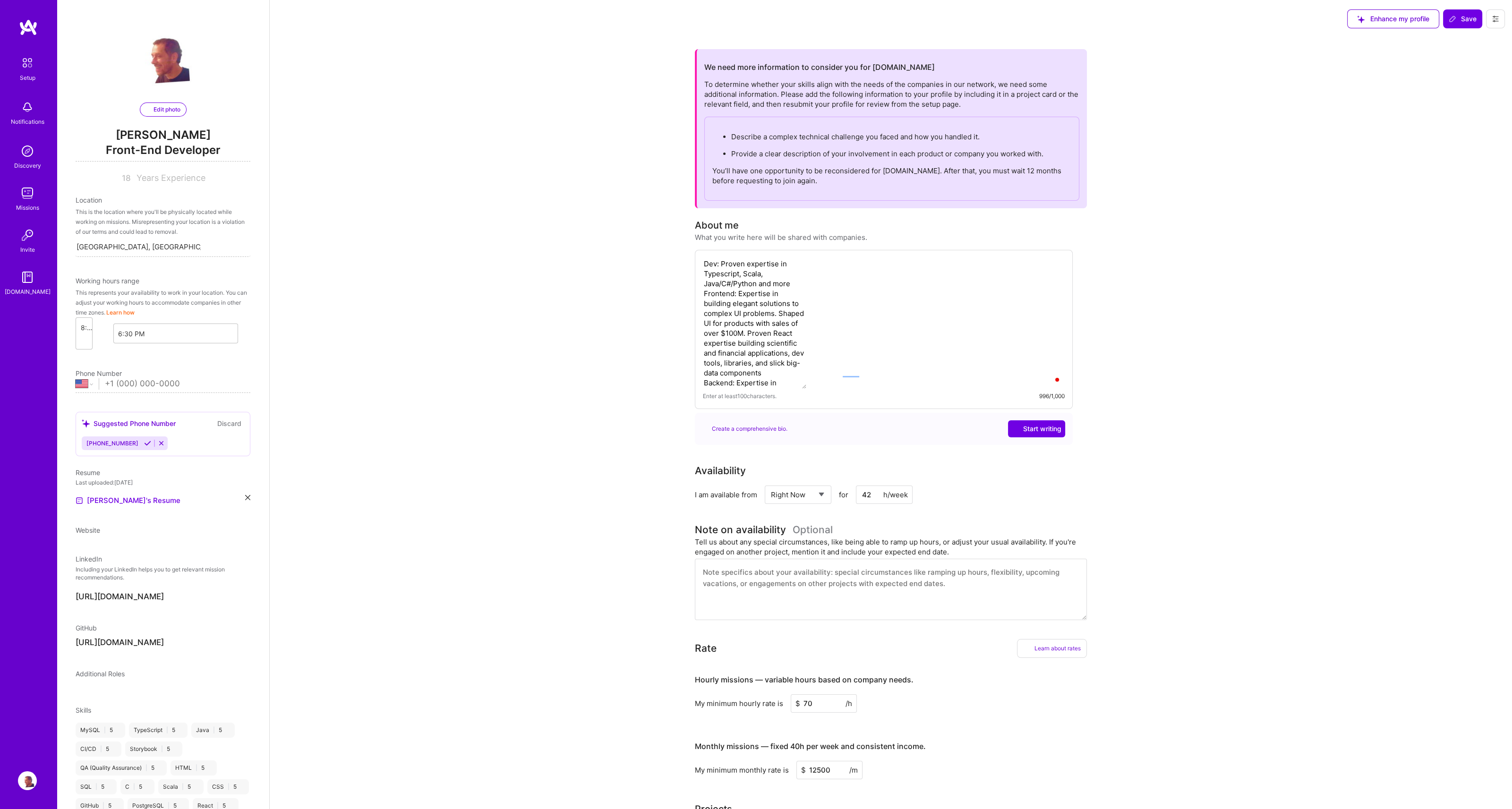
select select "US"
select select "Right Now"
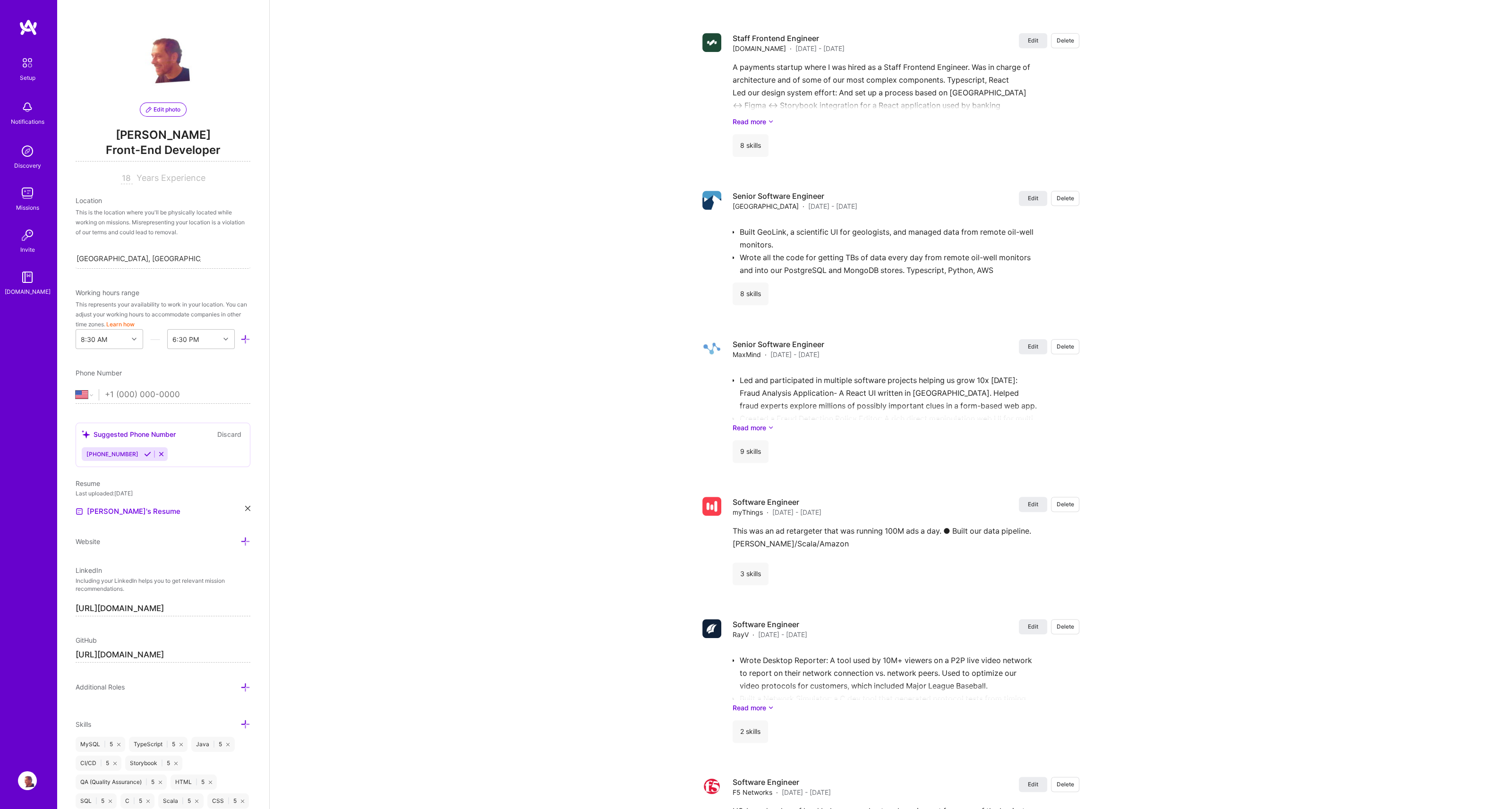
scroll to position [1264, 0]
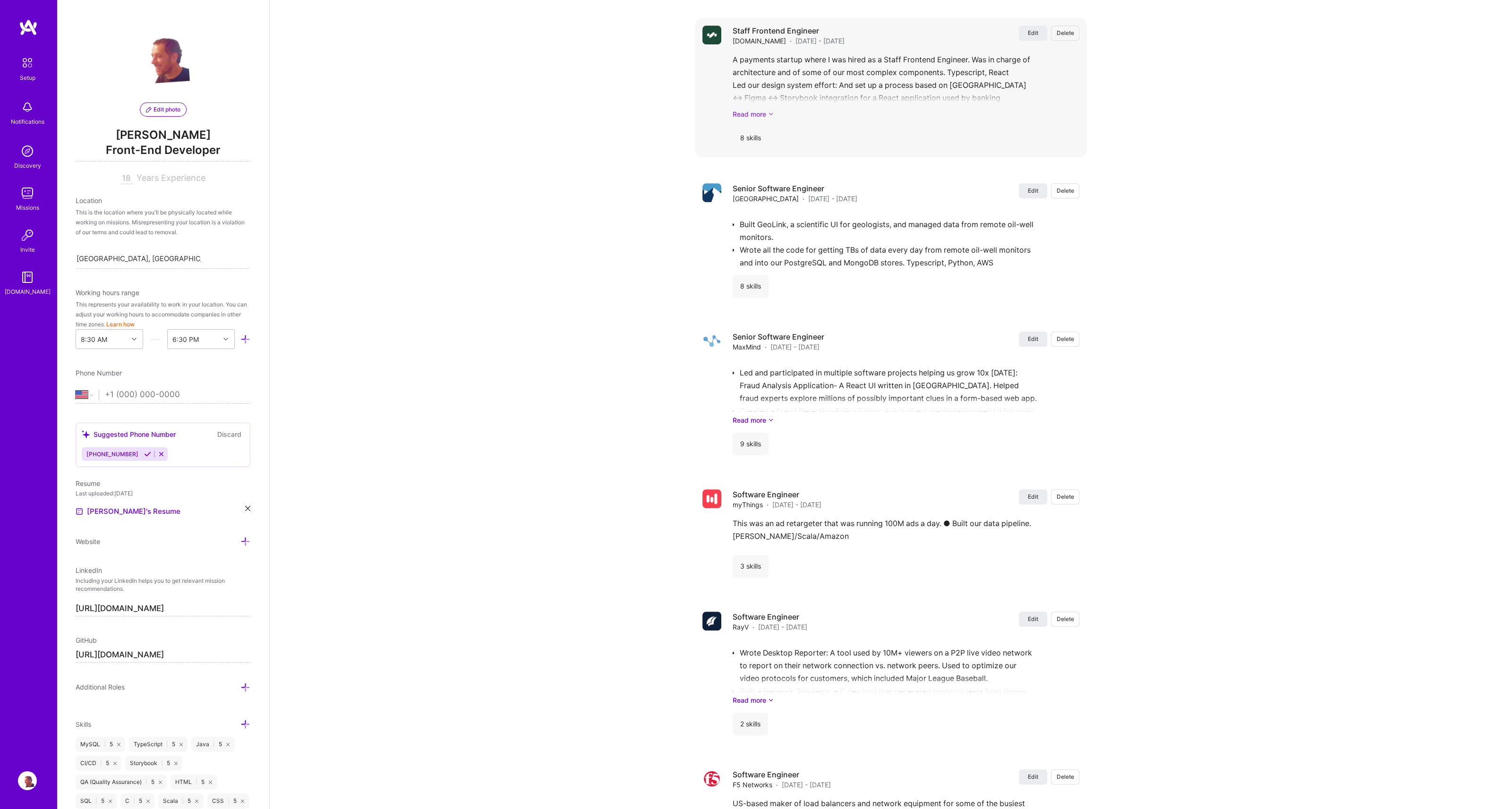
click at [760, 119] on link "Read more" at bounding box center [906, 114] width 347 height 10
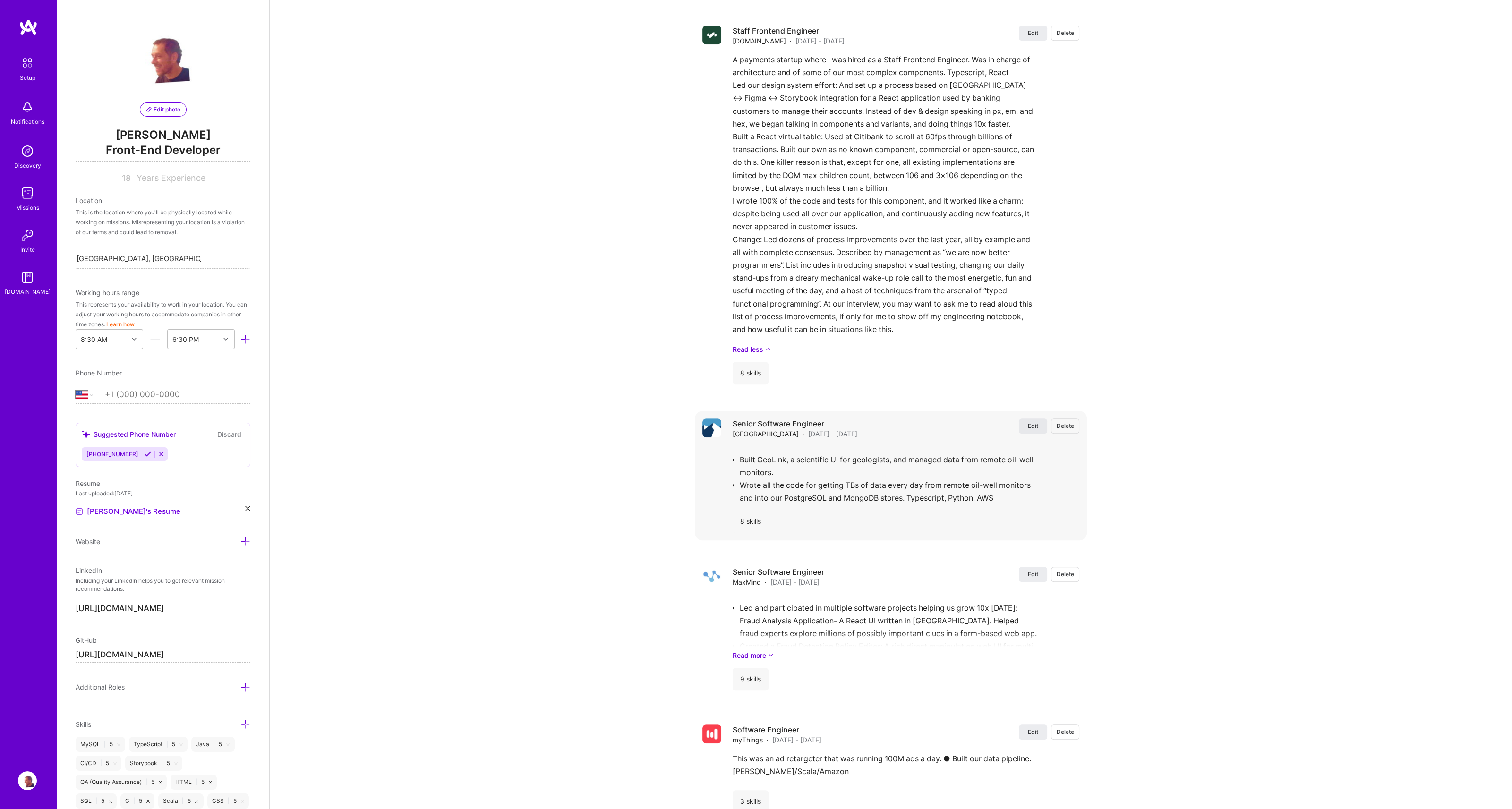
click at [1034, 429] on span "Edit" at bounding box center [1033, 426] width 11 height 8
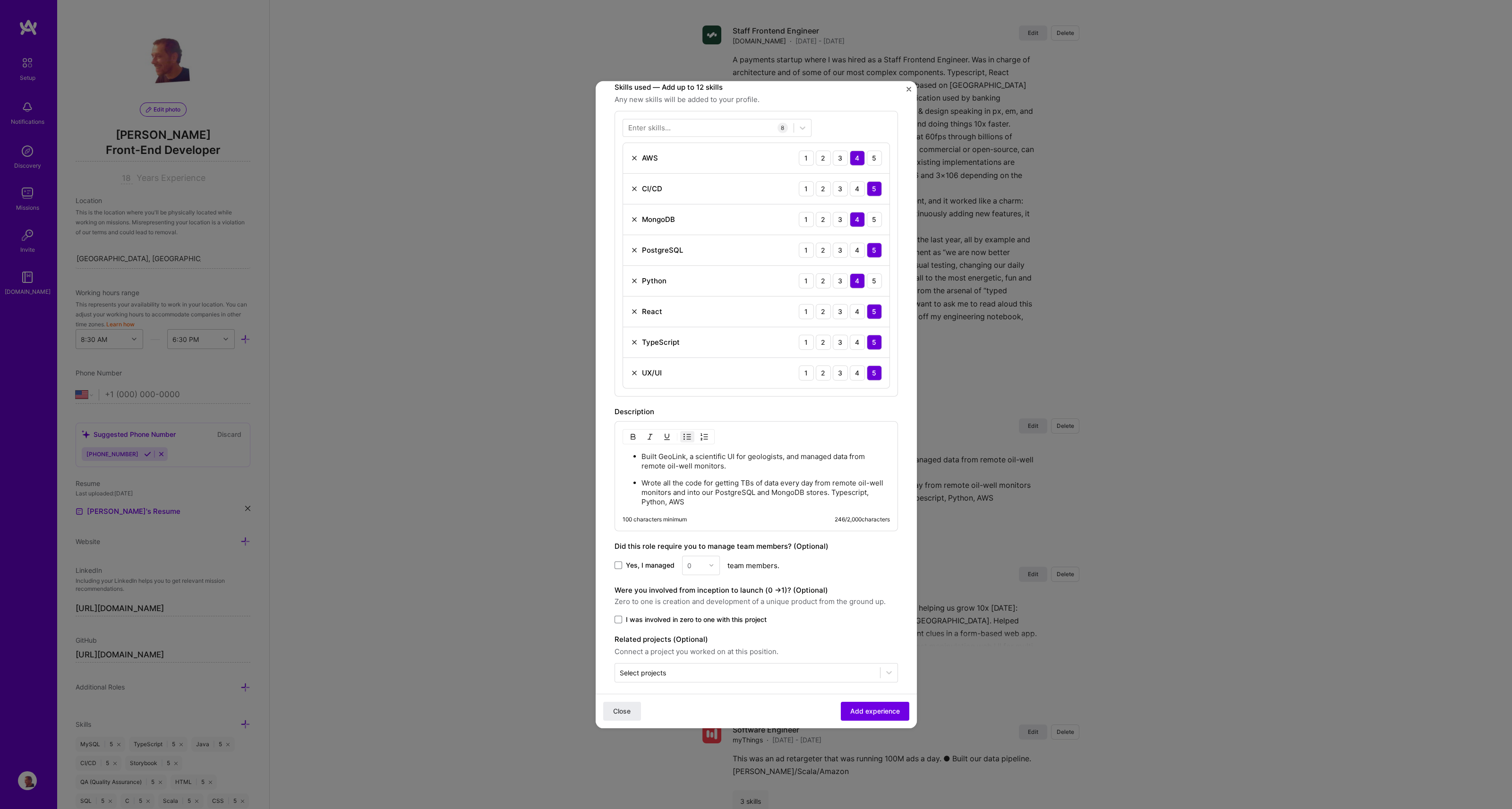
scroll to position [289, 0]
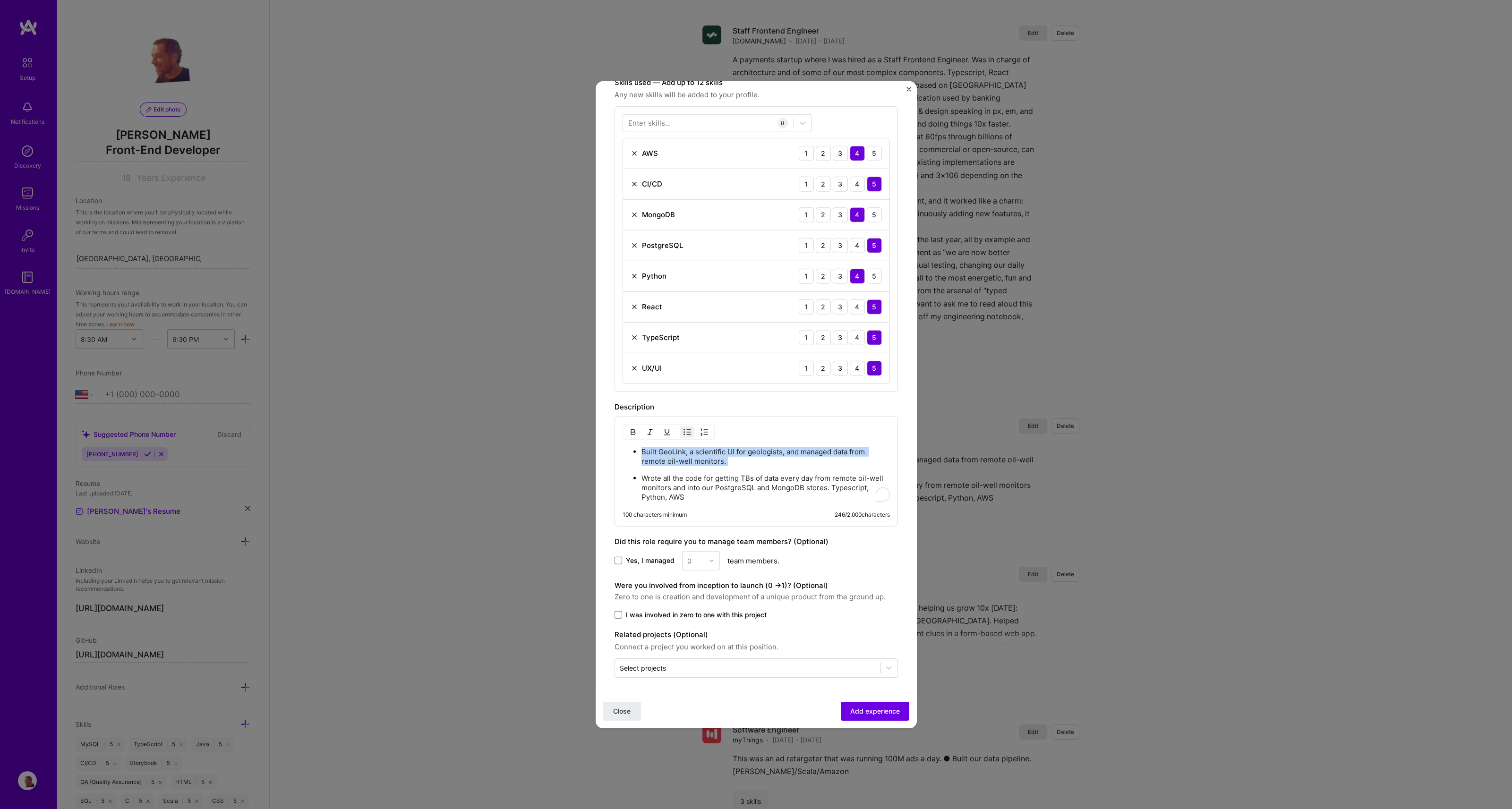
drag, startPoint x: 642, startPoint y: 449, endPoint x: 732, endPoint y: 465, distance: 91.4
click at [732, 465] on ul "Built GeoLink, a scientific UI for geologists, and managed data from remote oil…" at bounding box center [756, 473] width 267 height 55
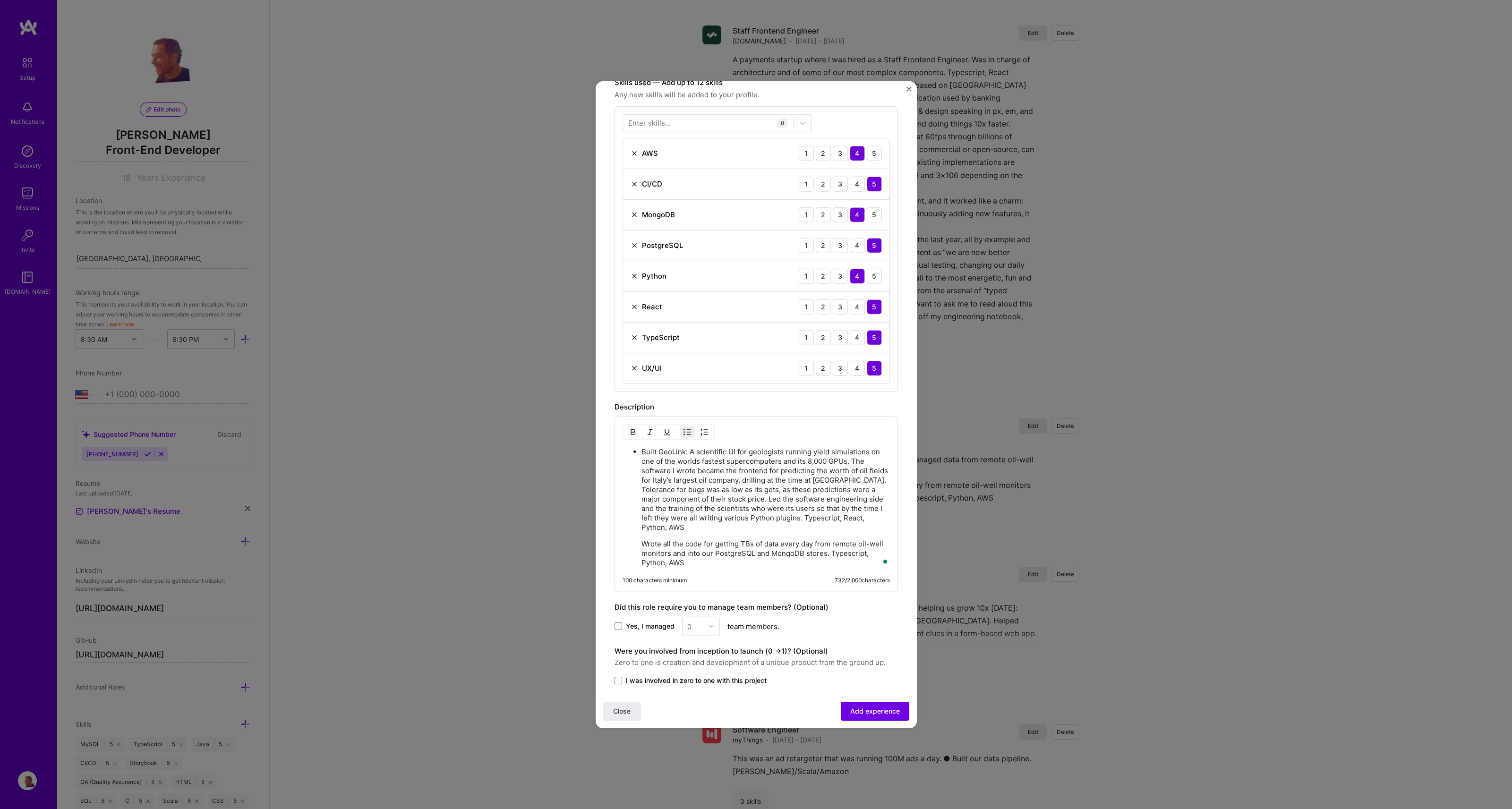
click at [642, 449] on p "Built GeoLink: A scientific UI for geologists running yield simulations on one …" at bounding box center [765, 489] width 248 height 85
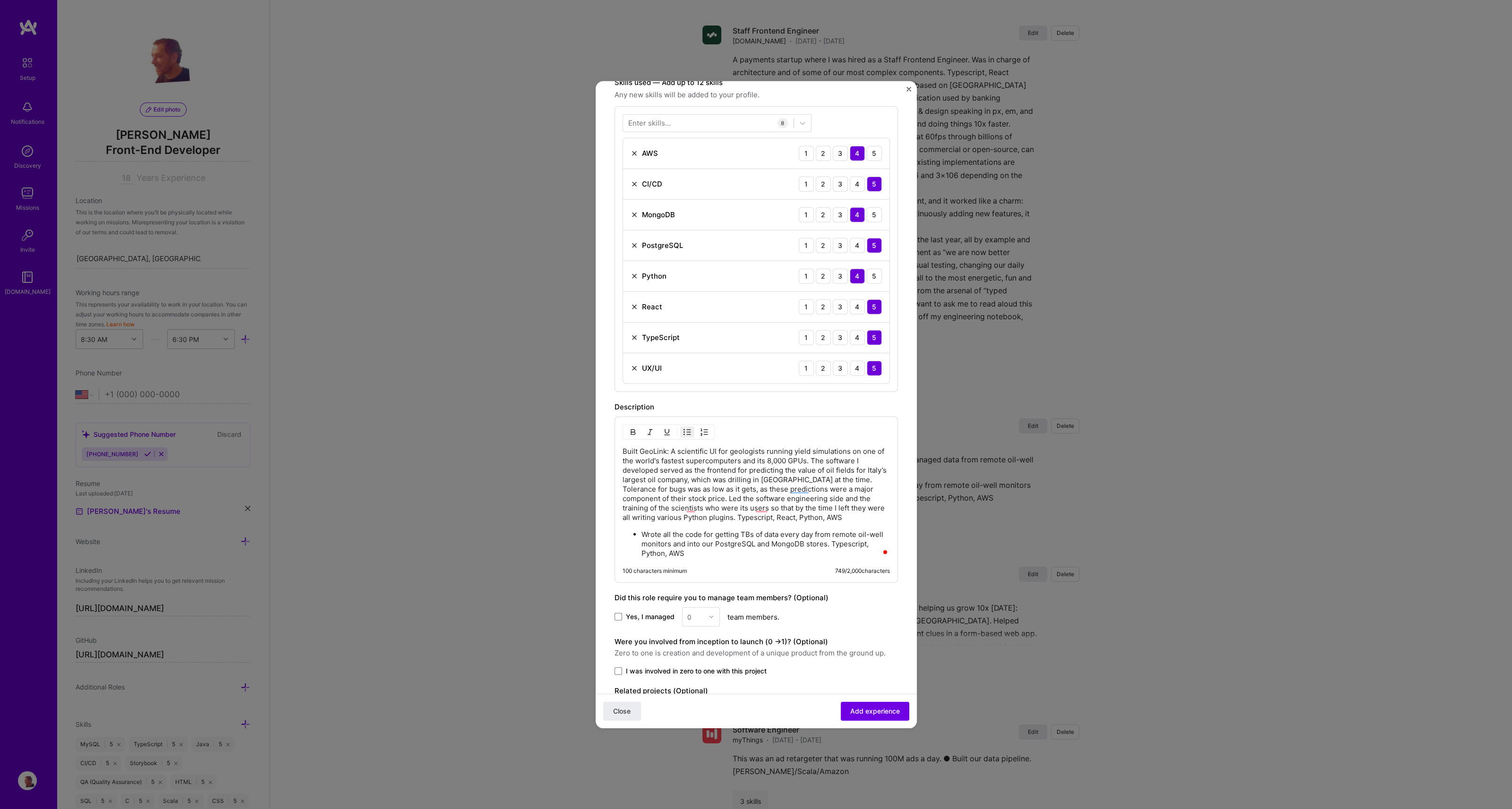
click at [639, 530] on ul "Wrote all the code for getting TBs of data every day from remote oil-well monit…" at bounding box center [756, 543] width 267 height 29
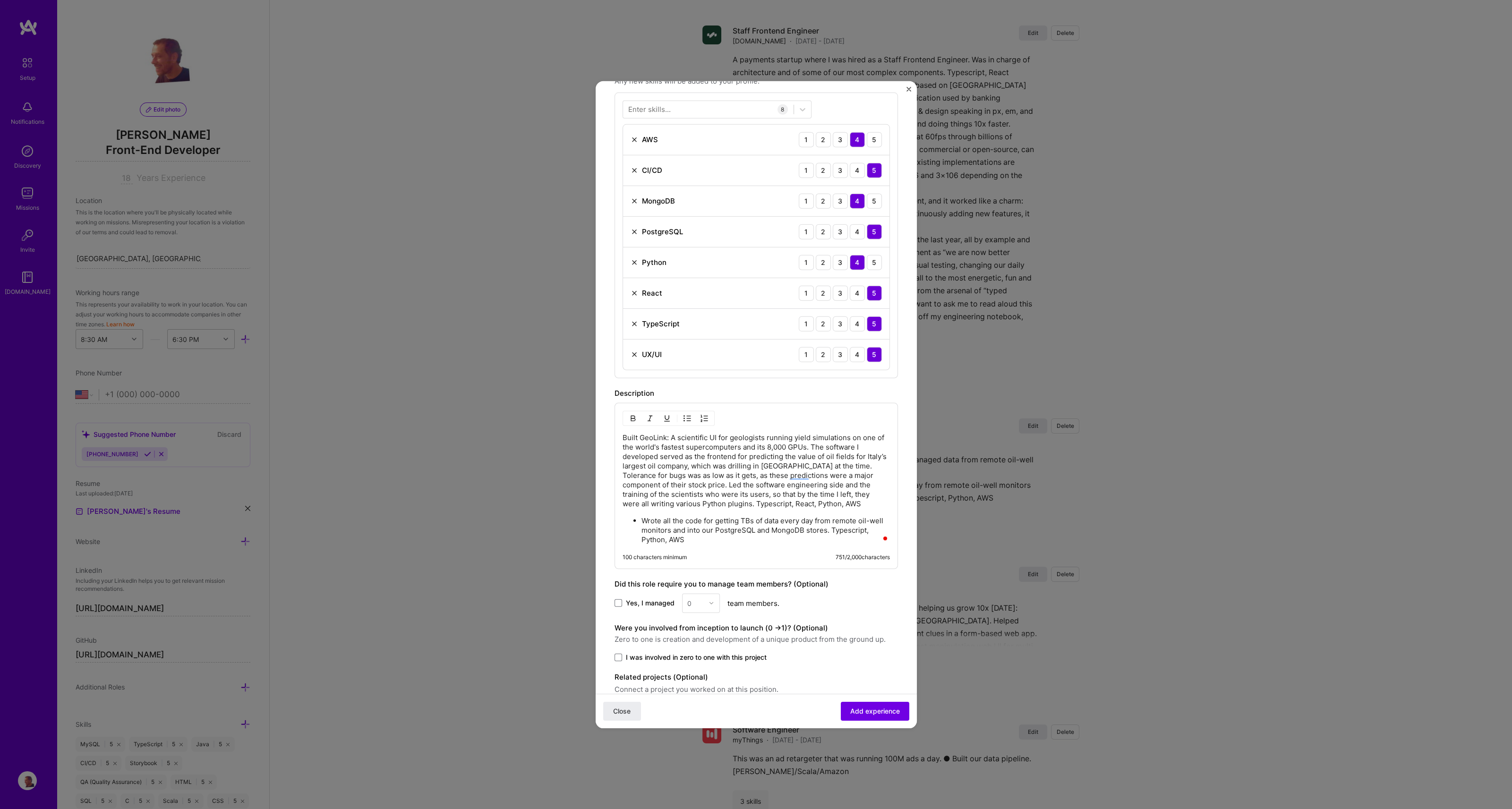
scroll to position [303, 0]
click at [642, 516] on p "Wrote all the code for getting TBs of data every day from remote oil-well monit…" at bounding box center [765, 529] width 248 height 28
click at [625, 511] on div "Built GeoLink: A scientific UI for geologists running yield simulations on one …" at bounding box center [756, 487] width 267 height 111
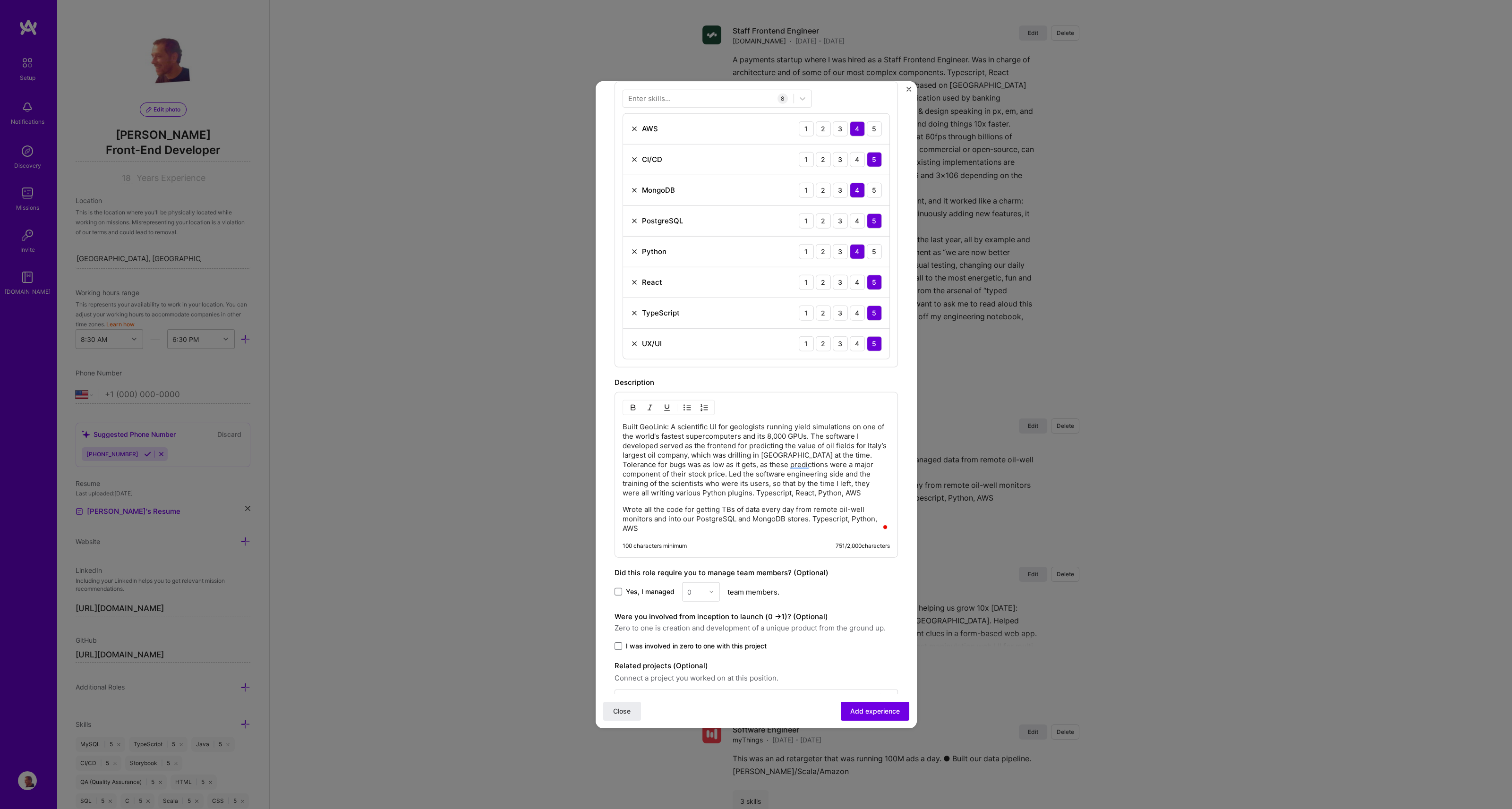
click at [1284, 691] on div "Create a job experience Jobs help companies understand your past experience. Co…" at bounding box center [756, 404] width 1512 height 809
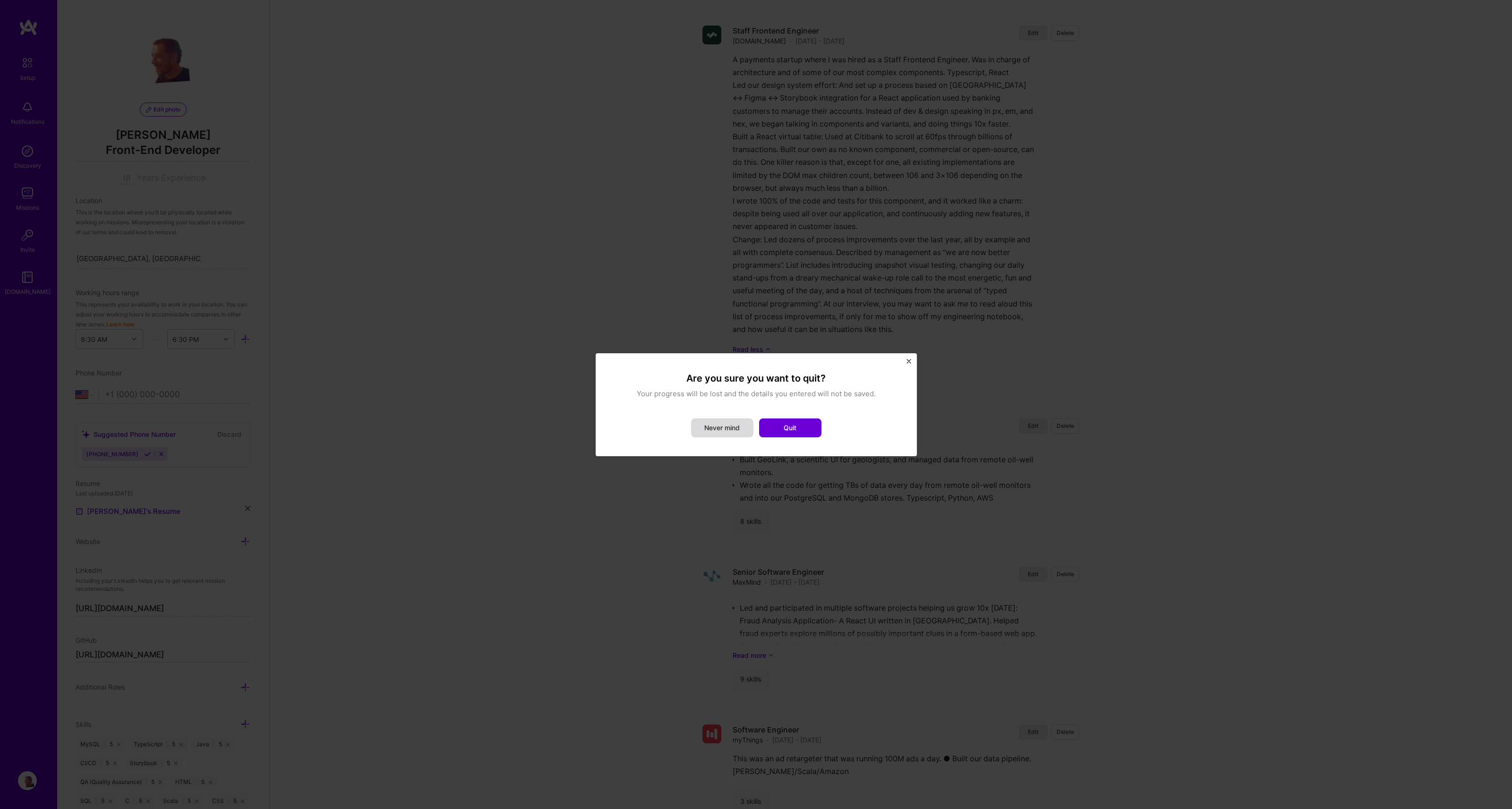
click at [697, 432] on button "Never mind" at bounding box center [722, 428] width 62 height 19
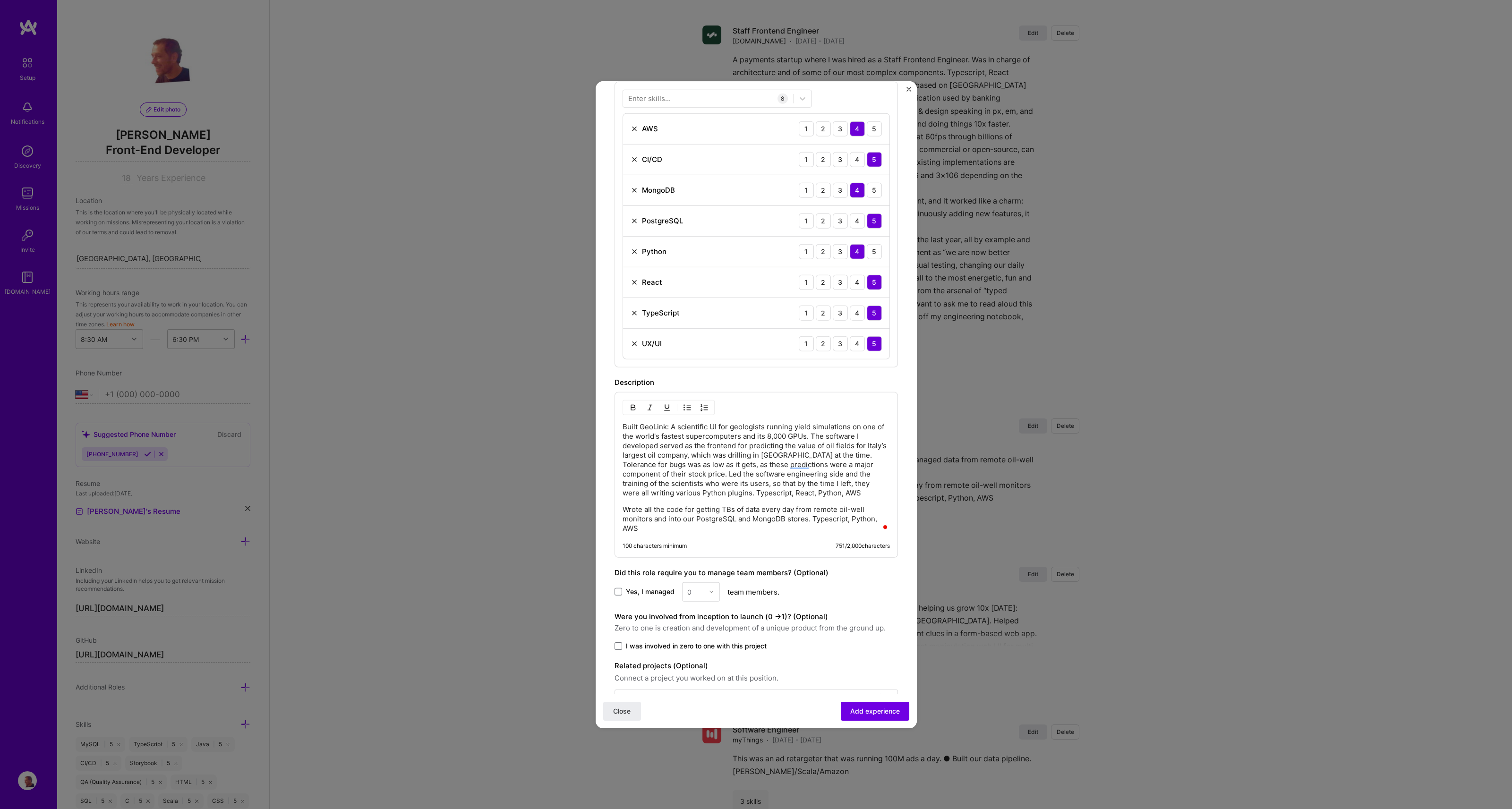
click at [641, 527] on p "Wrote all the code for getting TBs of data every day from remote oil-well monit…" at bounding box center [756, 518] width 267 height 28
click at [865, 708] on span "Add experience" at bounding box center [875, 711] width 49 height 9
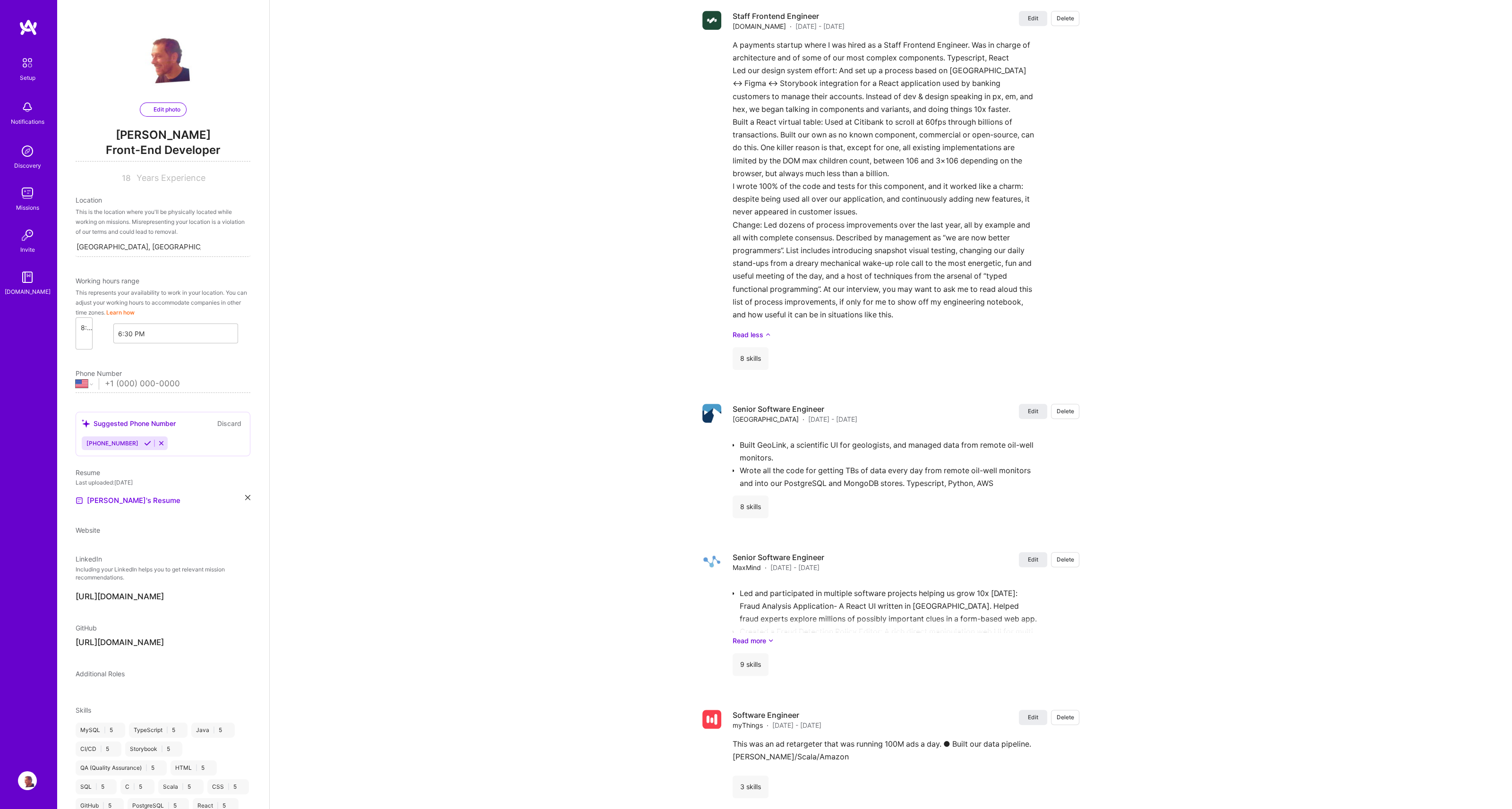
select select "US"
select select "Right Now"
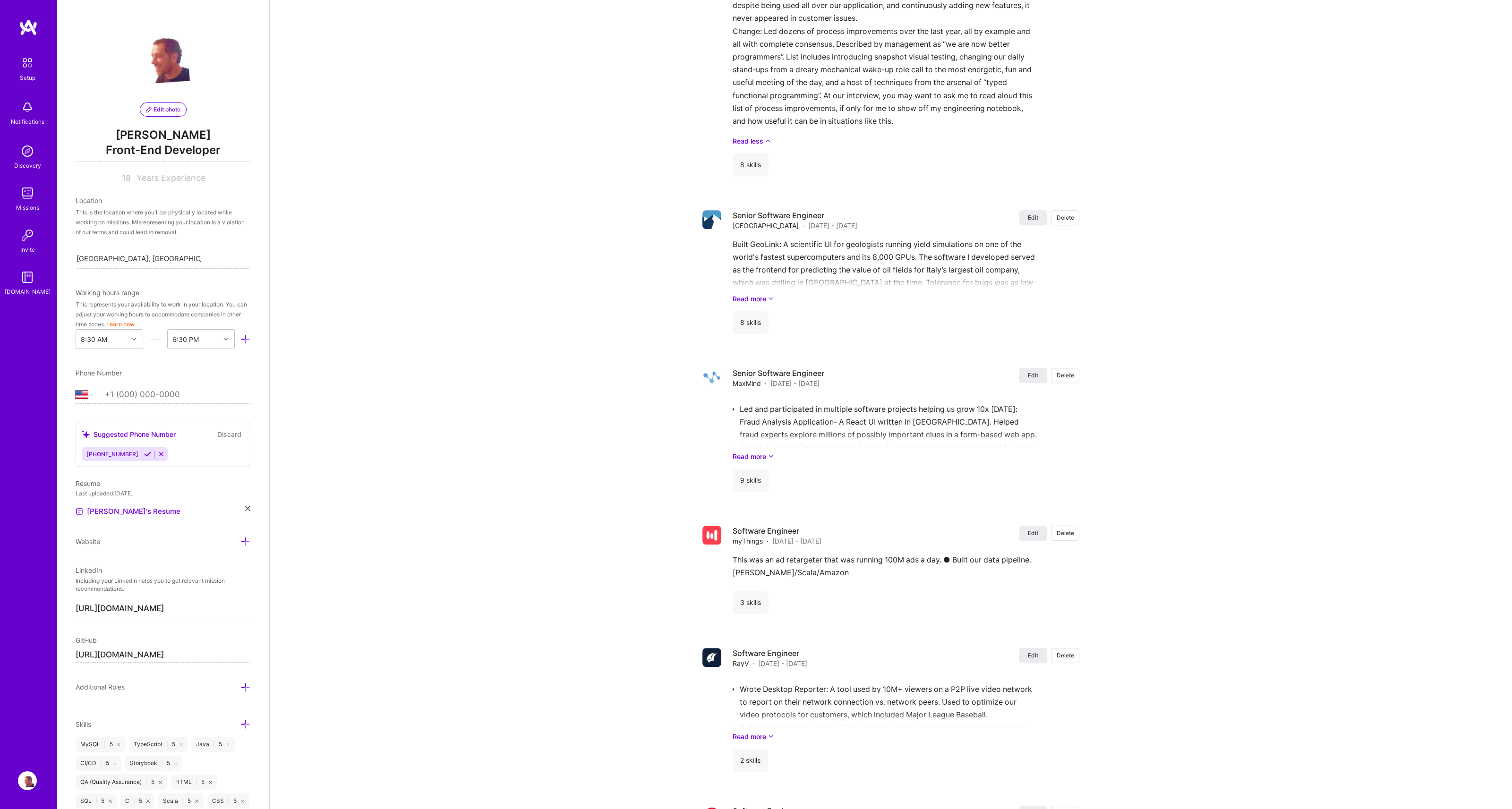
scroll to position [1564, 0]
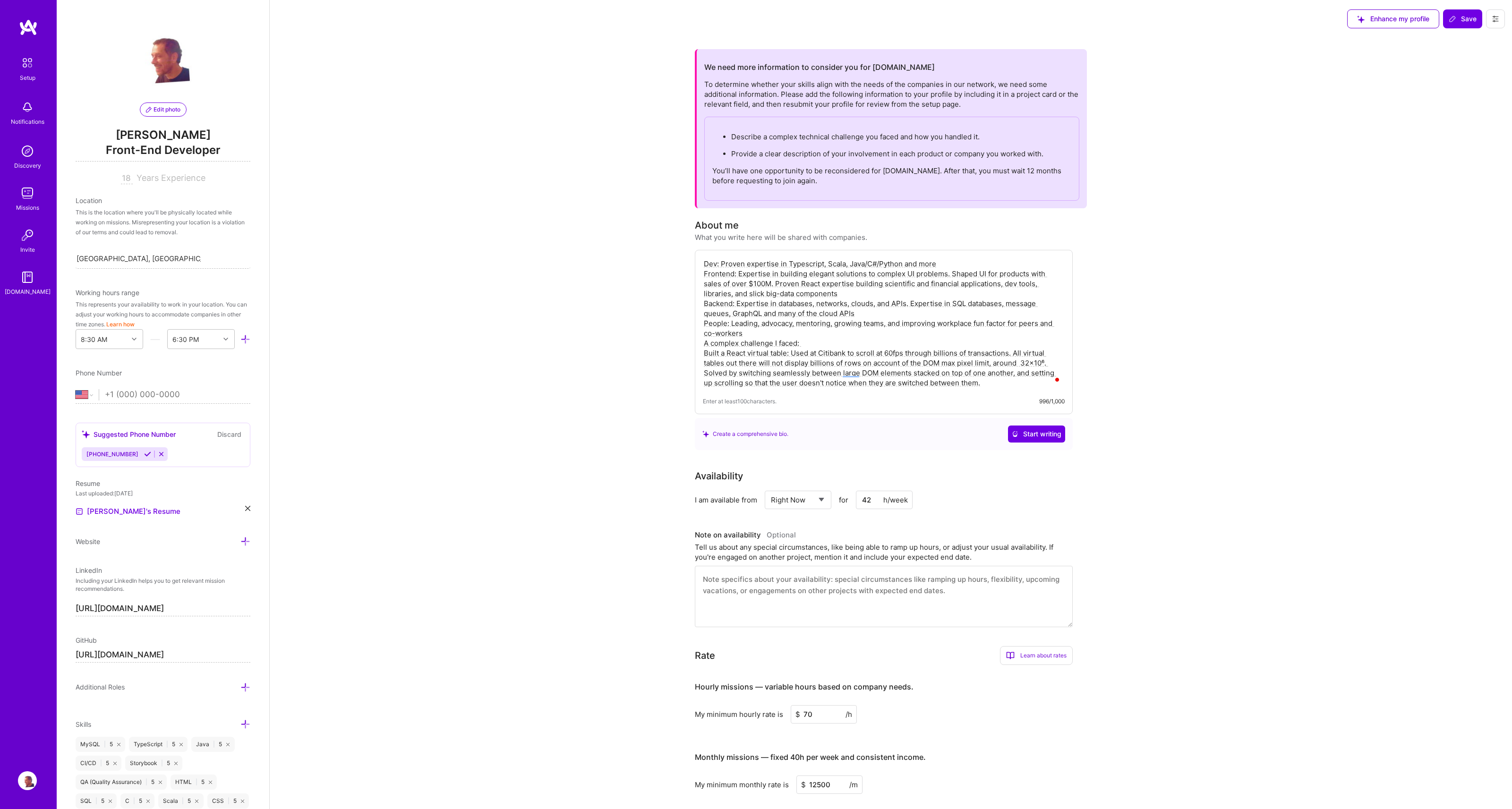
select select "US"
select select "Right Now"
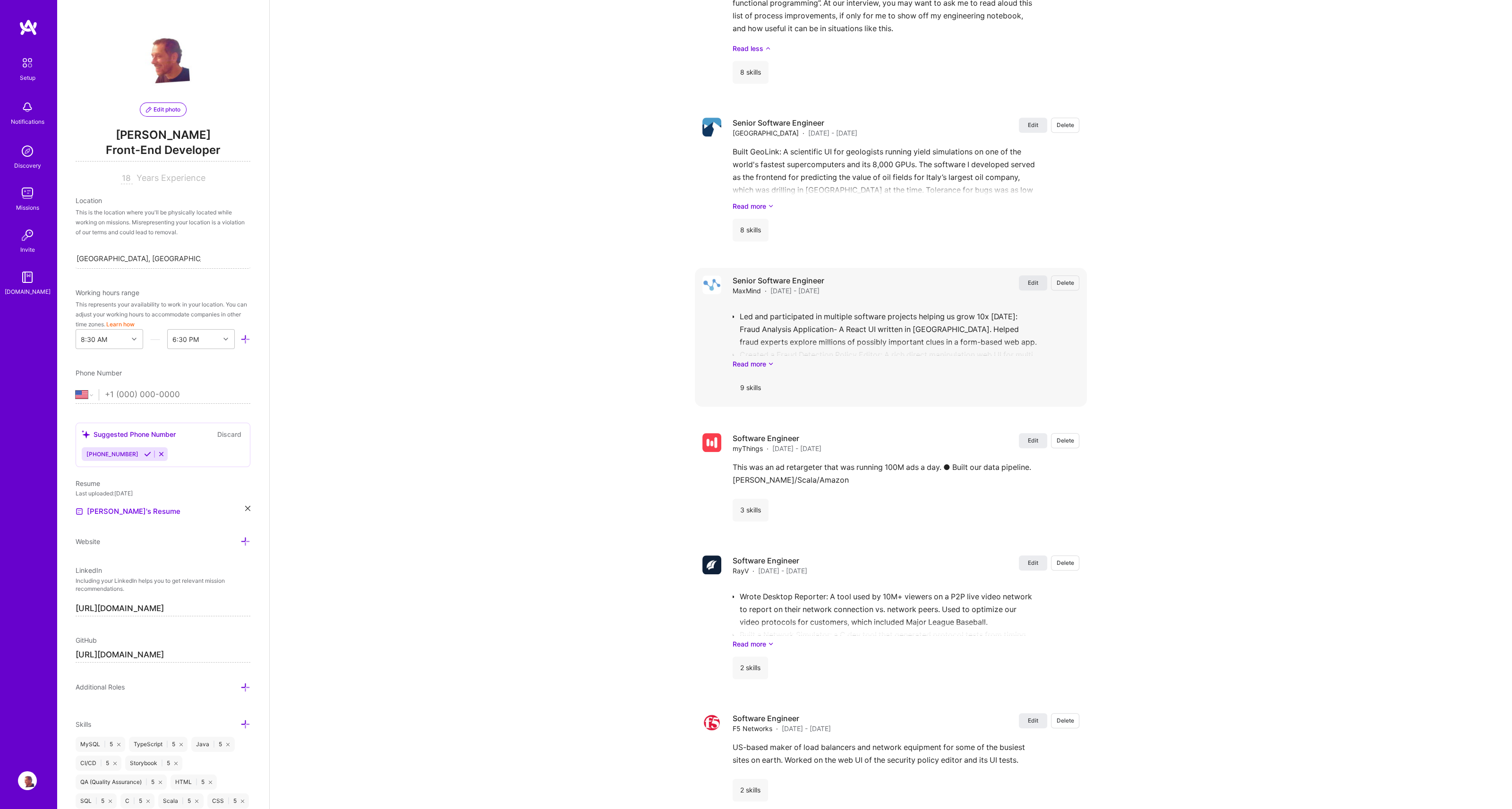
click at [1024, 290] on button "Edit" at bounding box center [1033, 283] width 28 height 15
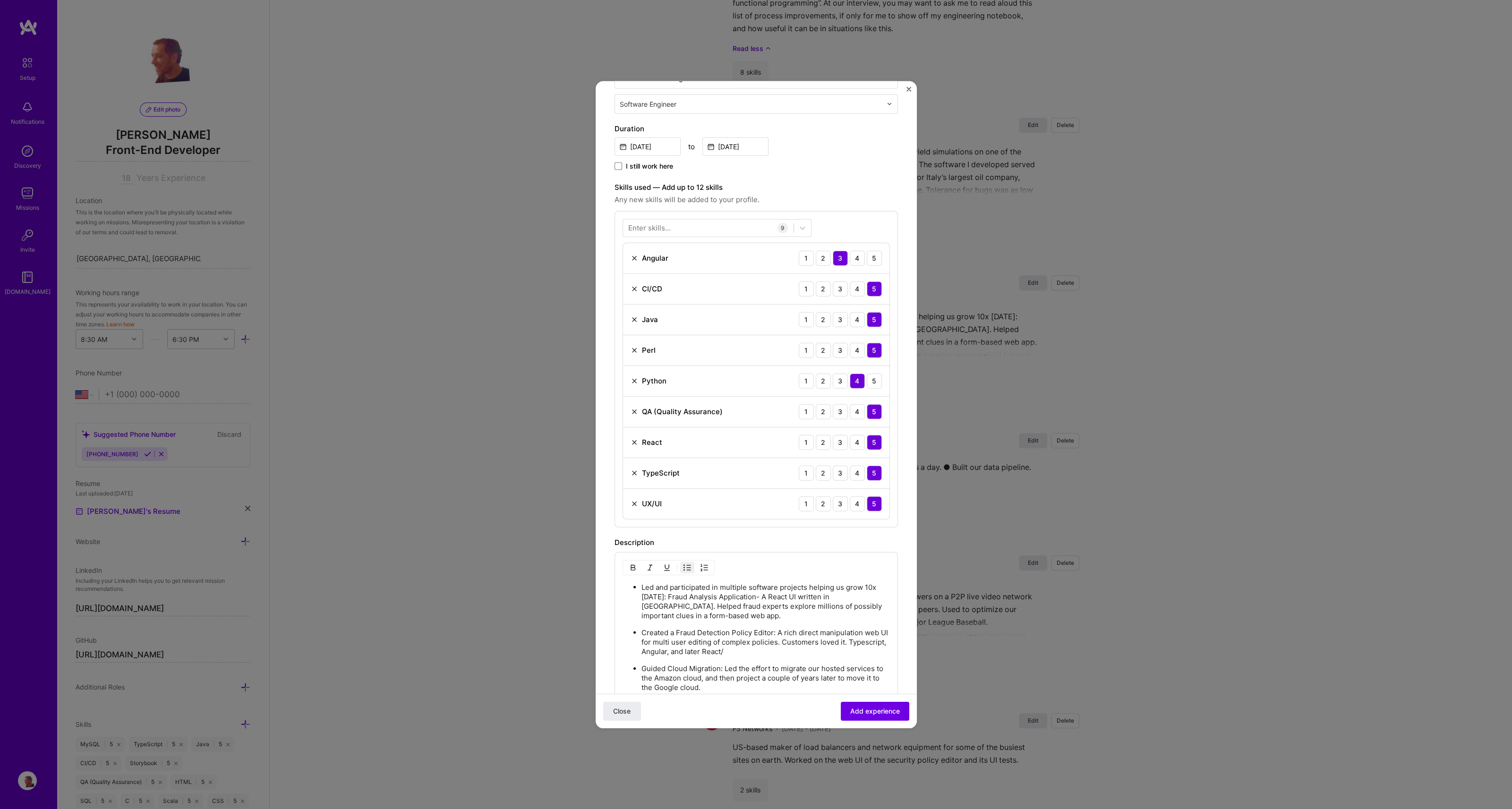
scroll to position [374, 0]
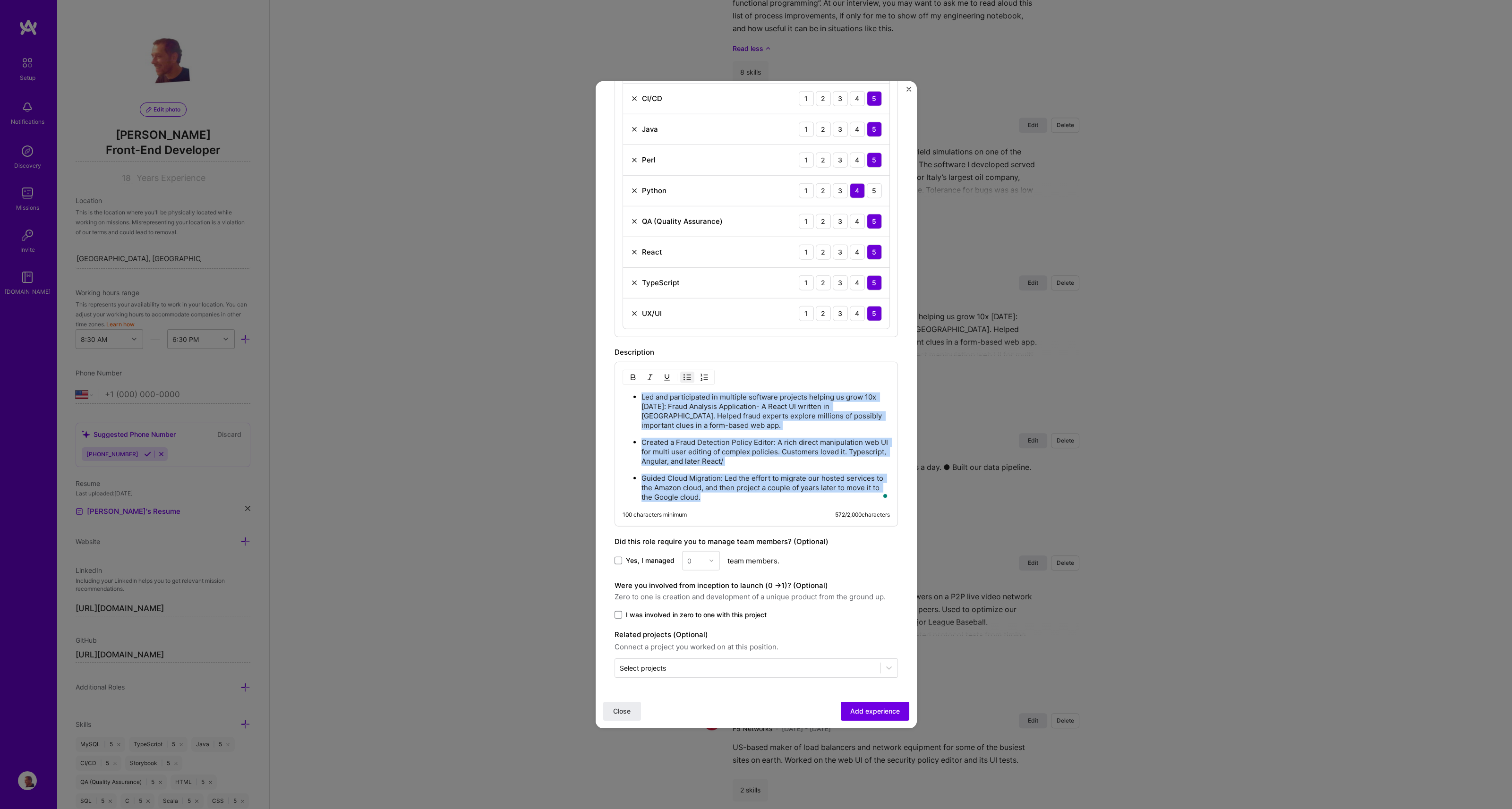
drag, startPoint x: 709, startPoint y: 496, endPoint x: 632, endPoint y: 386, distance: 134.3
click at [632, 386] on div "Led and participated in multiple software projects helping us grow 10x in 7 yea…" at bounding box center [756, 444] width 284 height 165
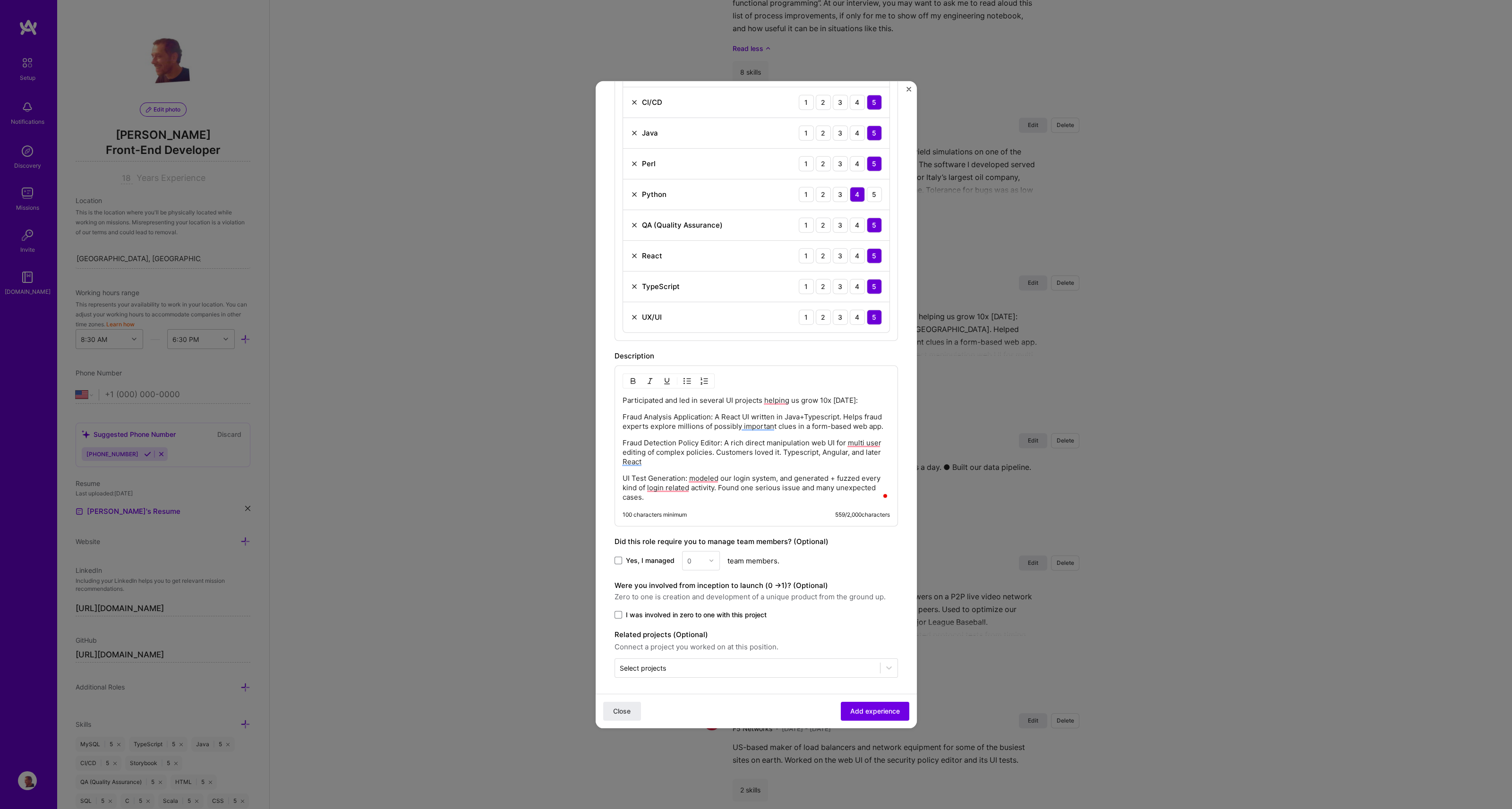
scroll to position [370, 0]
click at [651, 460] on p "Fraud Detection Policy Editor: A rich direct manipulation web UI for multi-user…" at bounding box center [756, 452] width 267 height 28
click at [858, 715] on span "Add experience" at bounding box center [875, 711] width 49 height 9
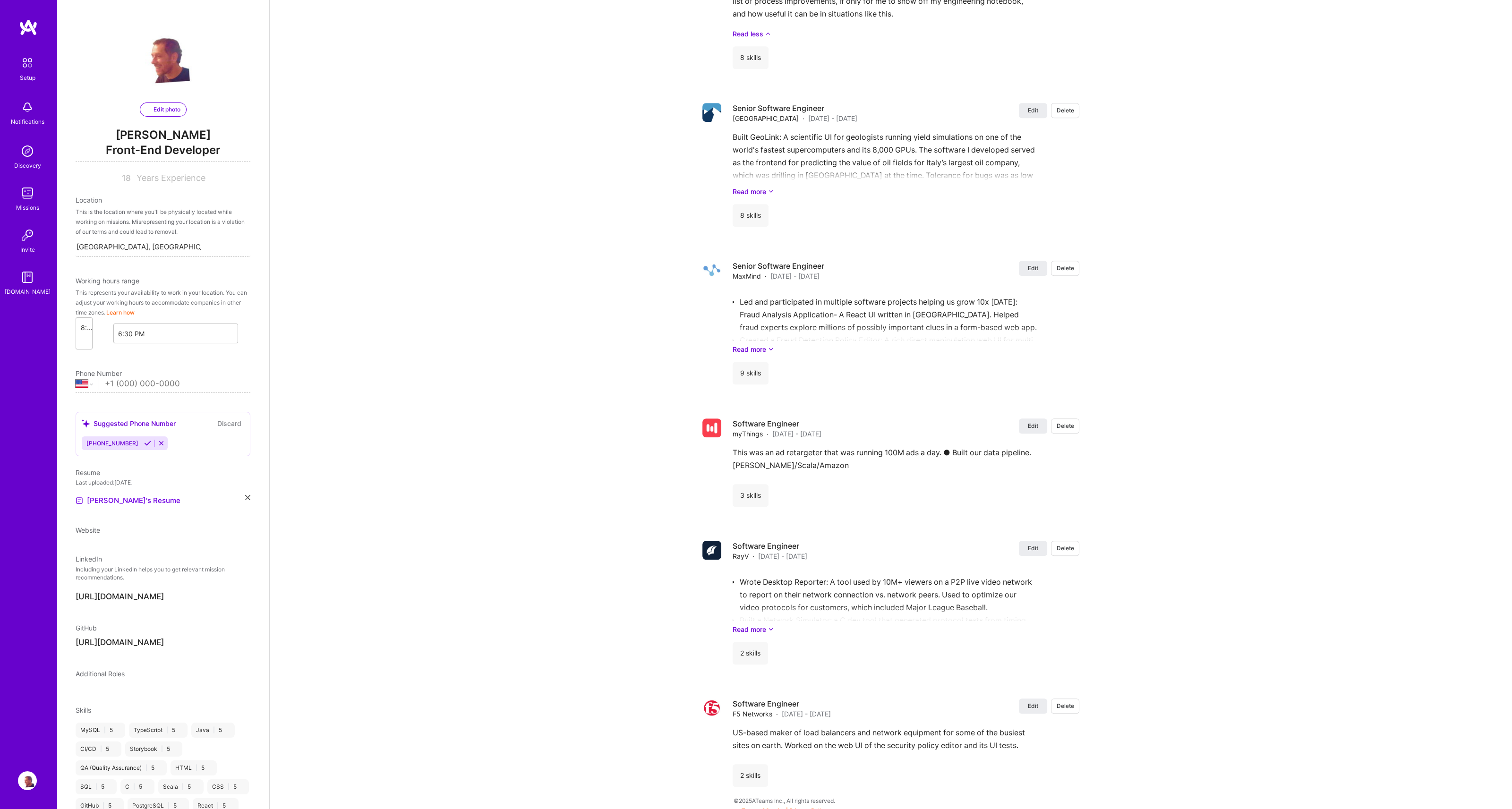
select select "US"
select select "Right Now"
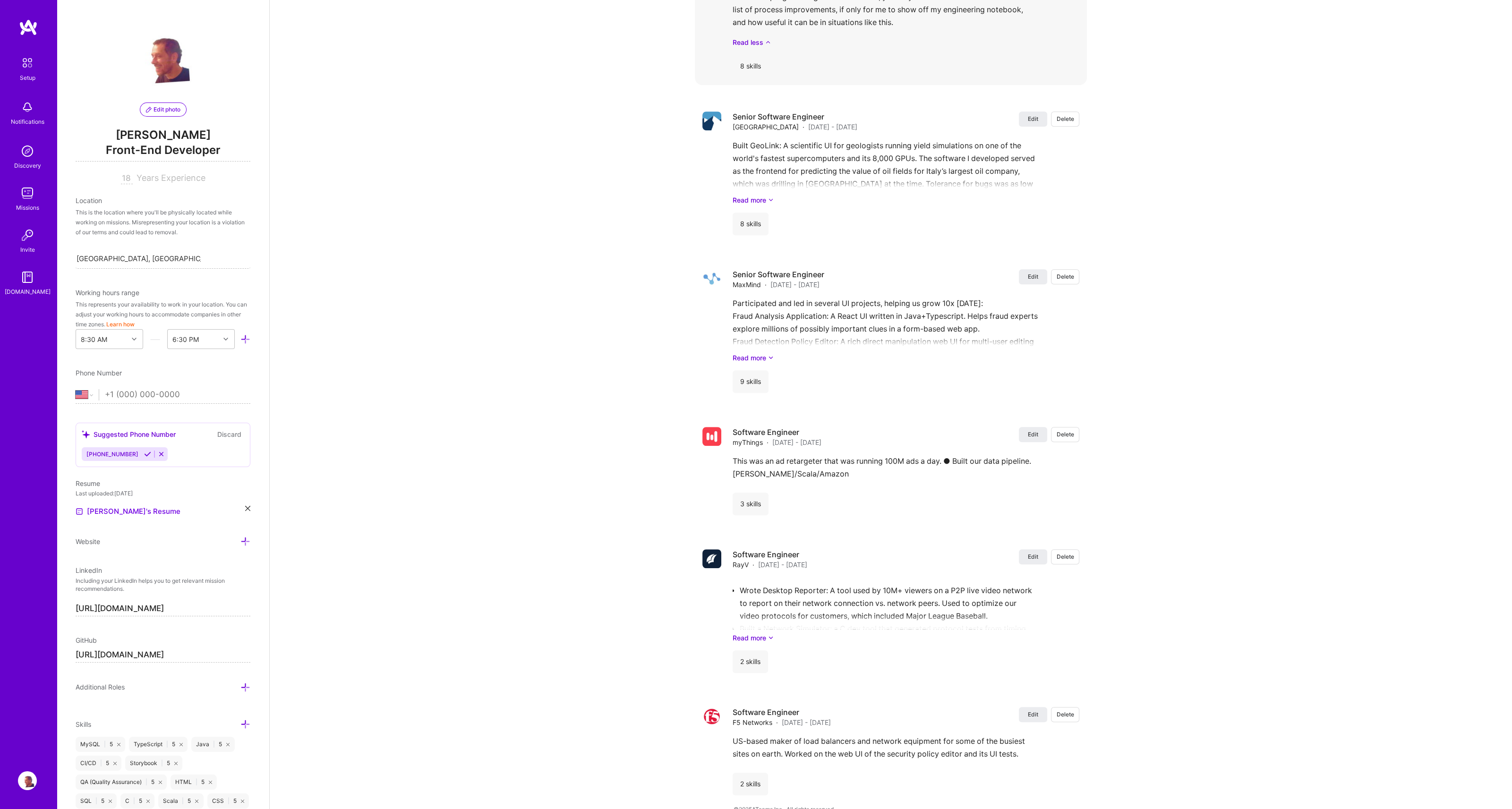
scroll to position [1593, 0]
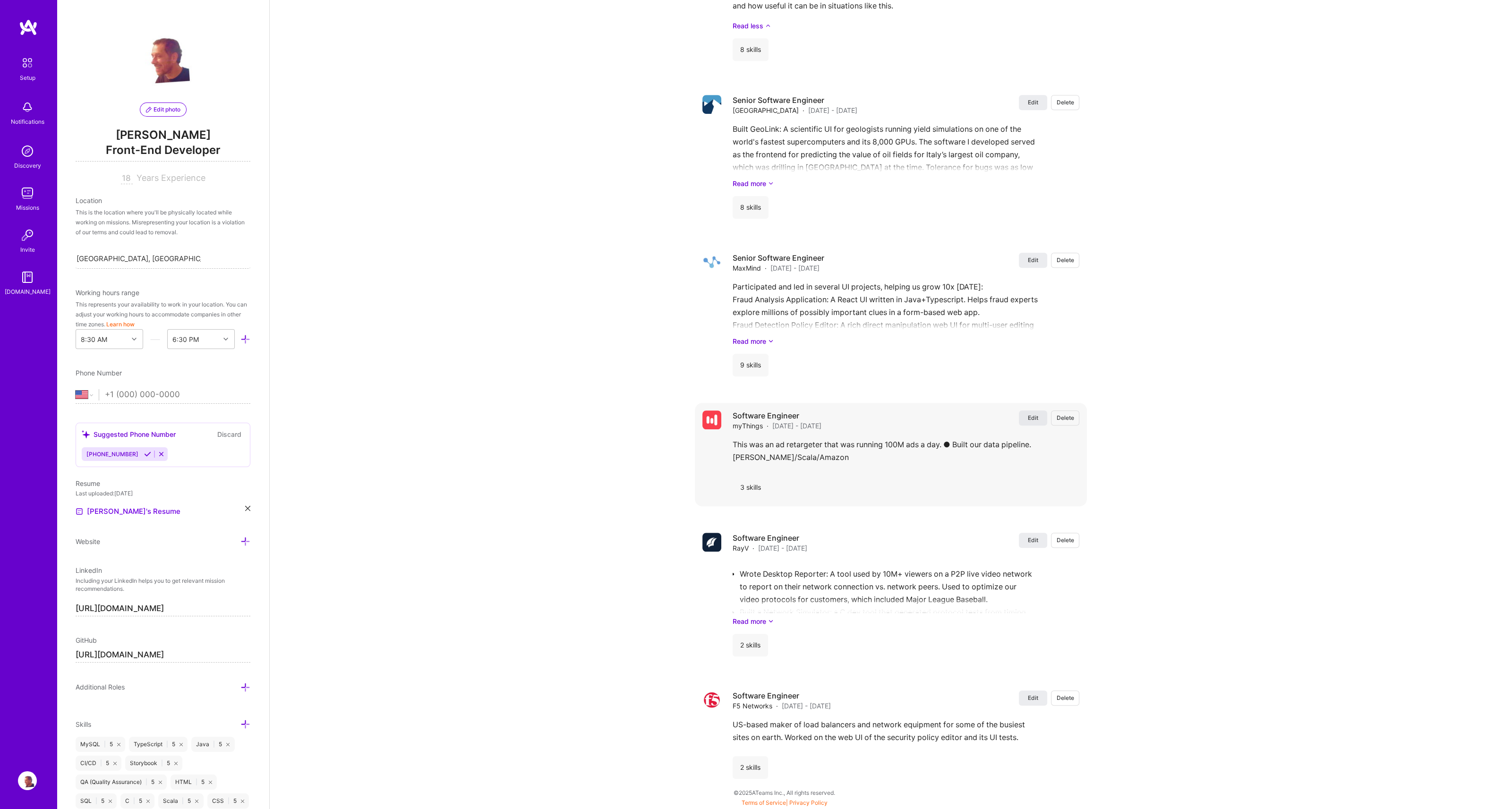
click at [1028, 417] on span "Edit" at bounding box center [1033, 418] width 11 height 8
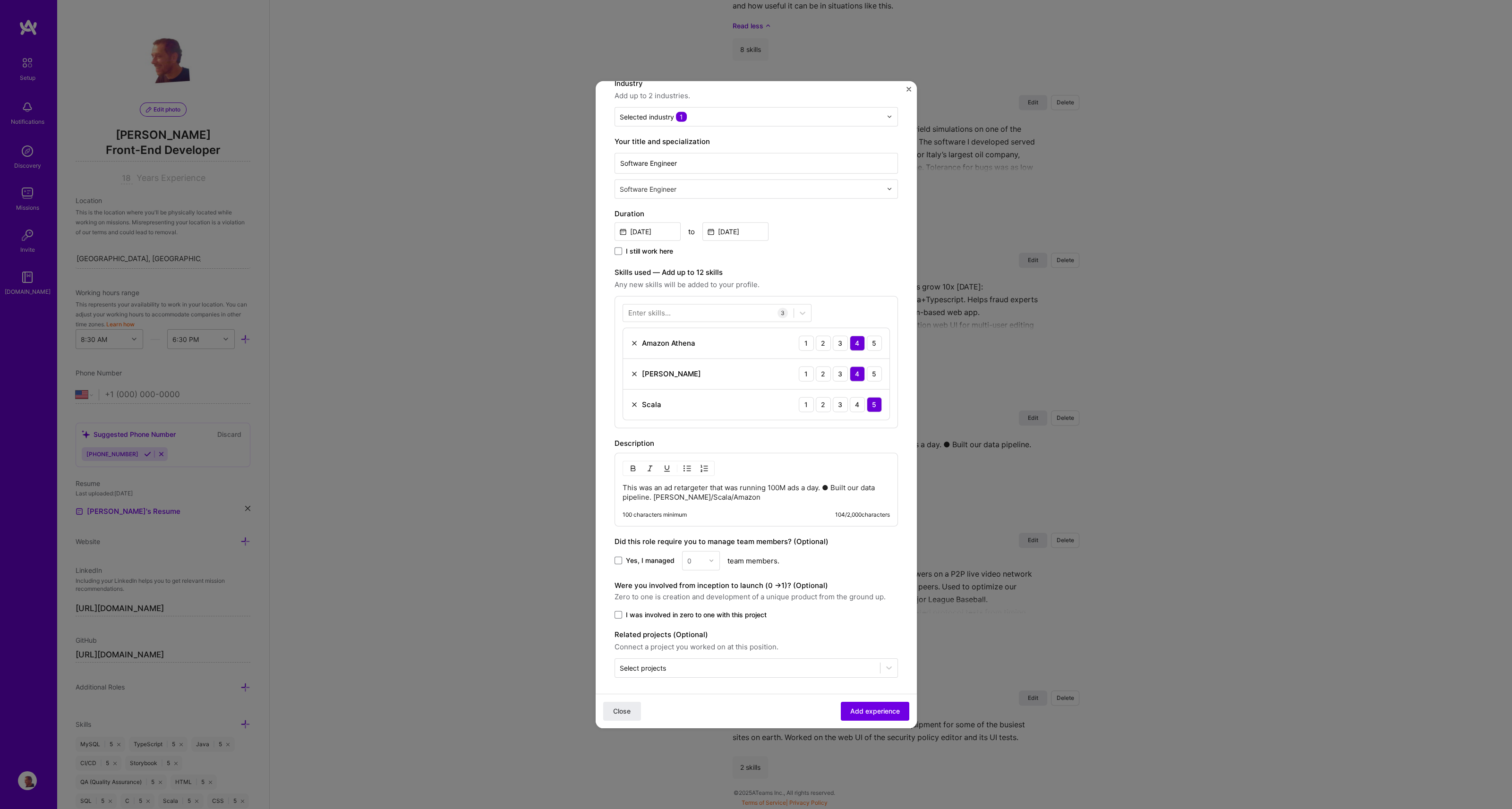
scroll to position [99, 0]
drag, startPoint x: 825, startPoint y: 482, endPoint x: 833, endPoint y: 485, distance: 8.5
click at [833, 485] on p "This was an ad retargeter that was running 100M ads a day. ● Built our data pip…" at bounding box center [756, 492] width 267 height 19
click at [623, 482] on p "This was an ad retargeter that was running 100M ads a day." at bounding box center [750, 487] width 255 height 9
click at [776, 504] on p "Built our data pipeline. [PERSON_NAME]/Scala/Amazon" at bounding box center [750, 503] width 255 height 9
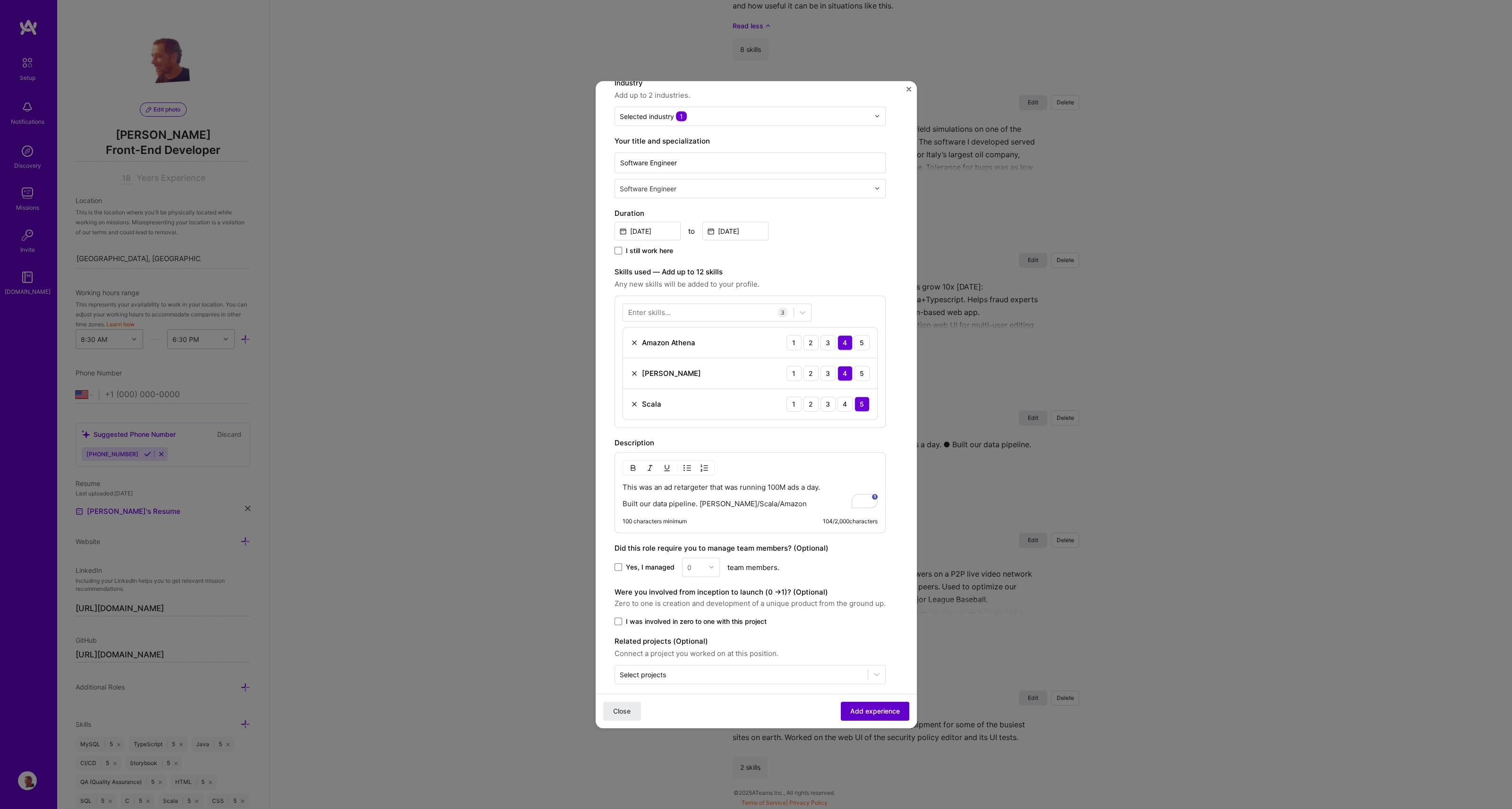
click at [864, 713] on span "Add experience" at bounding box center [875, 711] width 49 height 9
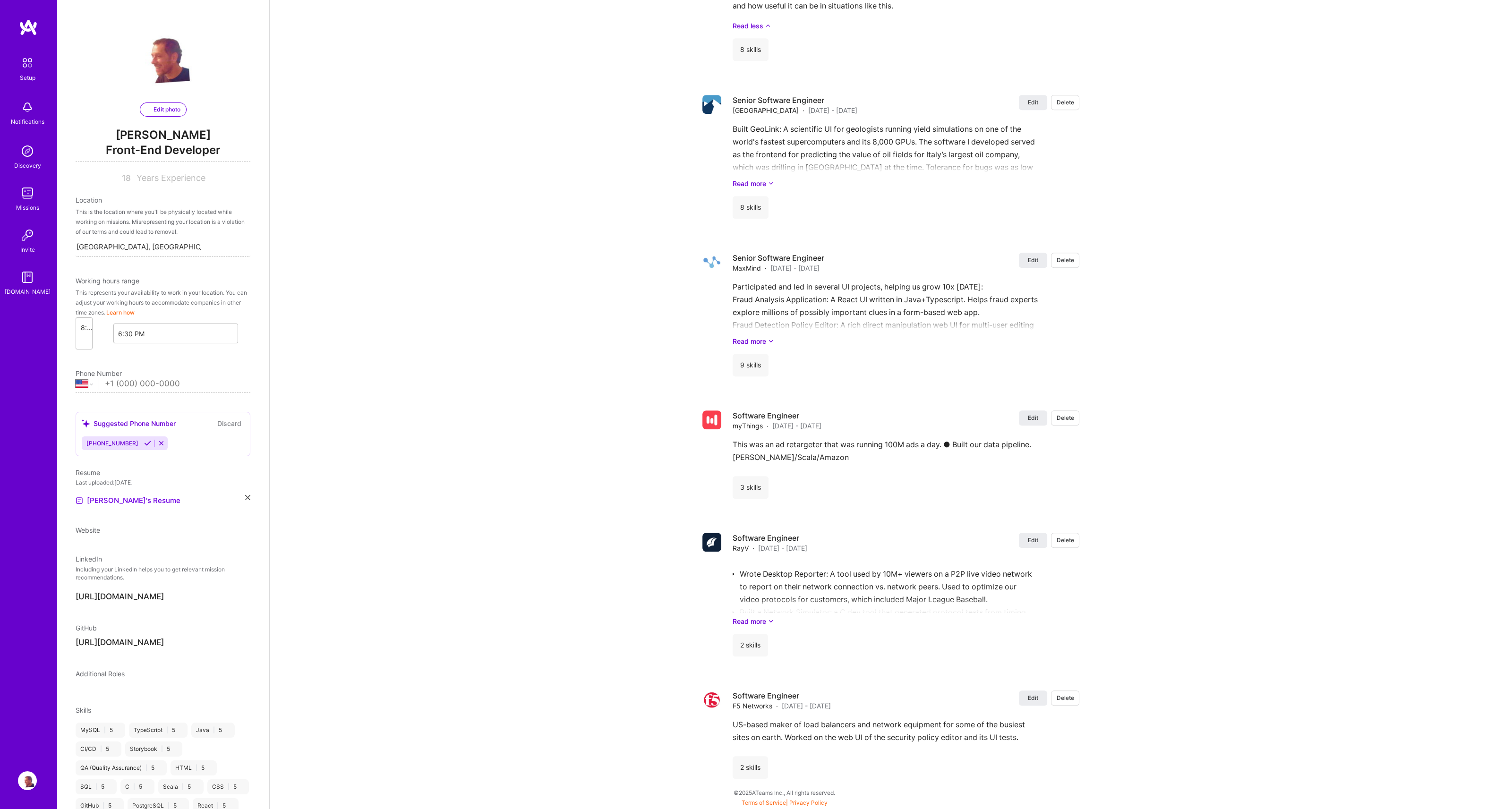
select select "US"
select select "Right Now"
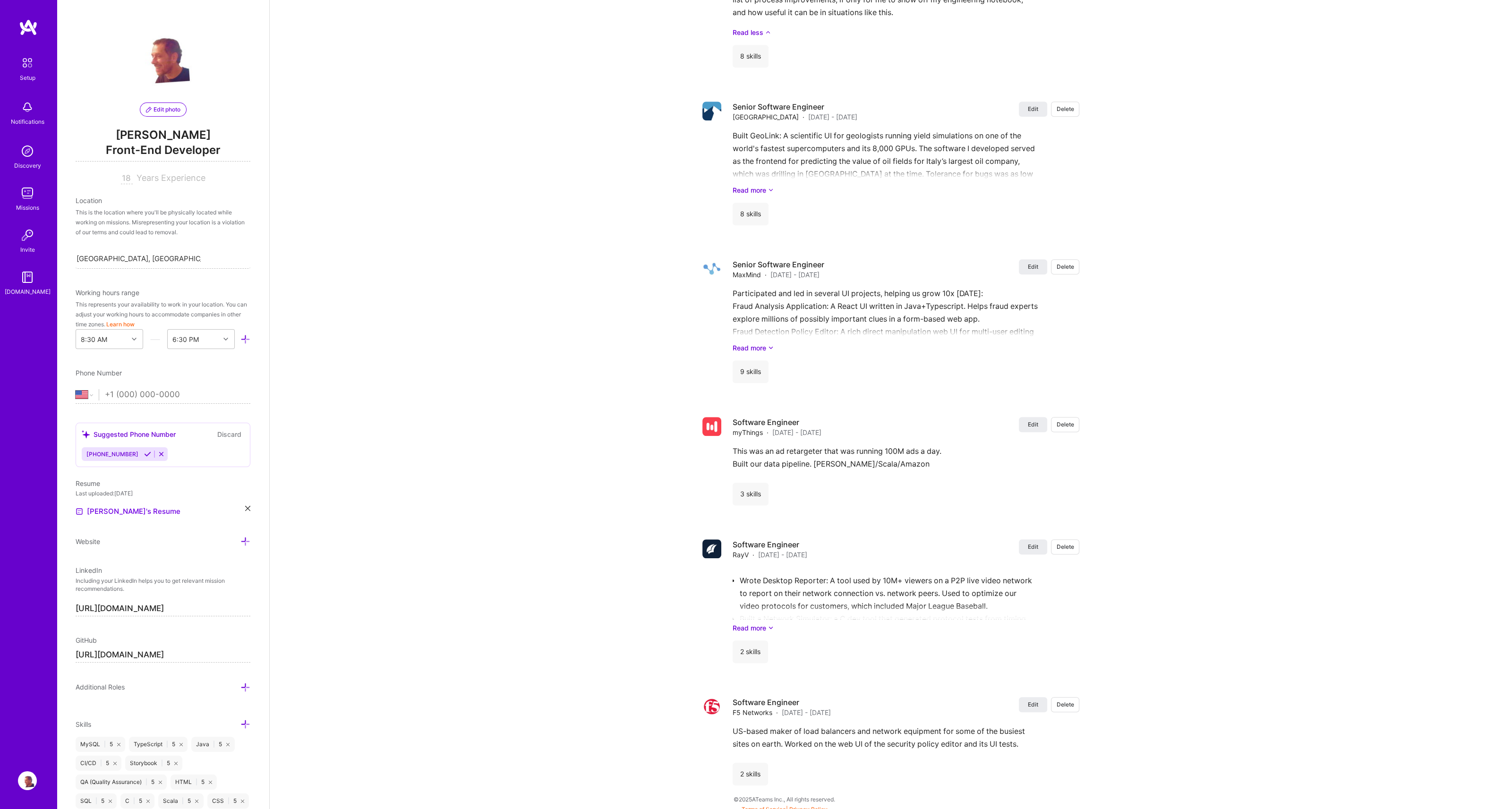
scroll to position [1593, 0]
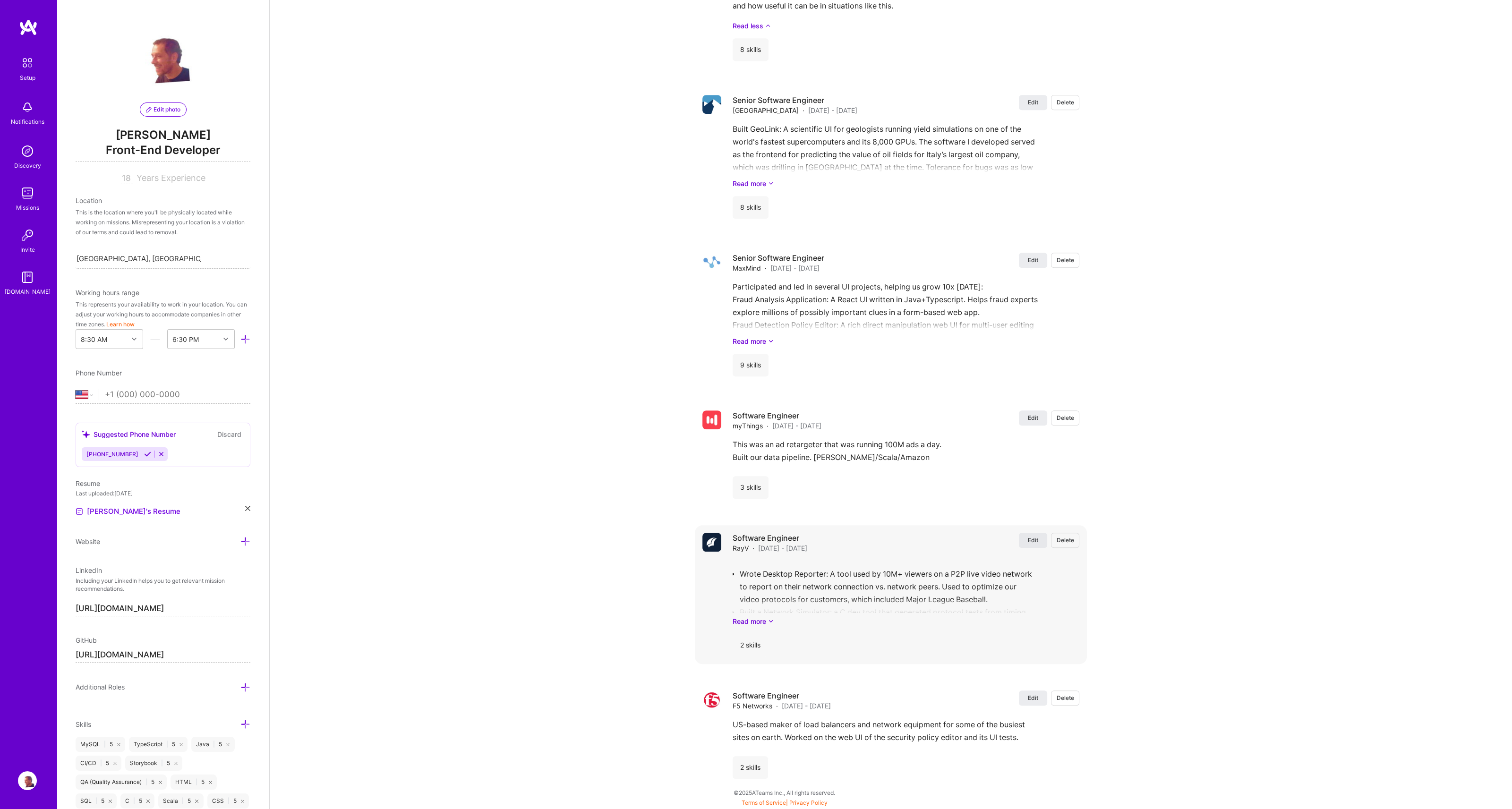
click at [1025, 540] on button "Edit" at bounding box center [1033, 540] width 28 height 15
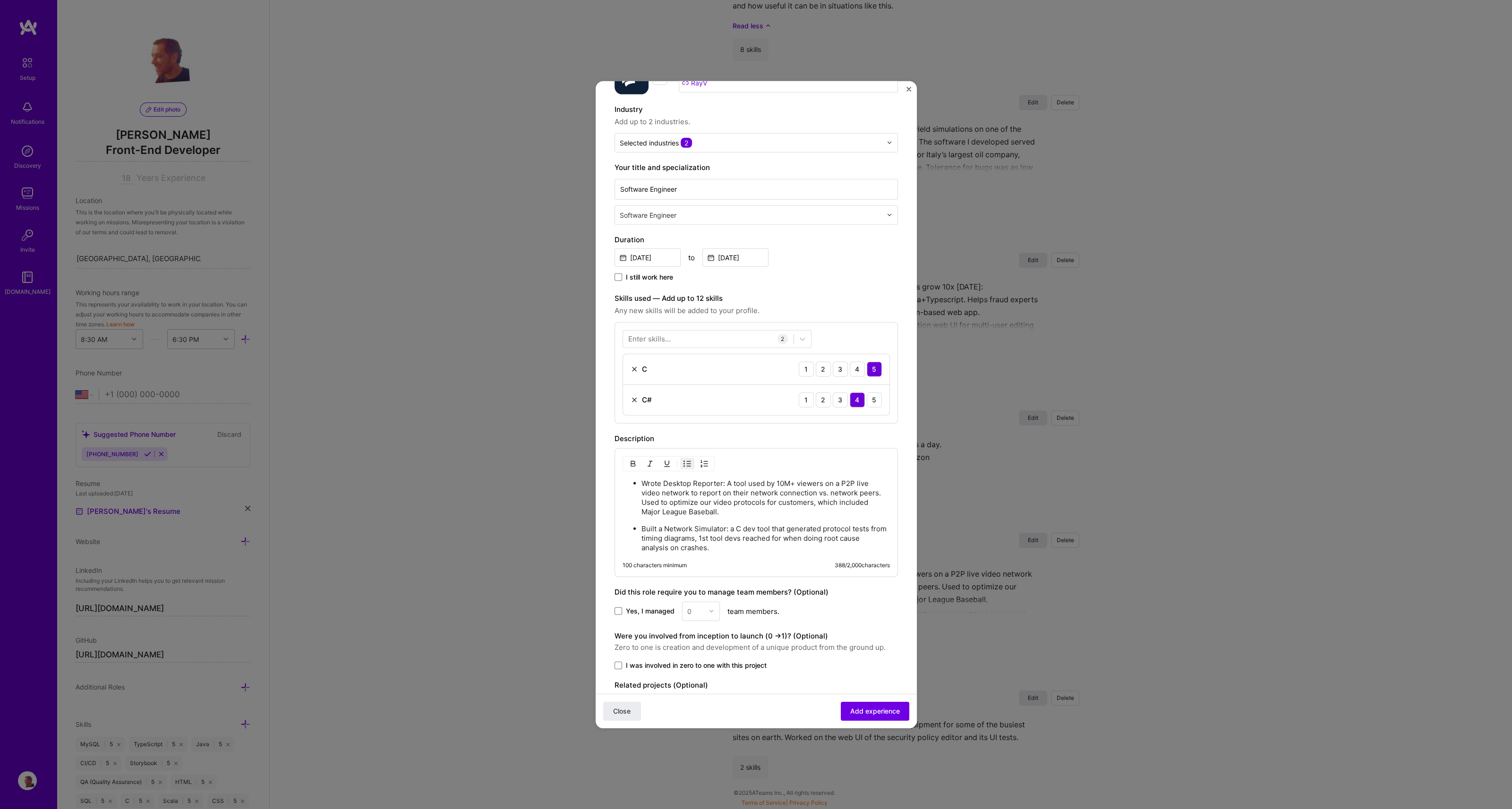
scroll to position [83, 0]
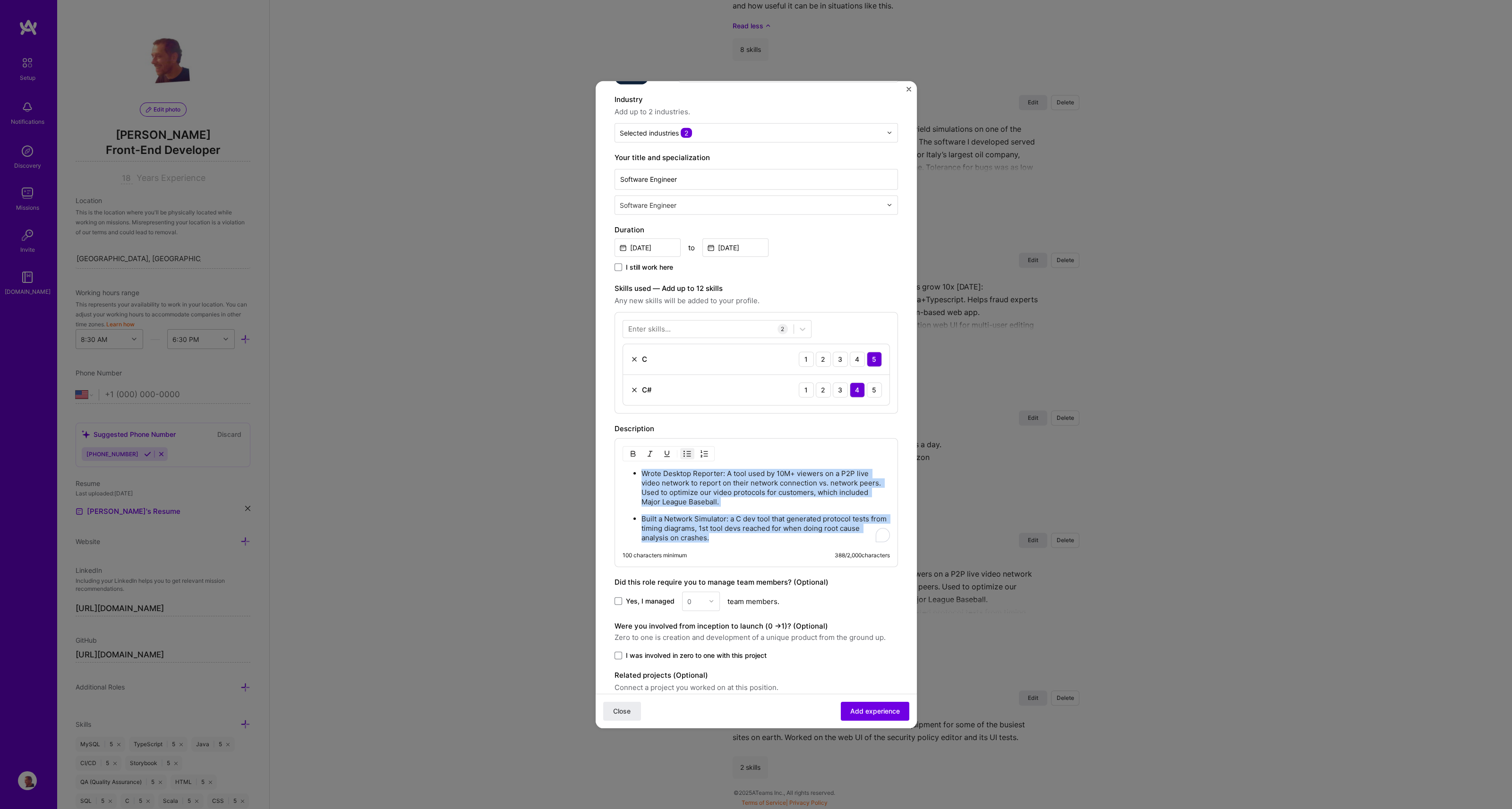
drag, startPoint x: 715, startPoint y: 538, endPoint x: 630, endPoint y: 463, distance: 113.4
click at [630, 463] on div "Wrote Desktop Reporter: A tool used by 10M+ viewers on a P2P live video network…" at bounding box center [756, 502] width 284 height 129
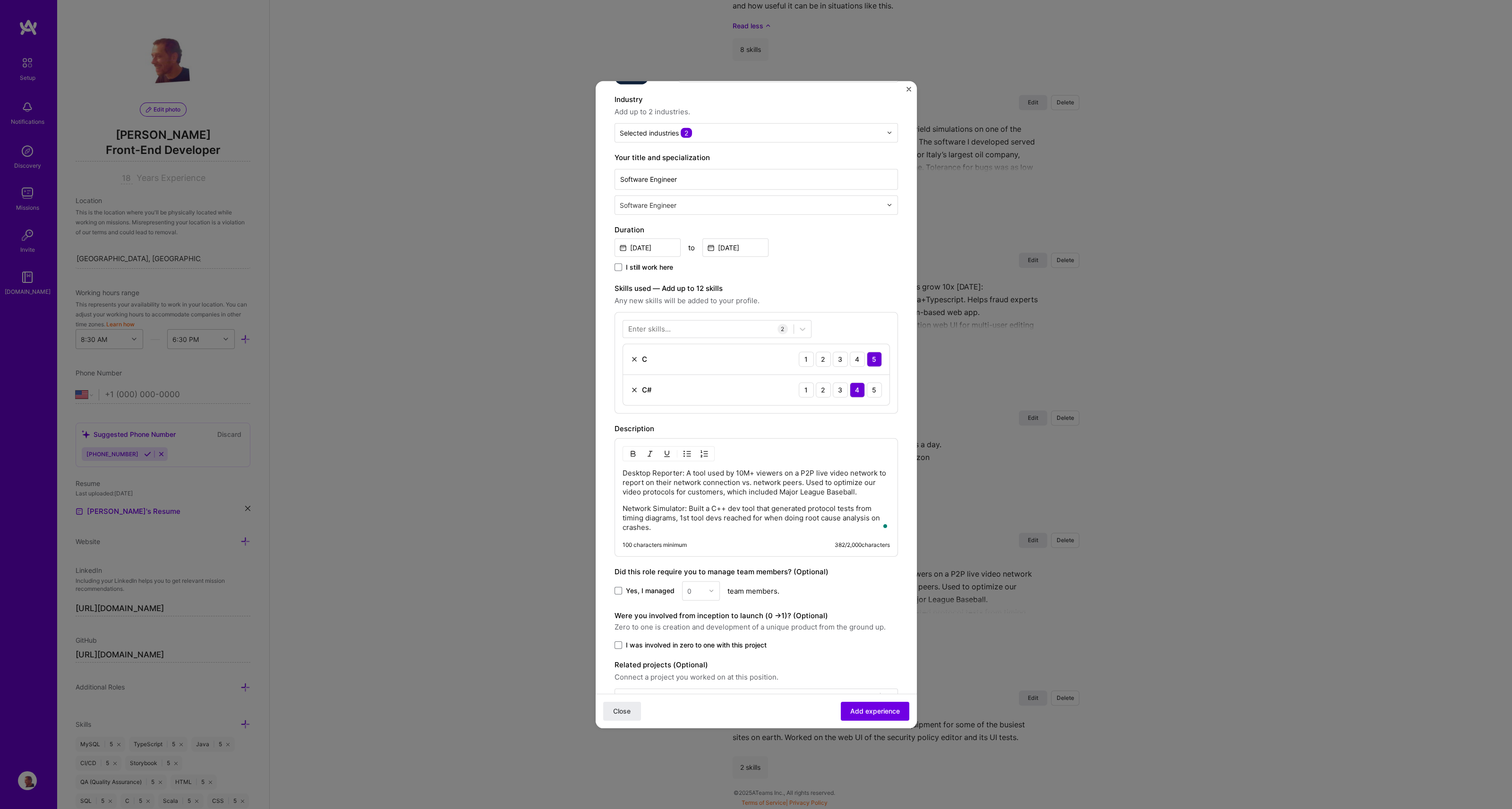
click at [623, 469] on p "Desktop Reporter: A tool used by 10M+ viewers on a P2P live video network to re…" at bounding box center [756, 482] width 267 height 28
drag, startPoint x: 689, startPoint y: 519, endPoint x: 702, endPoint y: 516, distance: 13.3
click at [702, 516] on p "Network Simulator: Built a C++ dev tool that generated protocol tests from timi…" at bounding box center [756, 527] width 267 height 28
click at [623, 513] on p "Network Simulator: a C++ dev tool that generated protocol tests from timing dia…" at bounding box center [756, 522] width 267 height 19
click at [870, 710] on span "Add experience" at bounding box center [875, 711] width 49 height 9
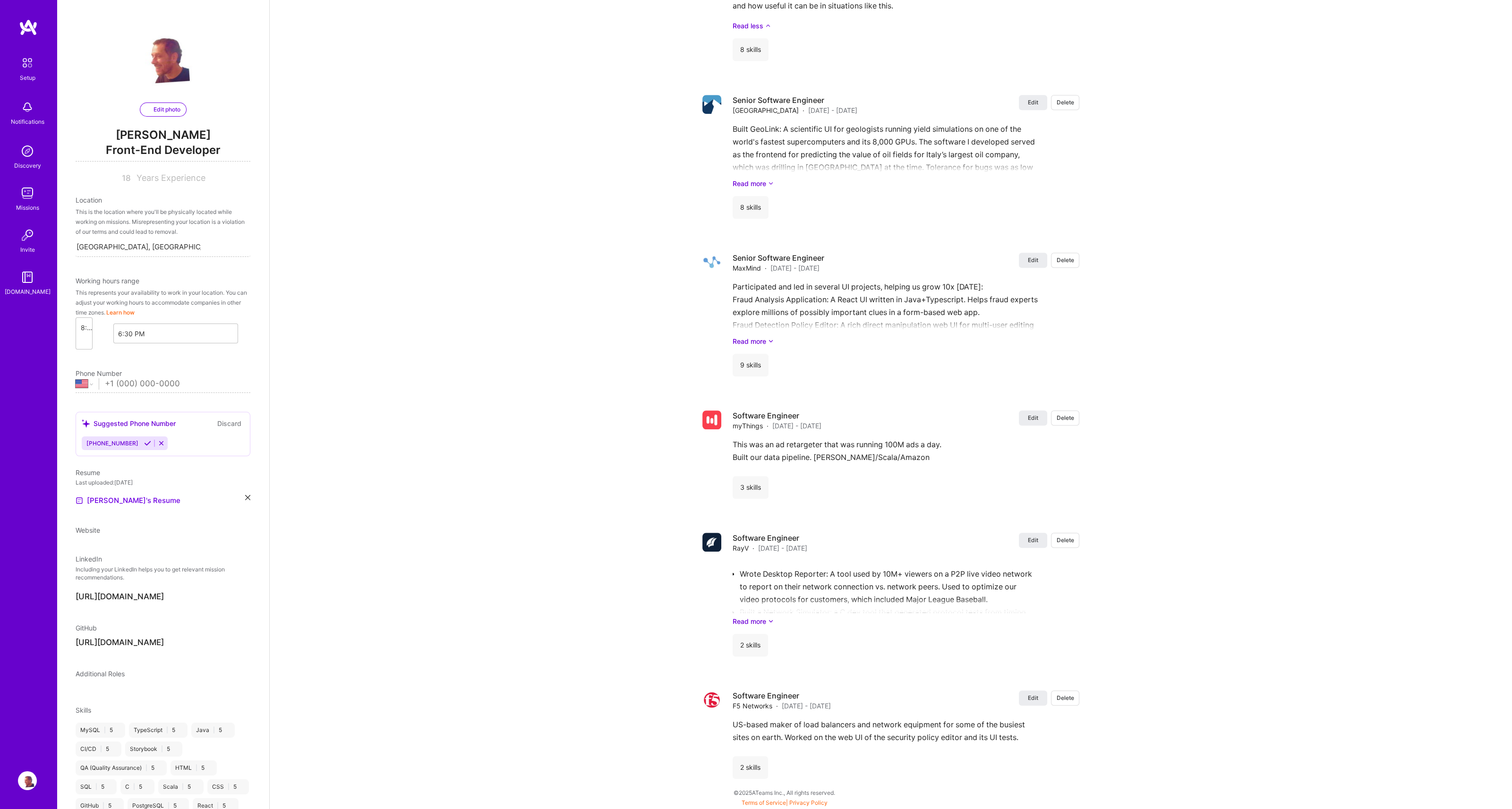
select select "US"
select select "Right Now"
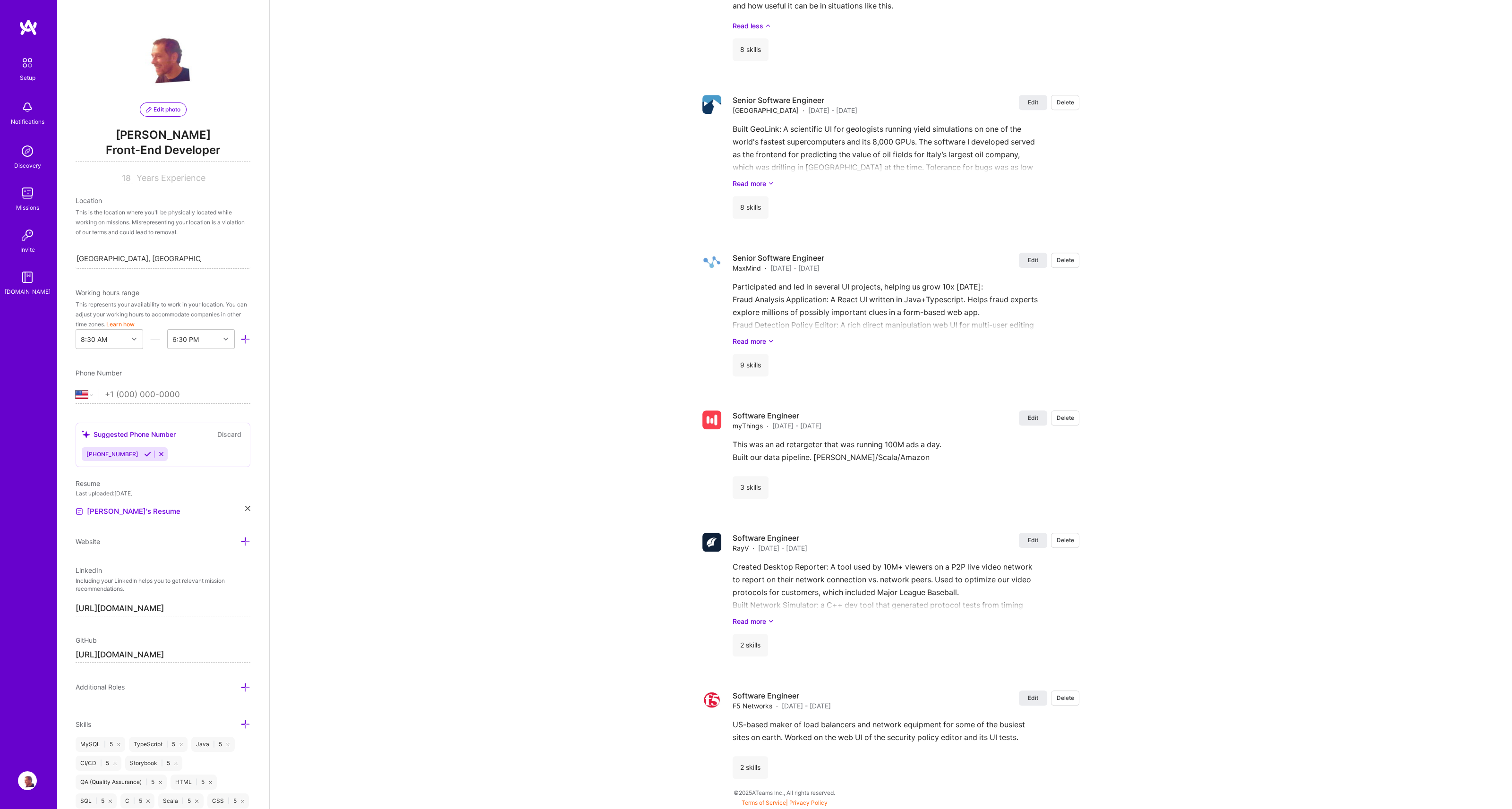
scroll to position [77, 0]
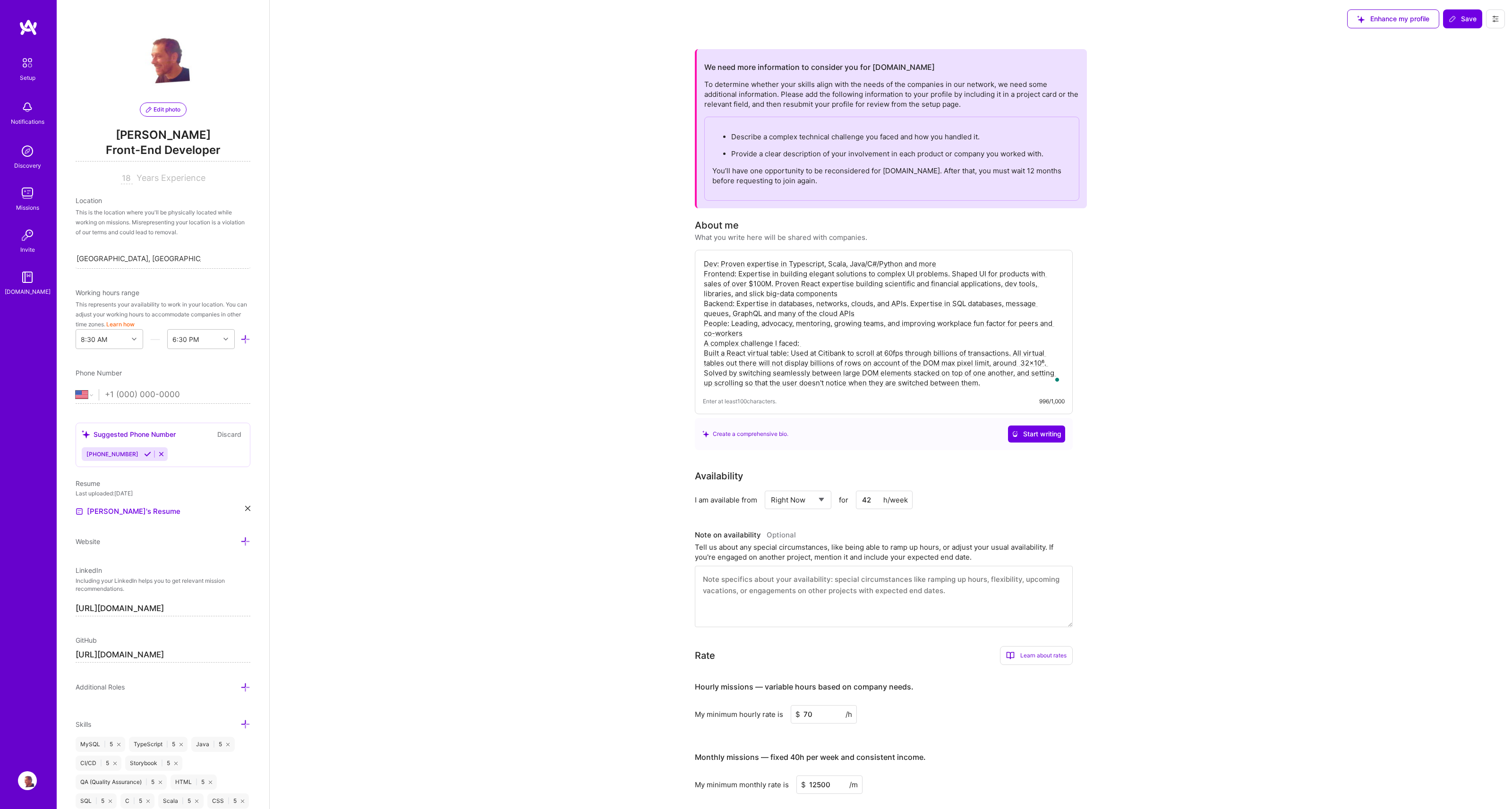
select select "US"
select select "Right Now"
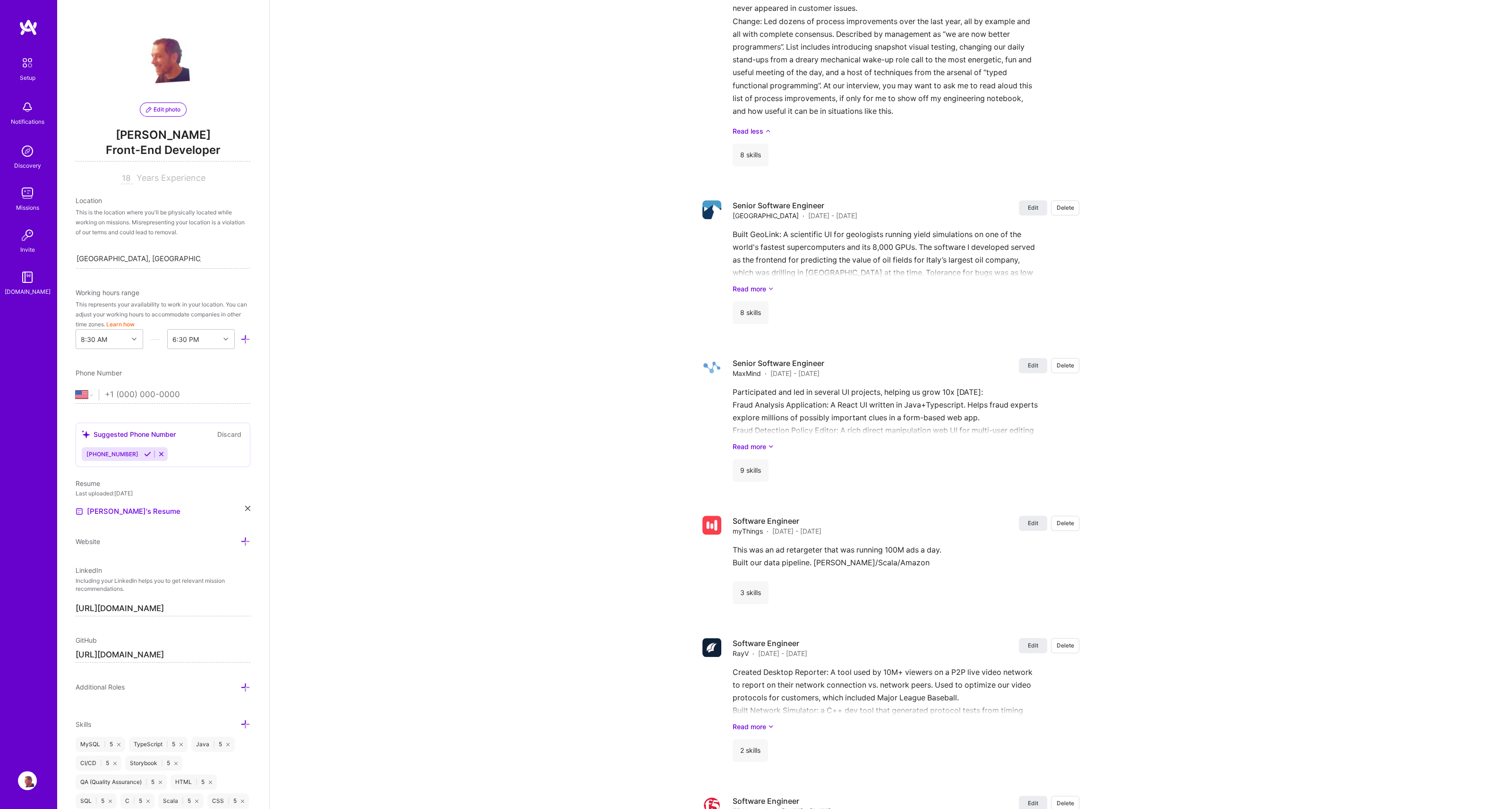
scroll to position [1593, 0]
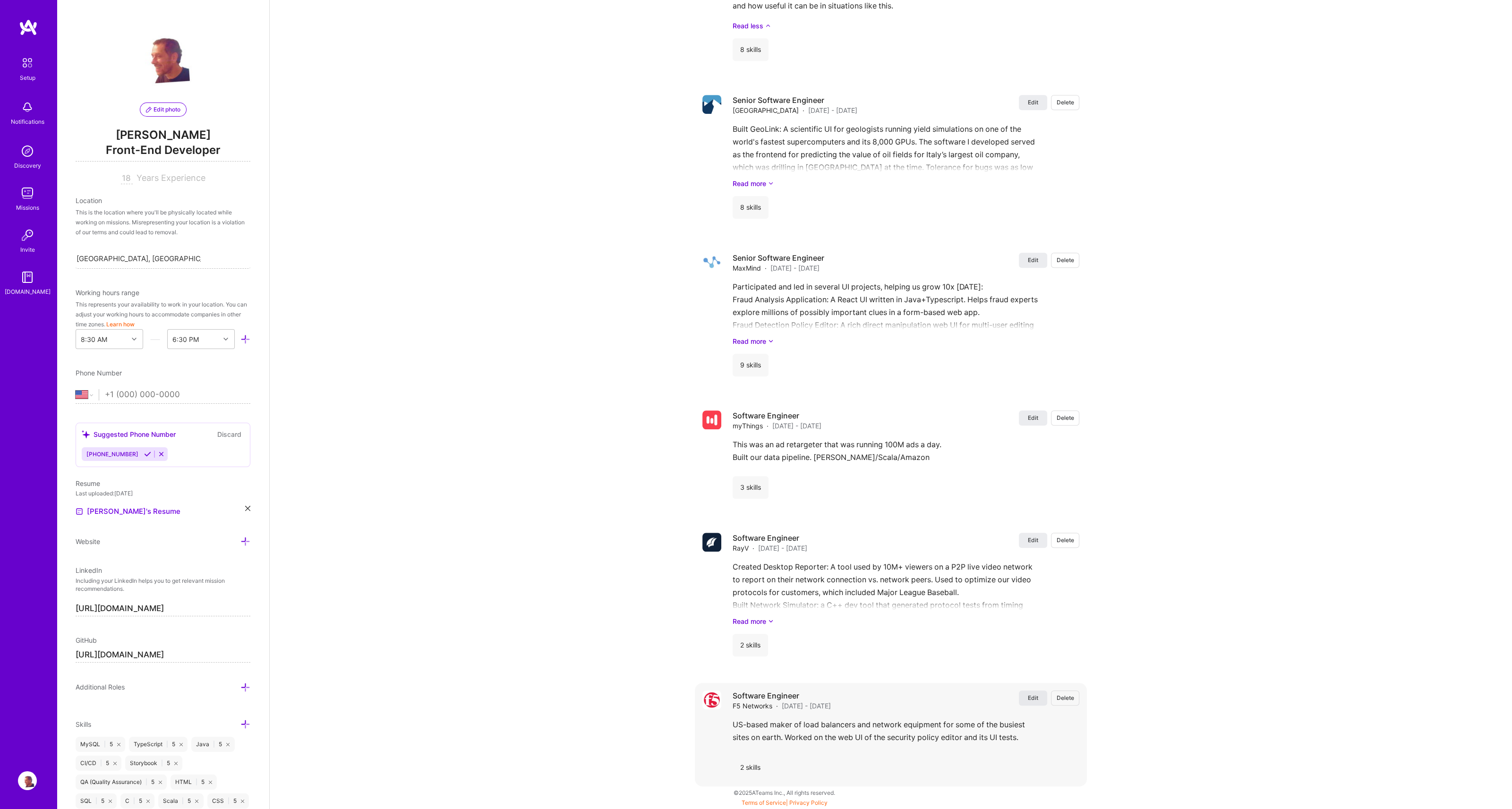
click at [1027, 696] on button "Edit" at bounding box center [1033, 698] width 28 height 15
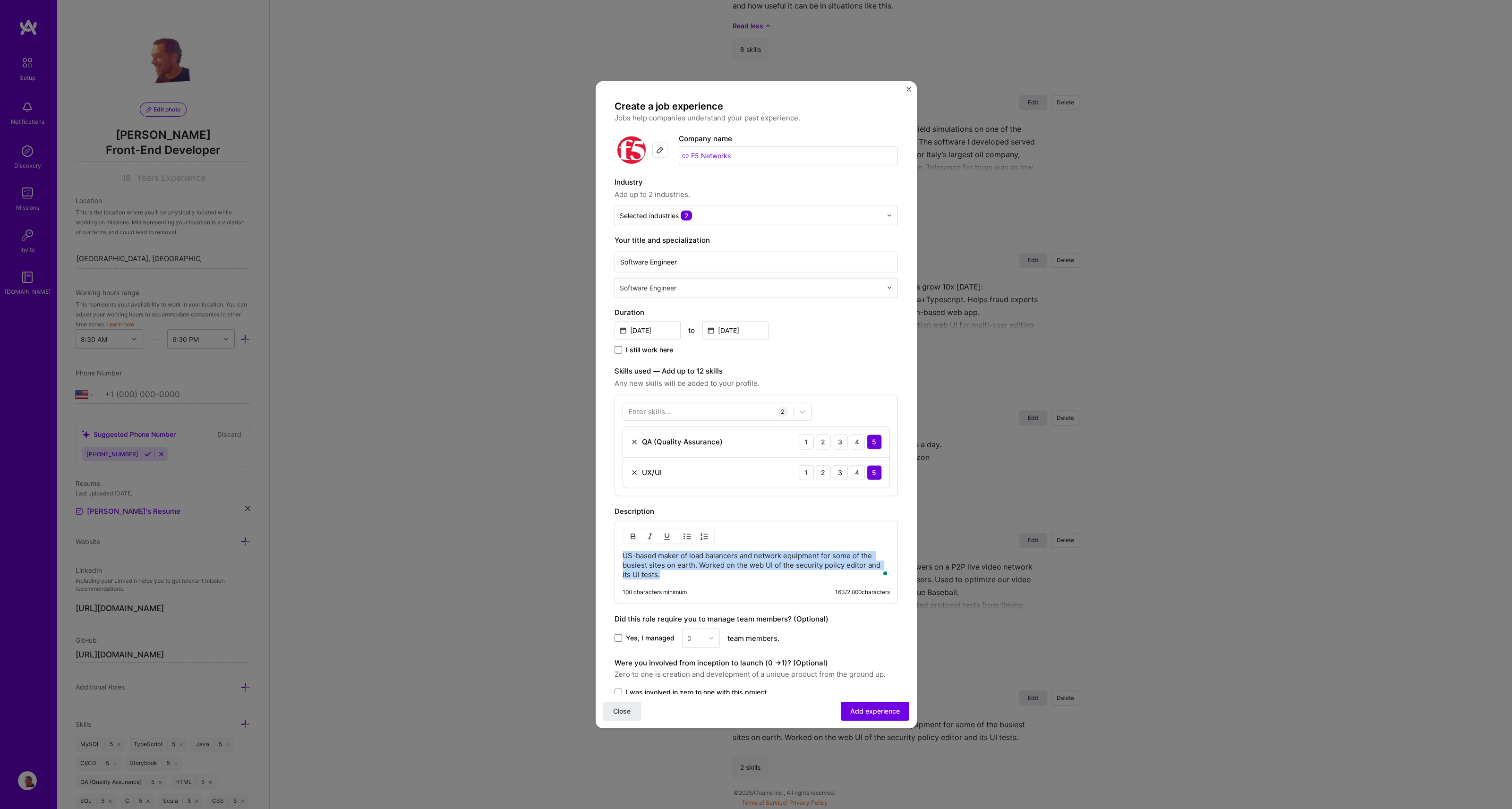
drag, startPoint x: 680, startPoint y: 576, endPoint x: 613, endPoint y: 550, distance: 71.9
click at [613, 550] on form "Create a job experience Jobs help companies understand your past experience. Co…" at bounding box center [756, 453] width 321 height 708
click at [699, 563] on p "US-based maker of load balancers and network equipment for some of the busiest …" at bounding box center [756, 564] width 267 height 28
drag, startPoint x: 623, startPoint y: 581, endPoint x: 671, endPoint y: 583, distance: 48.0
click at [671, 583] on p "Worked on the web UI of the security policy editor and its UI tests." at bounding box center [756, 581] width 267 height 9
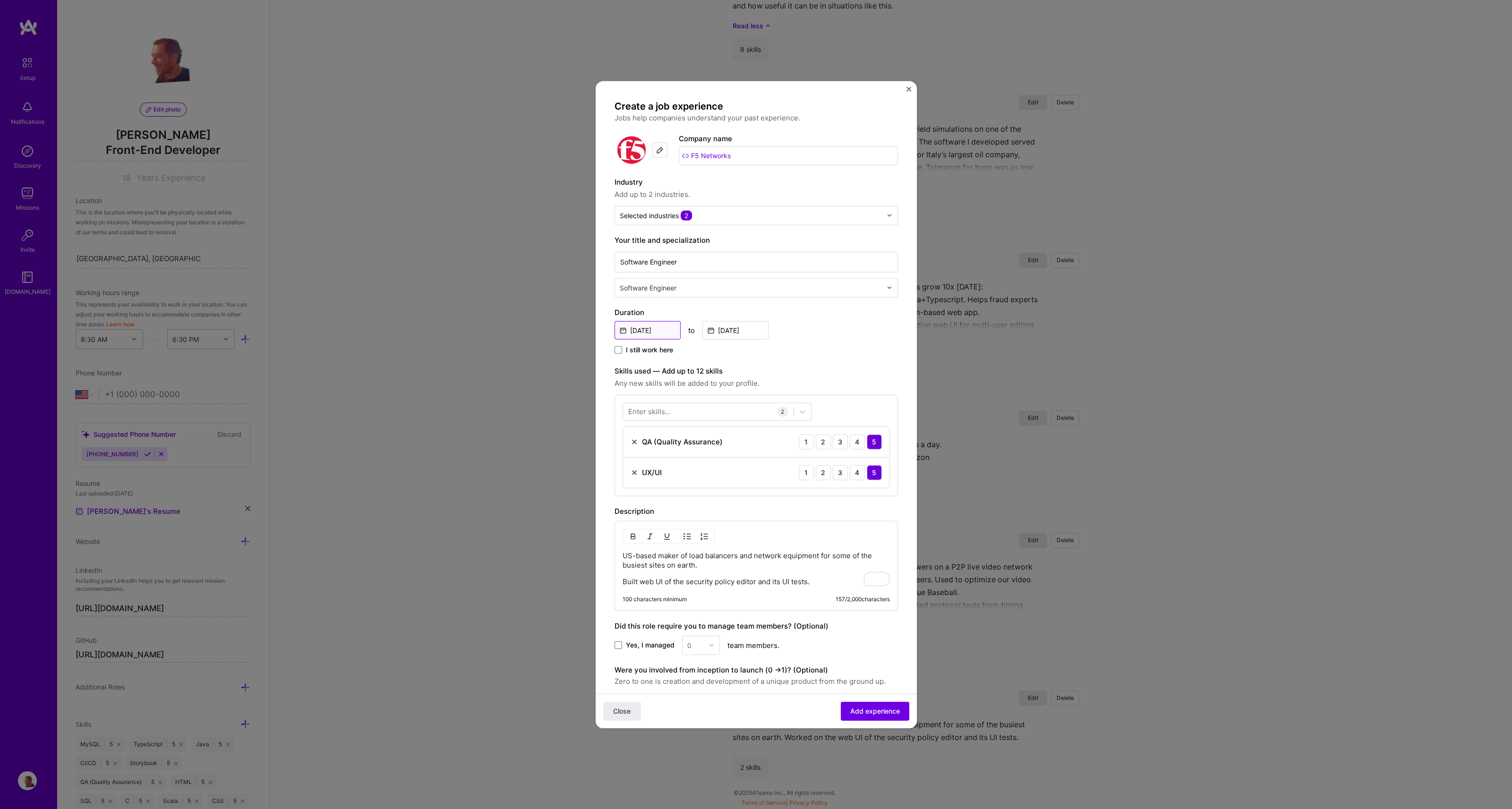
click at [622, 329] on input "[DATE]" at bounding box center [647, 329] width 66 height 18
click at [739, 351] on button "›" at bounding box center [741, 352] width 21 height 21
click at [640, 458] on abbr "July" at bounding box center [639, 455] width 14 height 9
type input "[DATE]"
click at [738, 330] on input "[DATE]" at bounding box center [735, 329] width 66 height 18
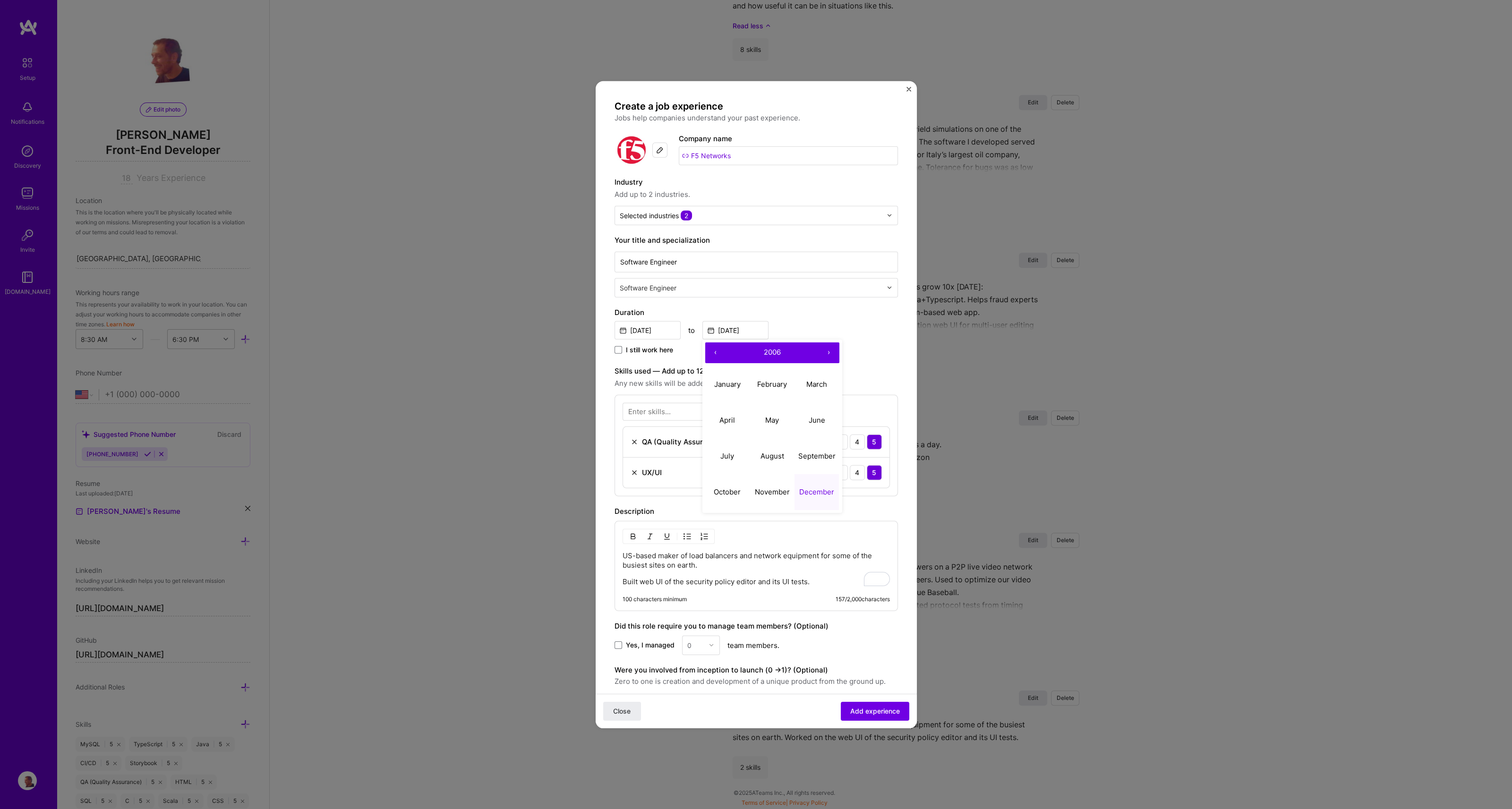
click at [829, 354] on button "›" at bounding box center [829, 352] width 21 height 21
click at [733, 457] on abbr "July" at bounding box center [727, 455] width 14 height 9
type input "[DATE]"
click at [865, 708] on span "Add experience" at bounding box center [875, 711] width 49 height 9
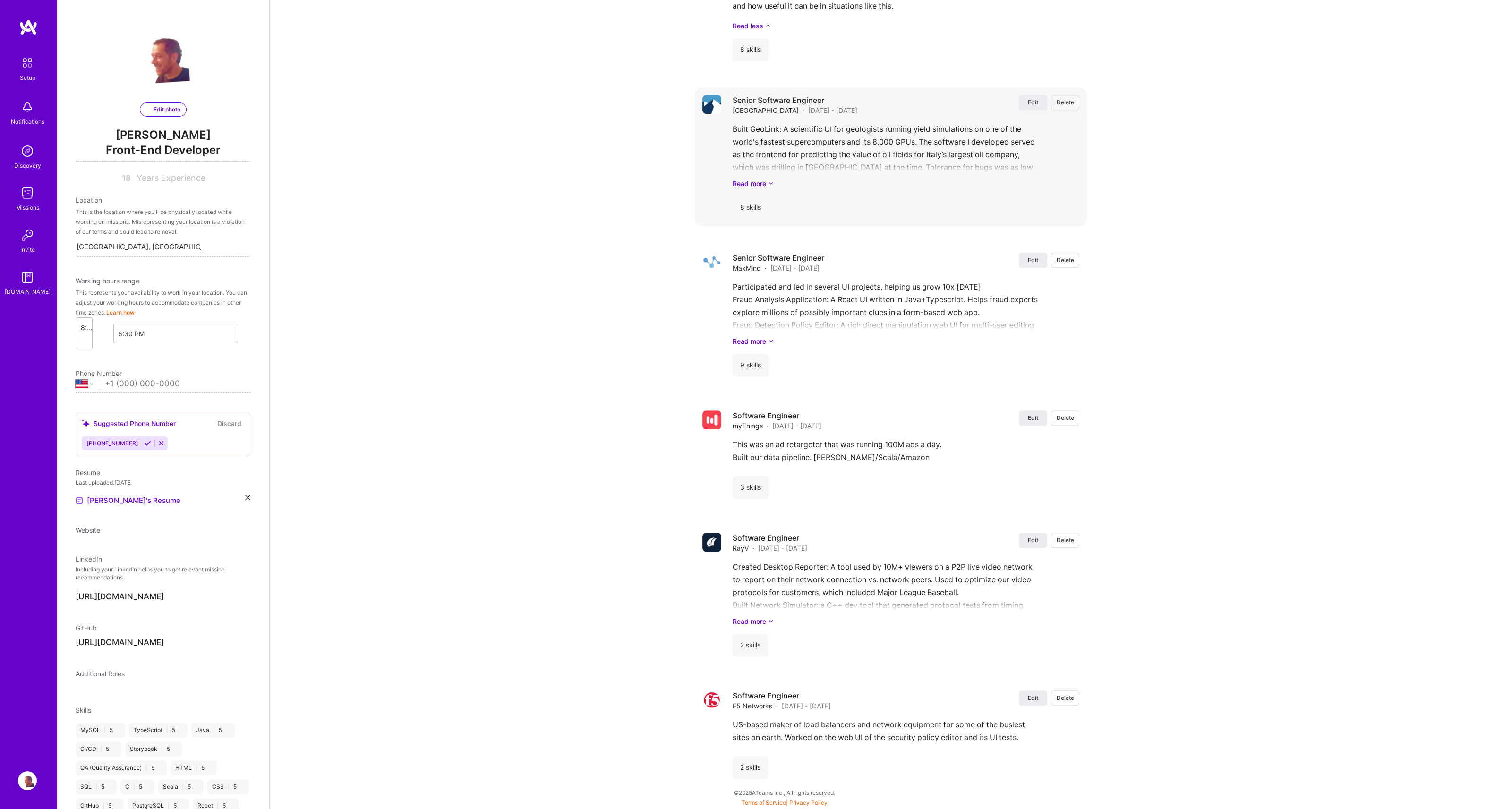
select select "US"
select select "Right Now"
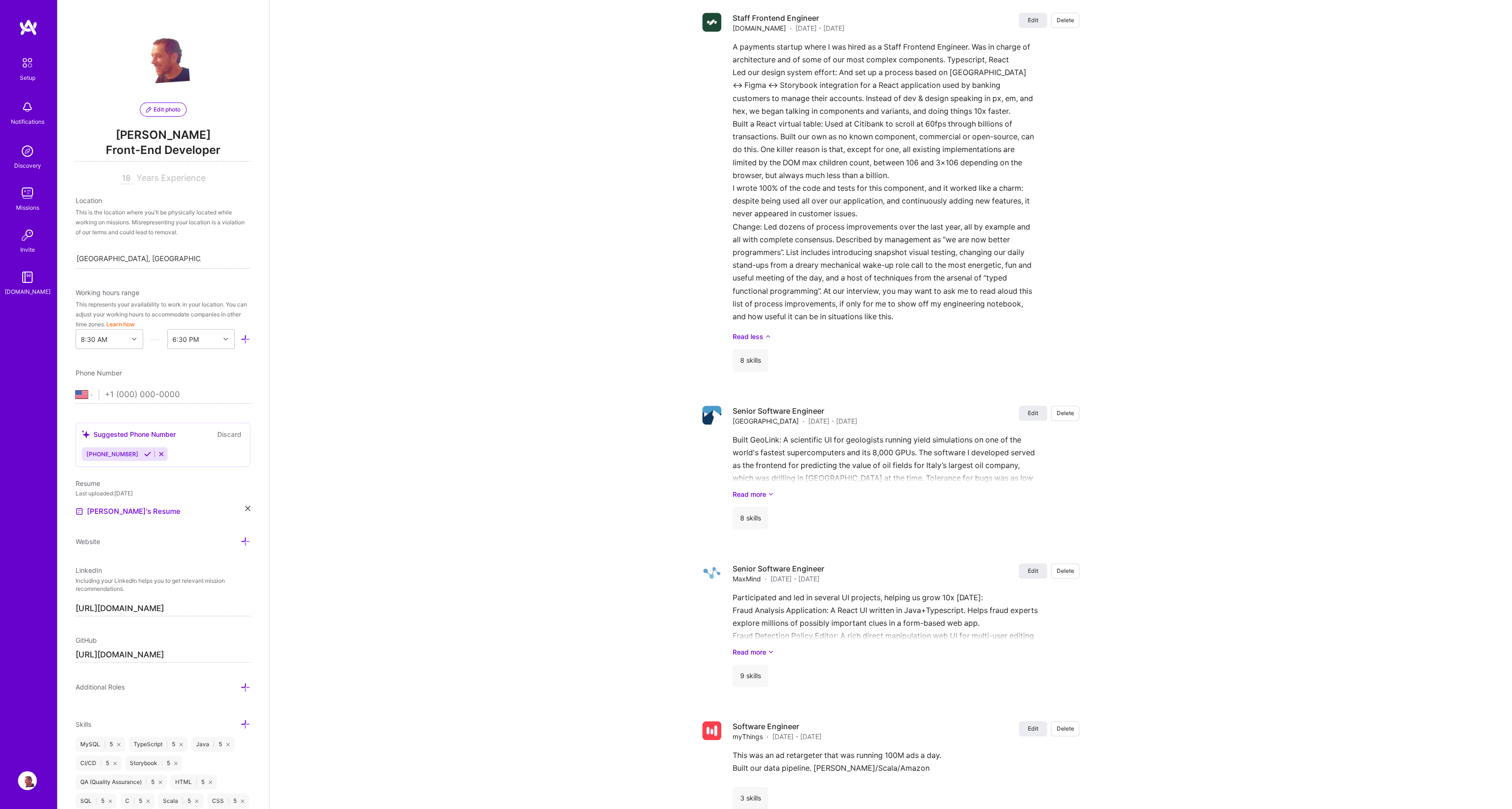
scroll to position [1281, 0]
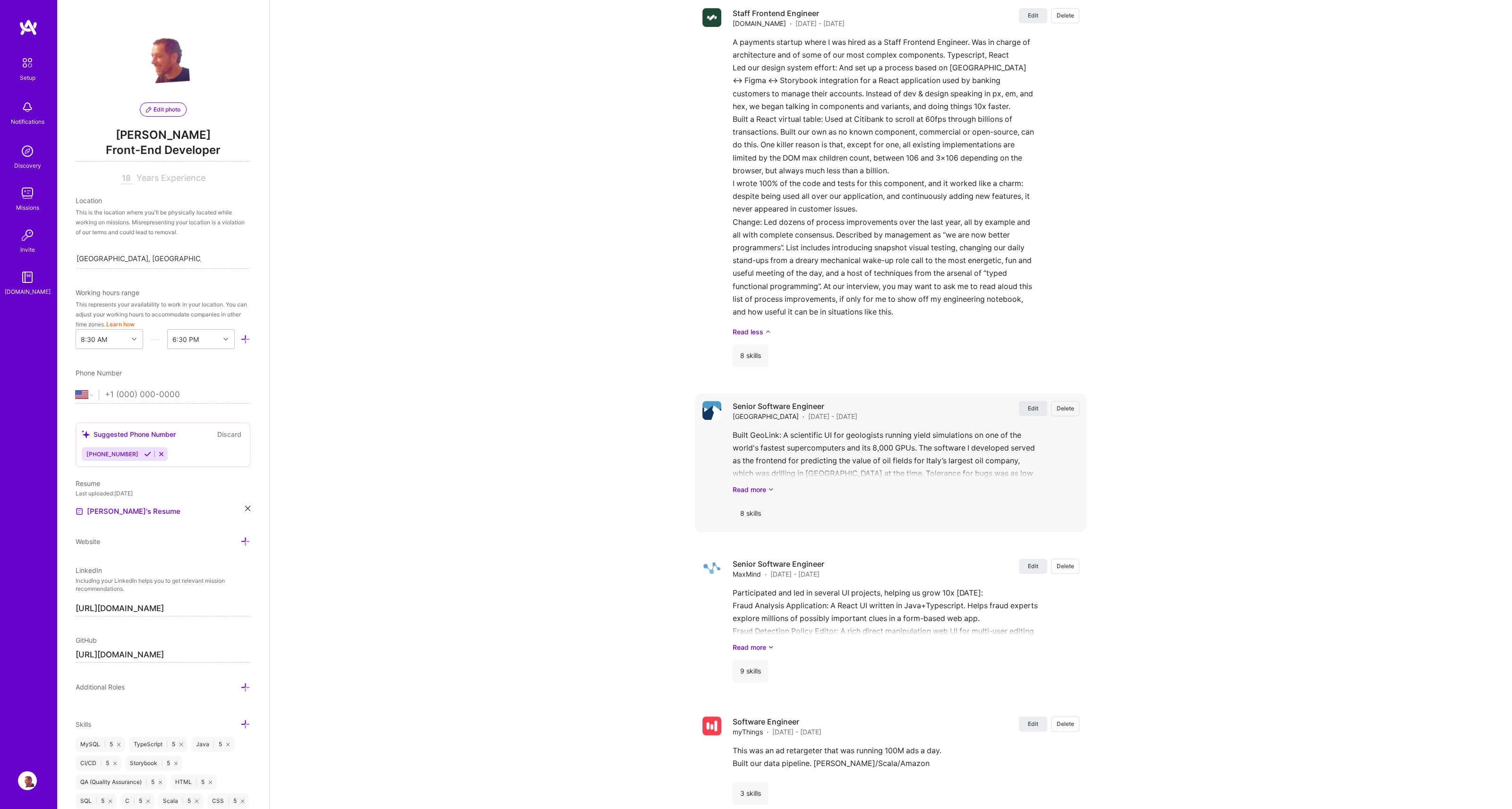
click at [1029, 412] on span "Edit" at bounding box center [1033, 408] width 11 height 8
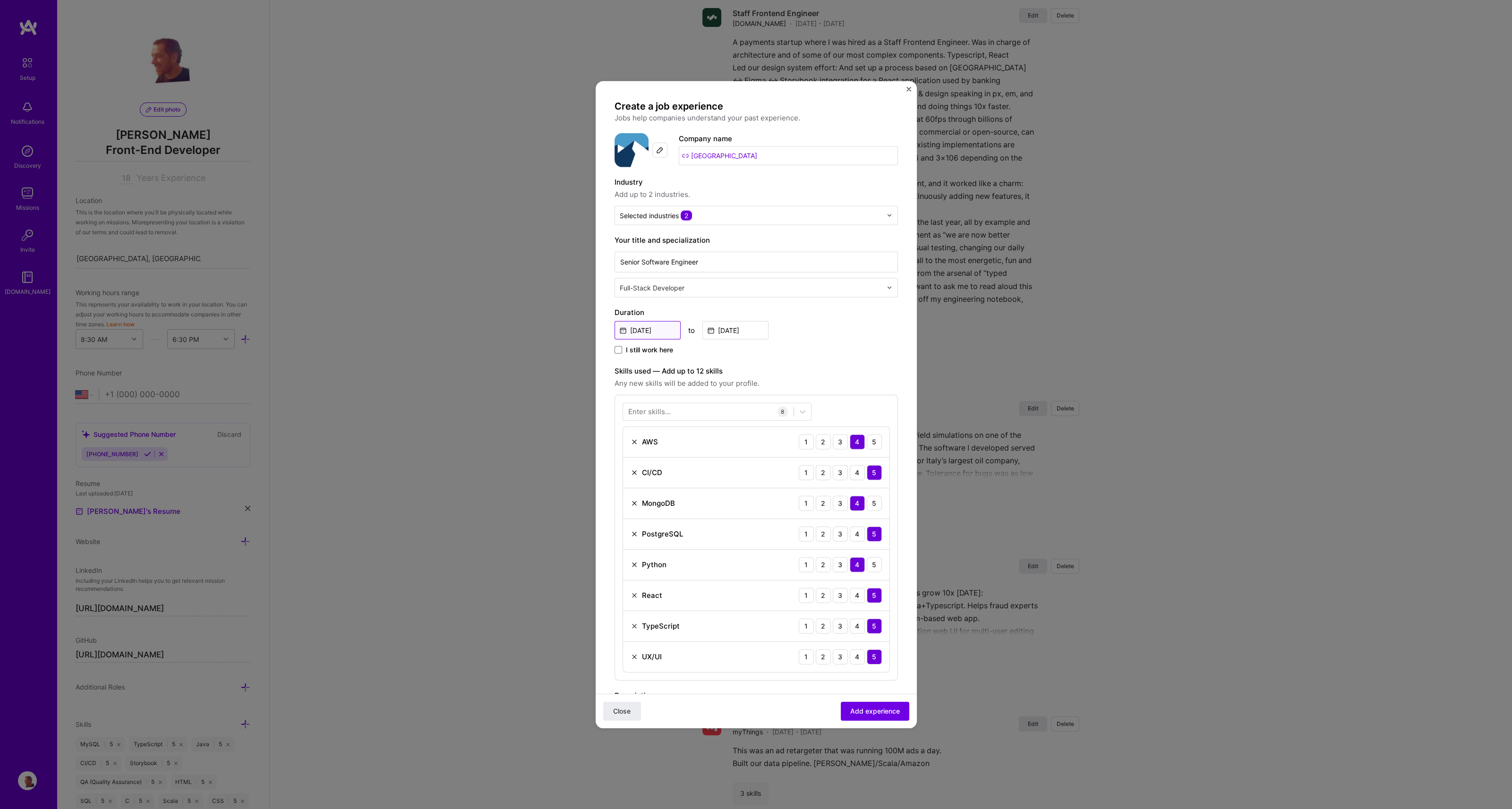
click at [646, 330] on input "[DATE]" at bounding box center [647, 329] width 66 height 18
click at [740, 352] on button "›" at bounding box center [741, 352] width 21 height 21
click at [744, 332] on input "[DATE]" at bounding box center [735, 329] width 66 height 18
click at [826, 350] on button "›" at bounding box center [829, 352] width 21 height 21
click at [855, 357] on div "Create a job experience Jobs help companies understand your past experience. Co…" at bounding box center [756, 560] width 284 height 922
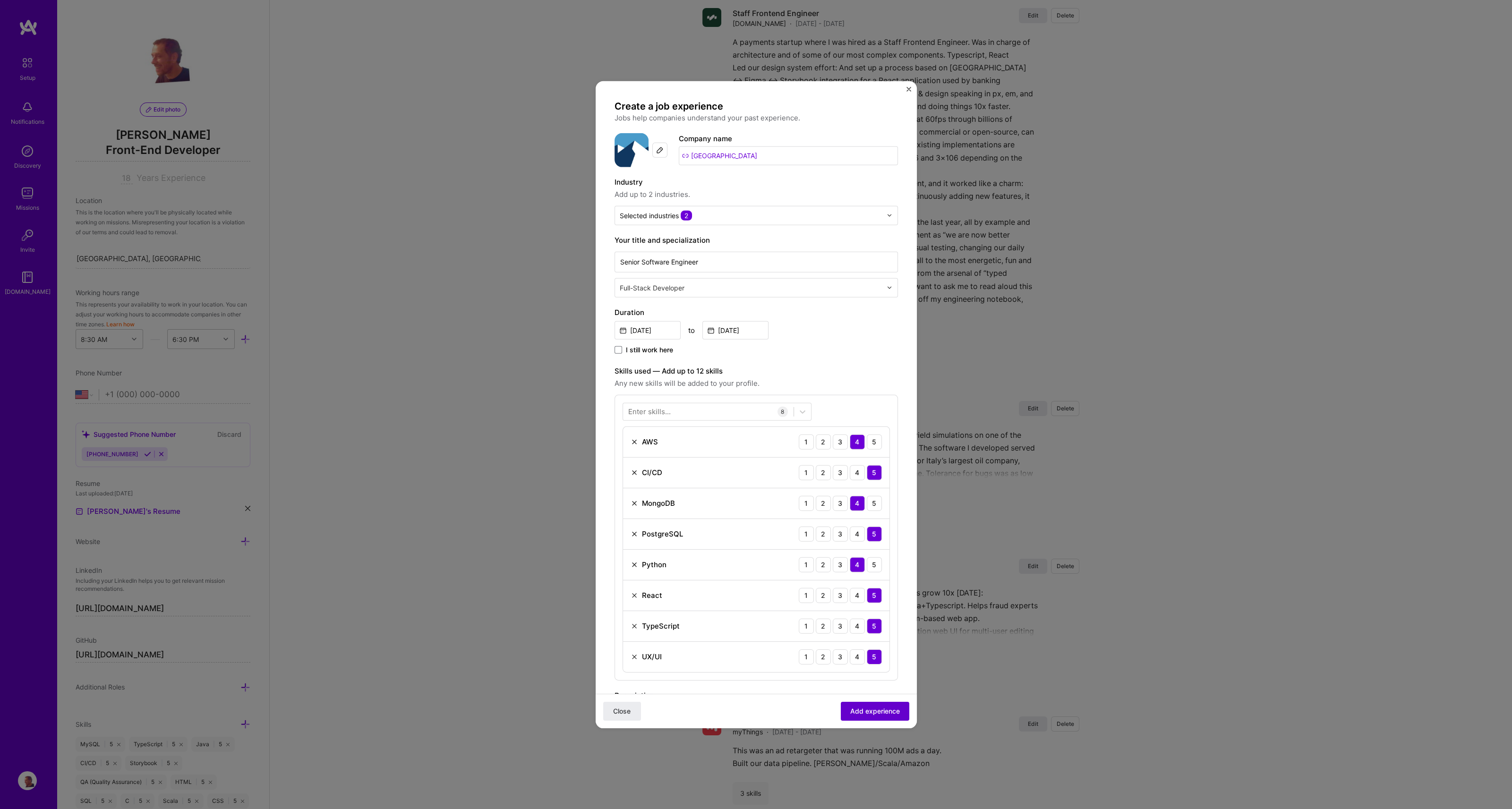
click at [858, 712] on span "Add experience" at bounding box center [875, 711] width 49 height 9
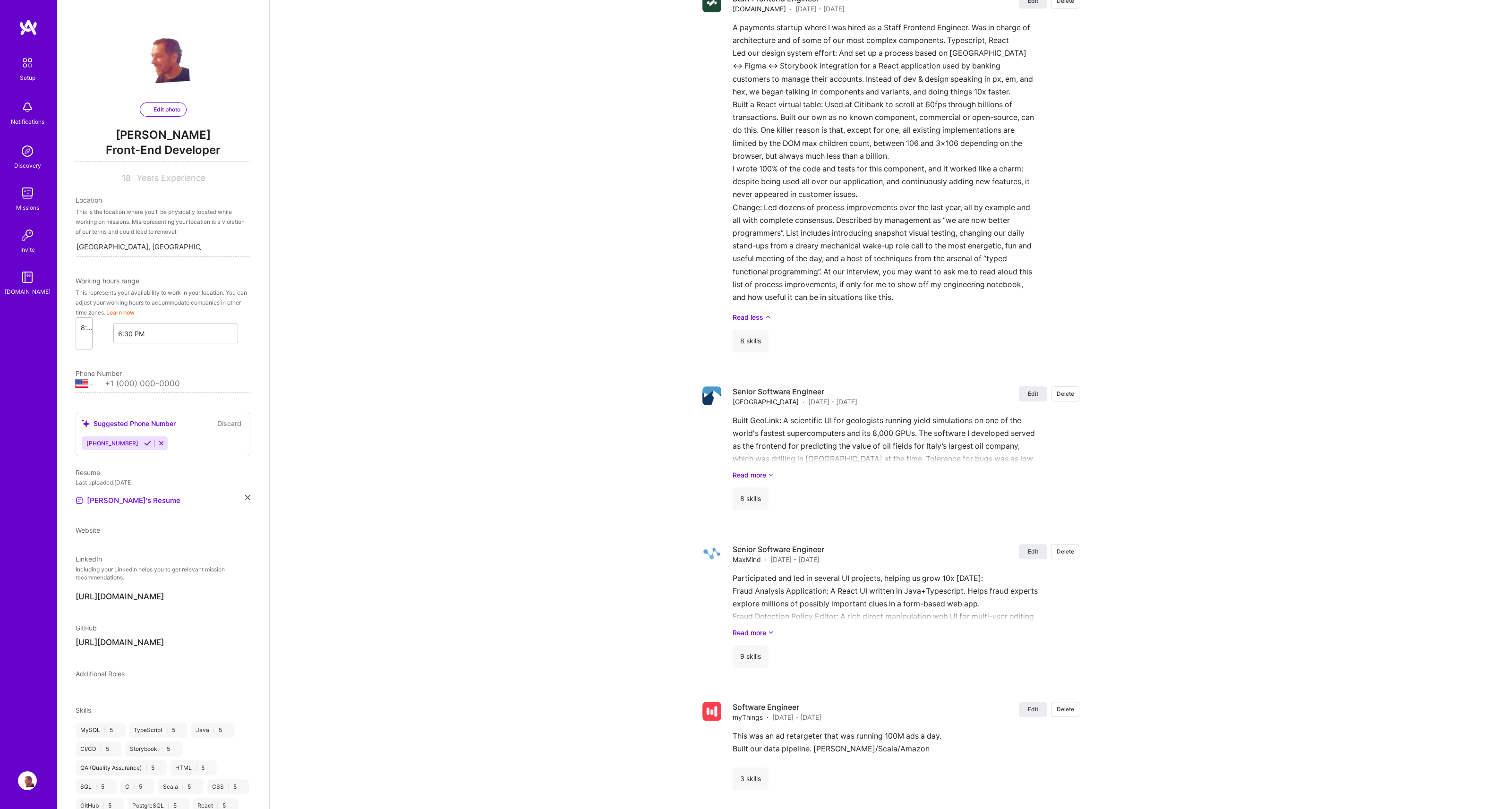
select select "US"
select select "Right Now"
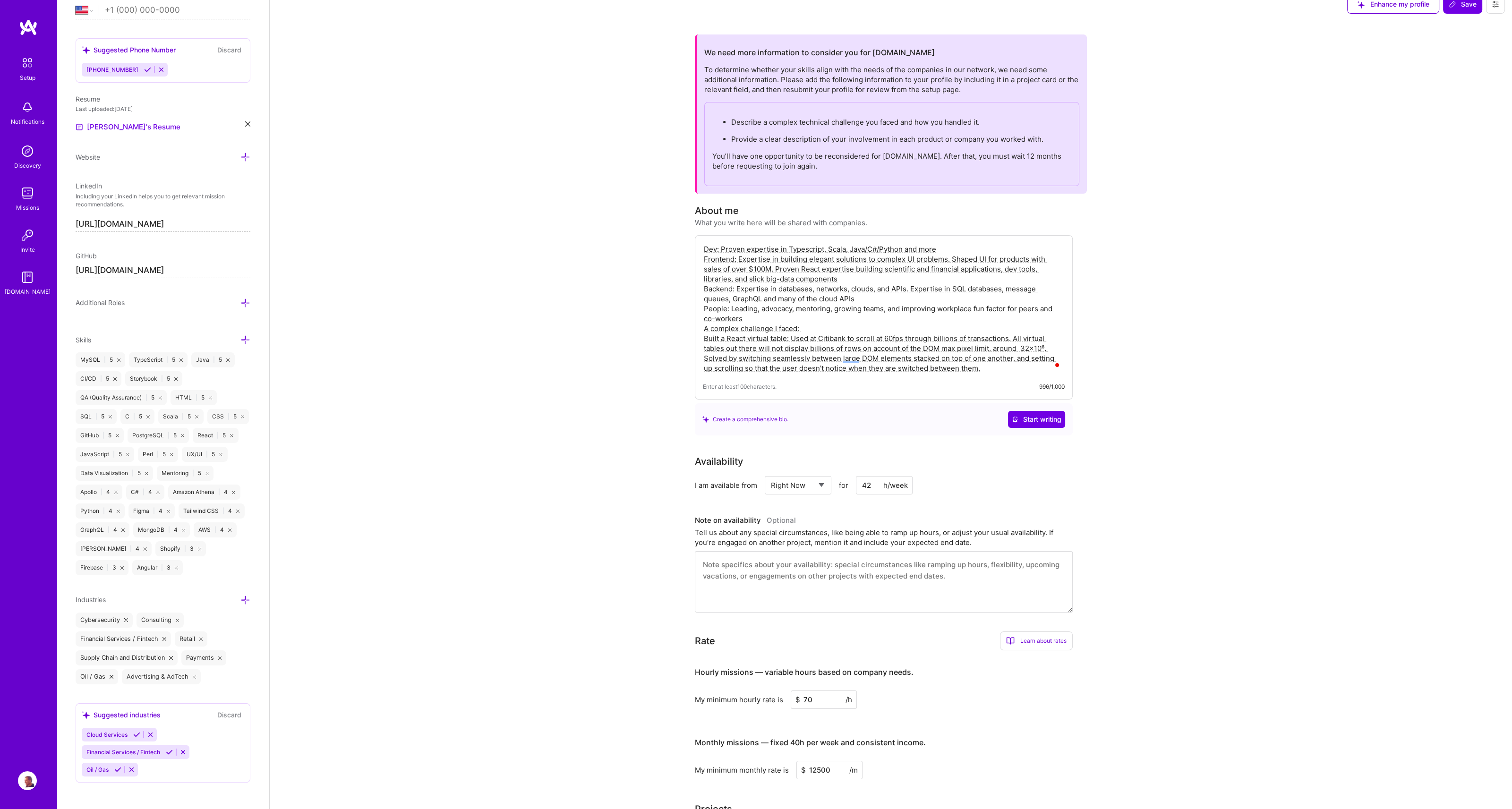
scroll to position [0, 0]
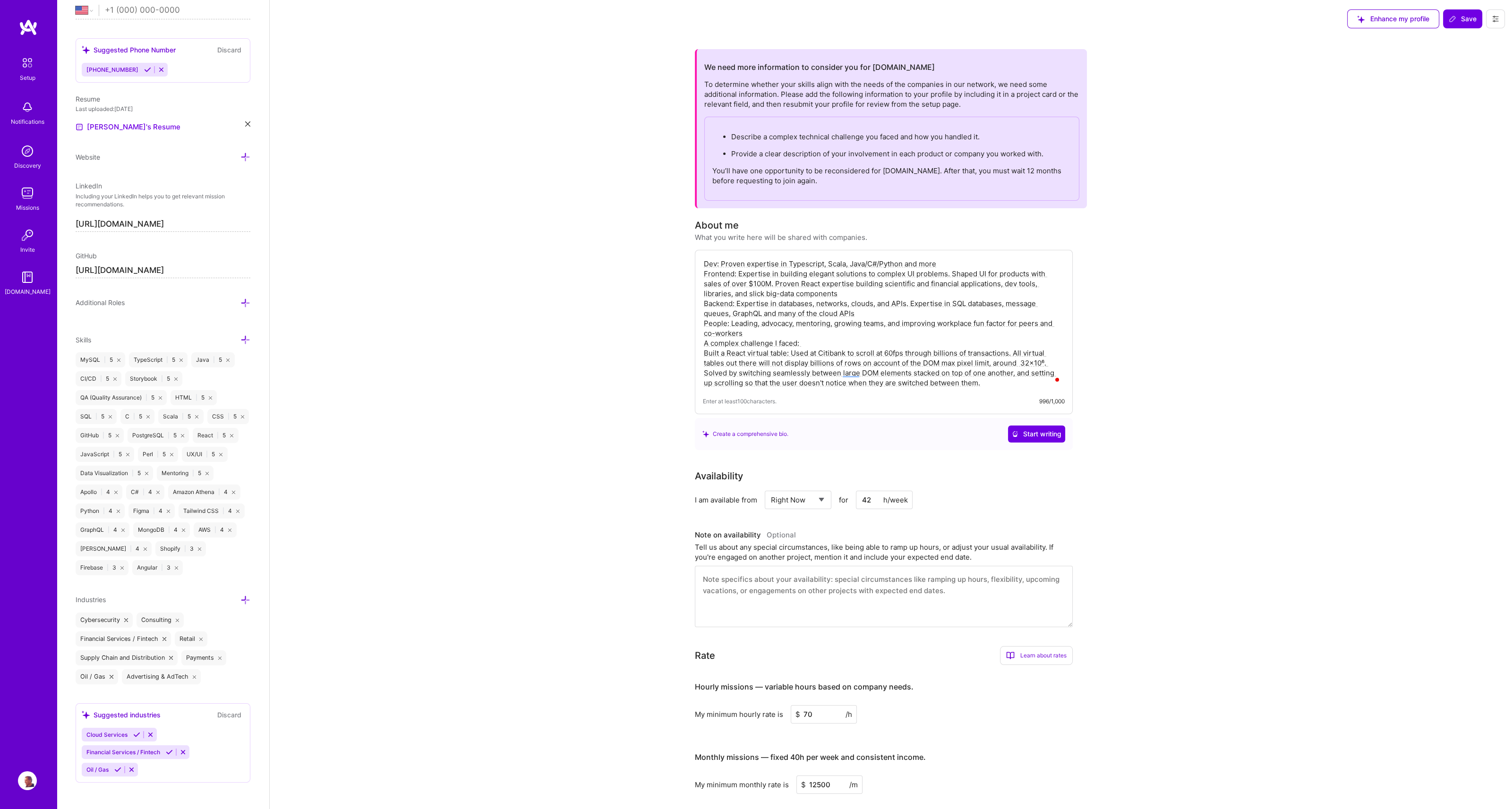
click at [1496, 17] on icon at bounding box center [1495, 19] width 8 height 8
click at [1469, 20] on span "Save" at bounding box center [1462, 19] width 28 height 9
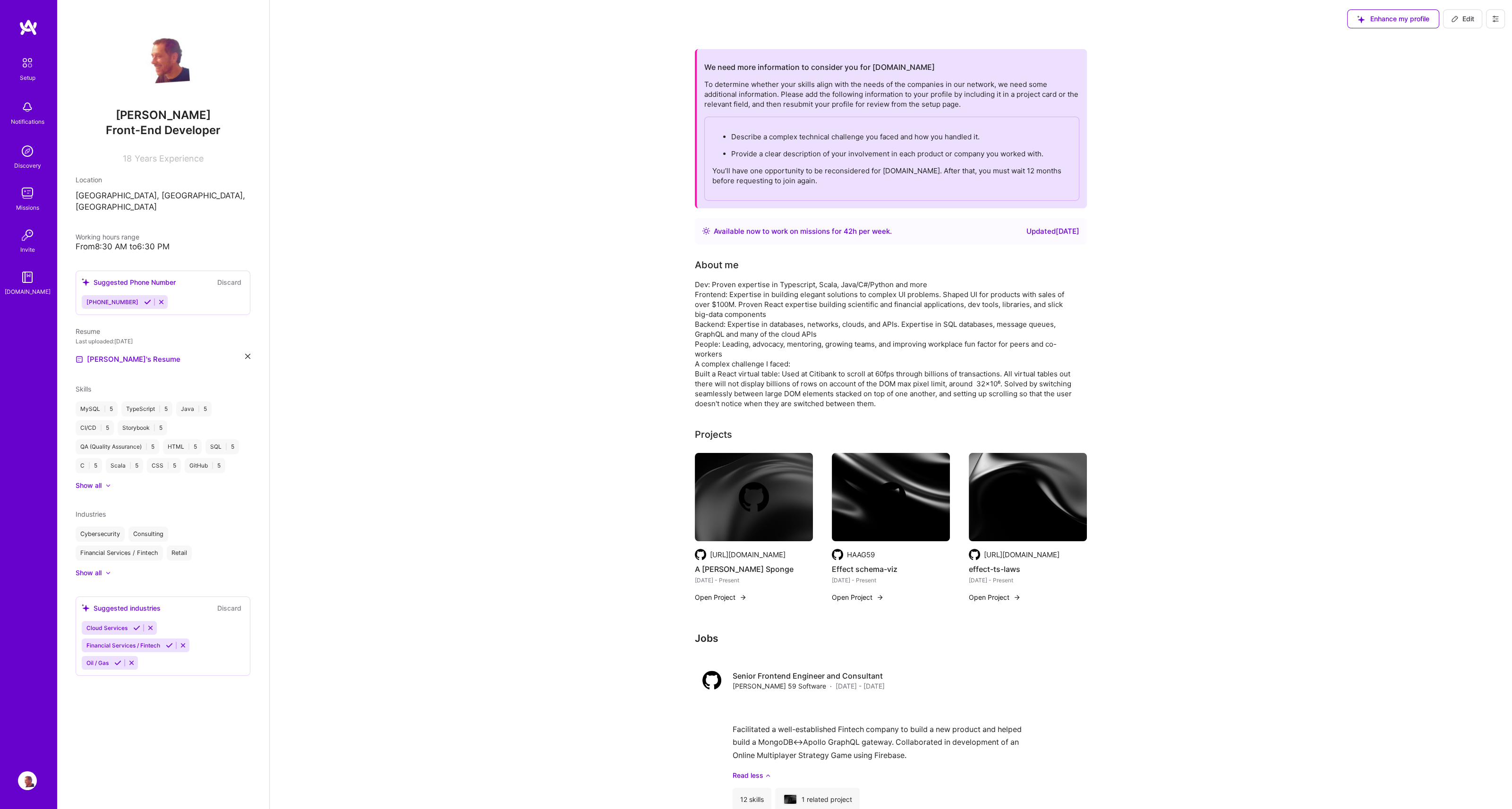
click at [26, 60] on img at bounding box center [28, 63] width 20 height 20
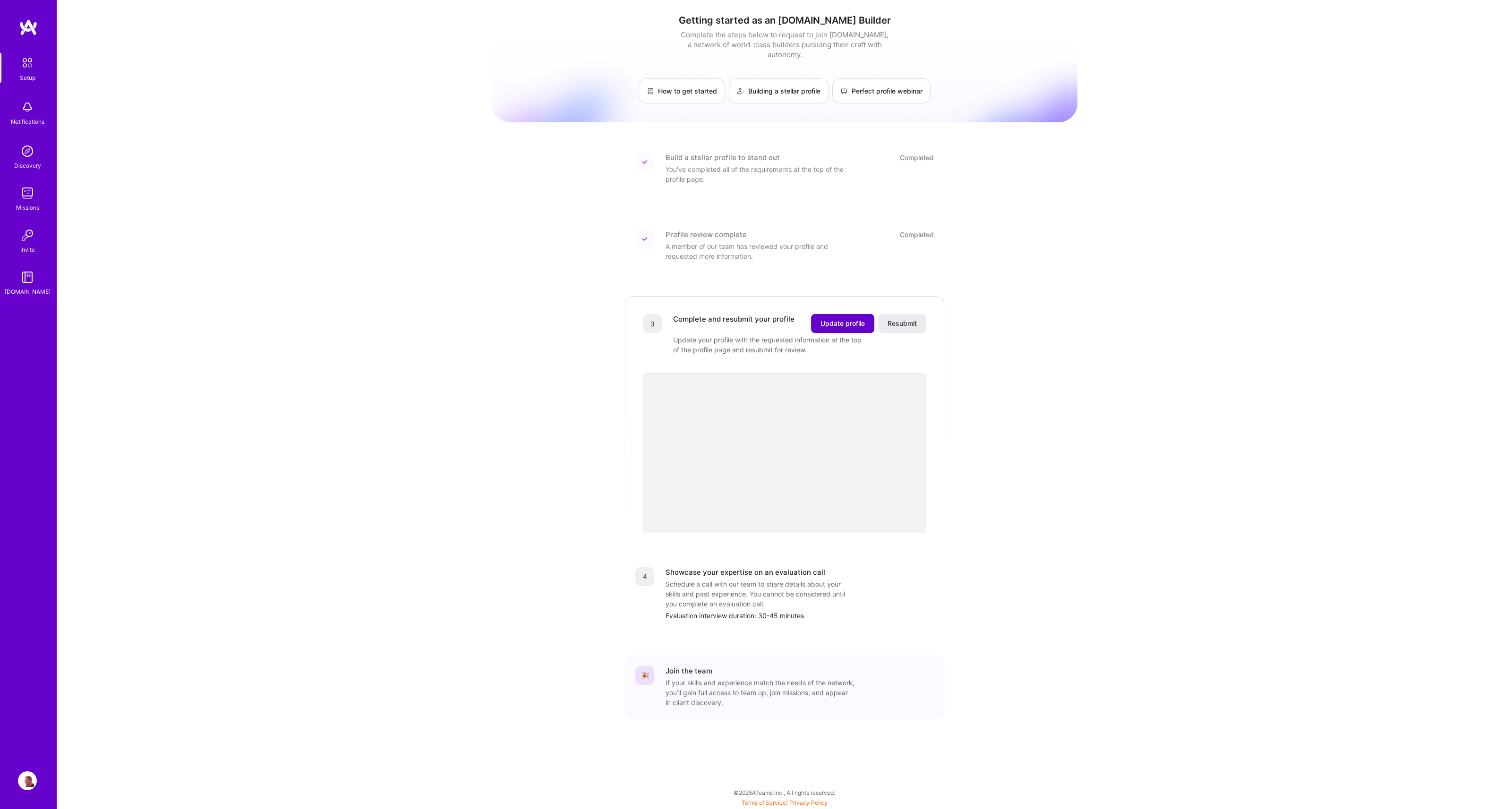
click at [835, 319] on span "Update profile" at bounding box center [843, 323] width 45 height 9
click at [898, 319] on span "Resubmit" at bounding box center [902, 323] width 29 height 9
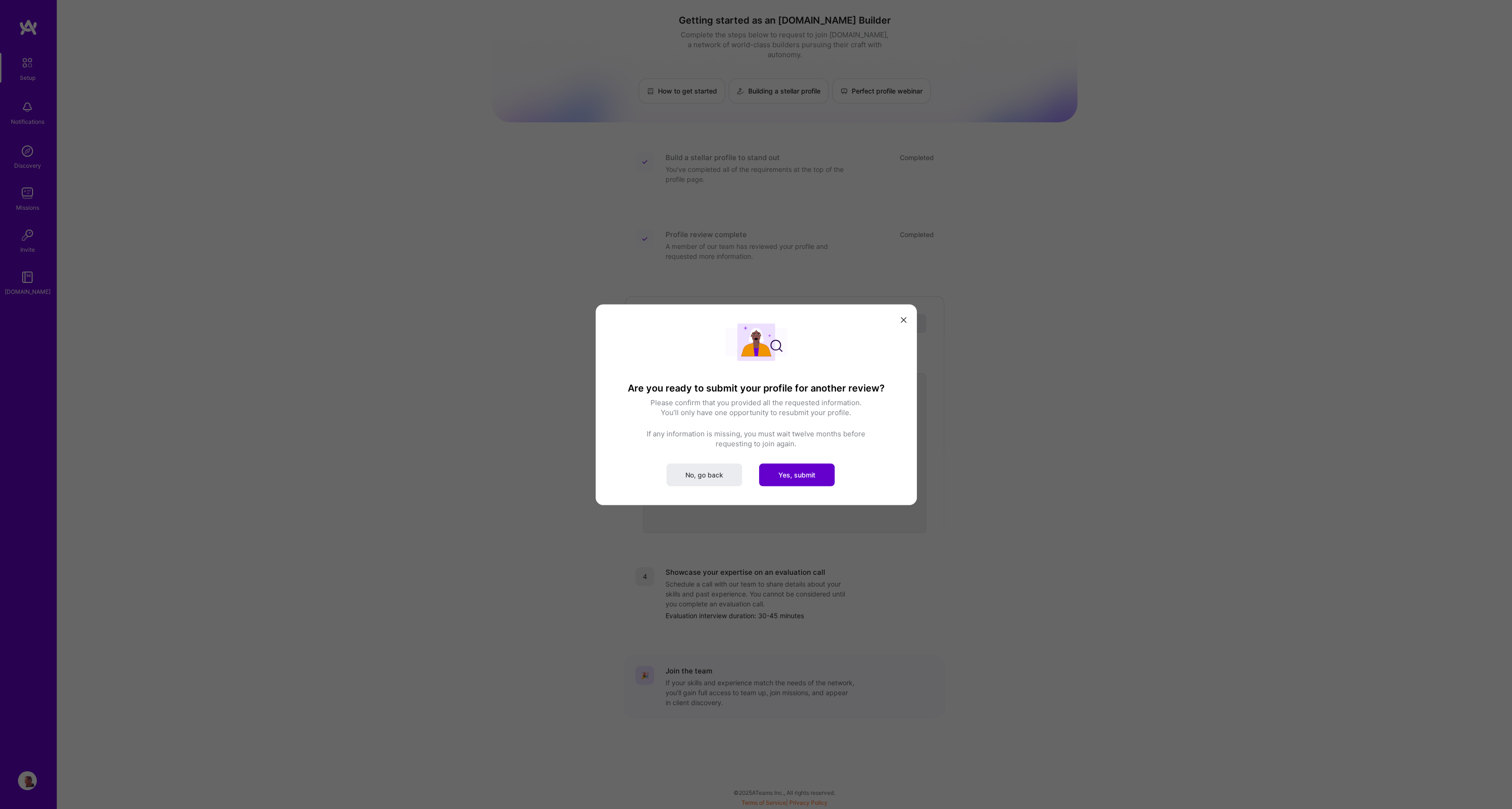
click at [785, 478] on span "Yes, submit" at bounding box center [797, 475] width 37 height 9
